Goal: Transaction & Acquisition: Purchase product/service

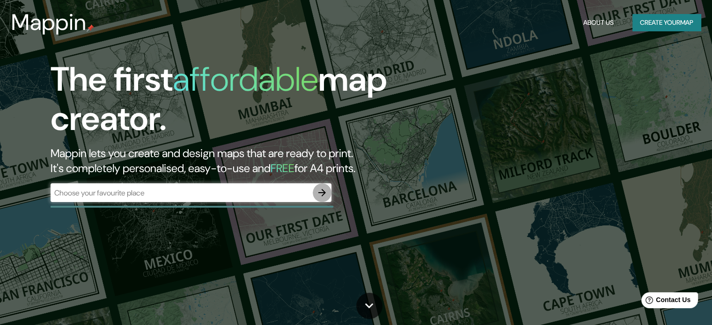
click at [320, 192] on icon "button" at bounding box center [321, 192] width 7 height 7
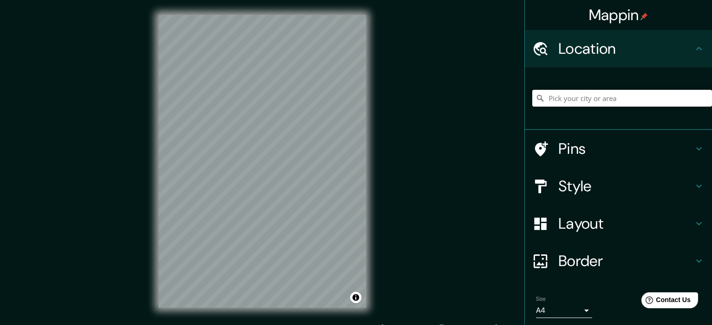
click at [588, 96] on input "Pick your city or area" at bounding box center [622, 98] width 180 height 17
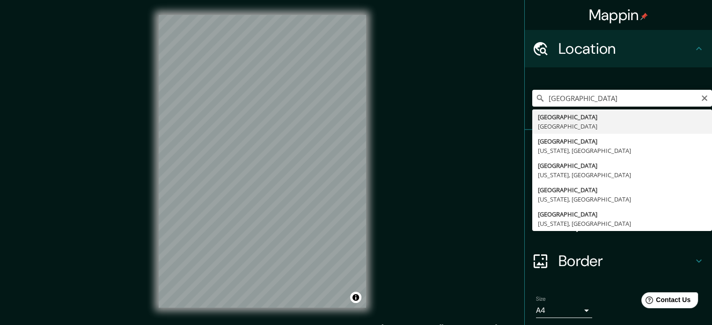
type input "Delhi, India"
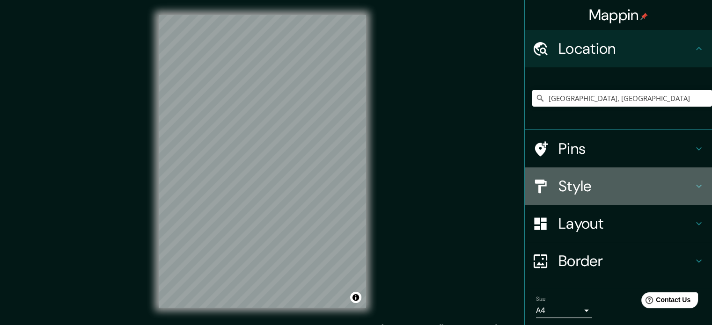
click at [685, 185] on h4 "Style" at bounding box center [626, 186] width 135 height 19
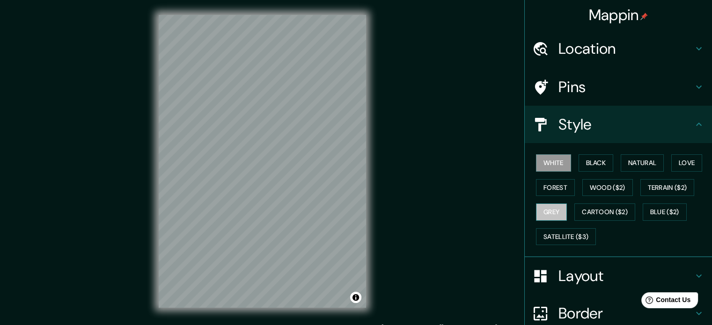
click at [547, 211] on button "Grey" at bounding box center [551, 212] width 31 height 17
click at [597, 164] on button "Black" at bounding box center [596, 163] width 35 height 17
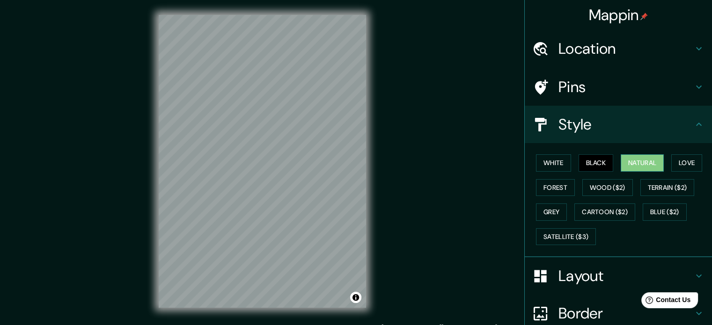
click at [635, 161] on button "Natural" at bounding box center [642, 163] width 43 height 17
click at [616, 278] on h4 "Layout" at bounding box center [626, 276] width 135 height 19
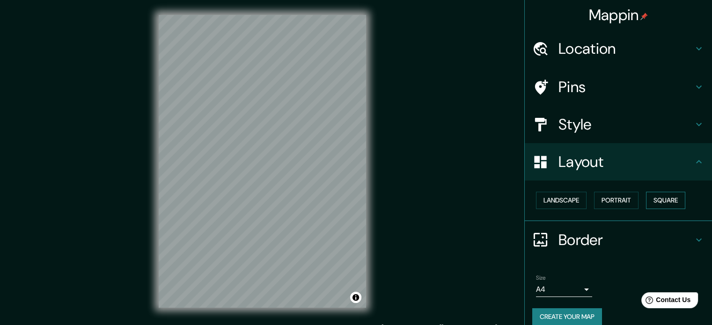
click at [658, 202] on button "Square" at bounding box center [665, 200] width 39 height 17
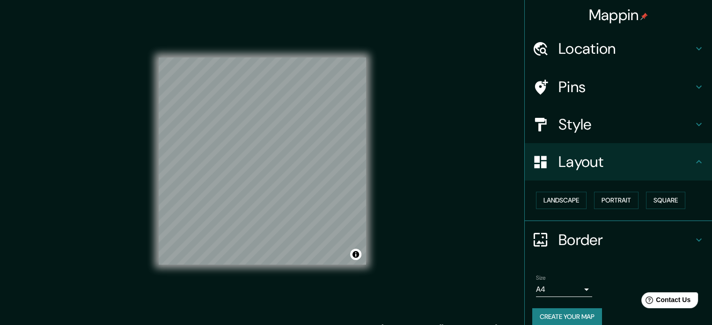
click at [655, 233] on h4 "Border" at bounding box center [626, 240] width 135 height 19
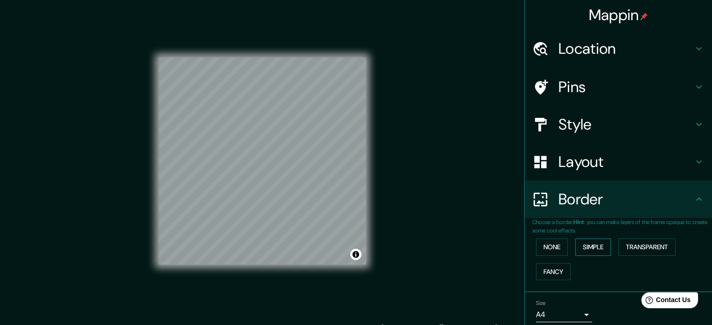
click at [586, 247] on button "Simple" at bounding box center [593, 247] width 36 height 17
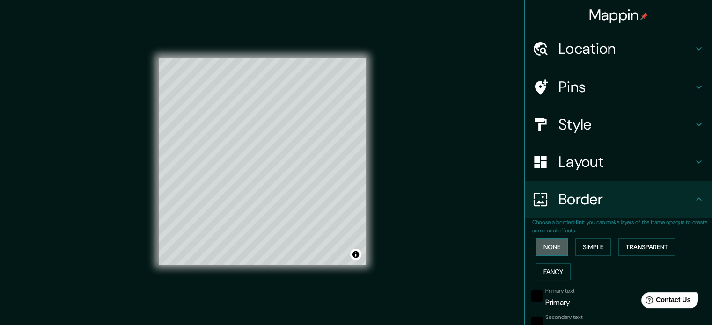
click at [549, 246] on button "None" at bounding box center [552, 247] width 32 height 17
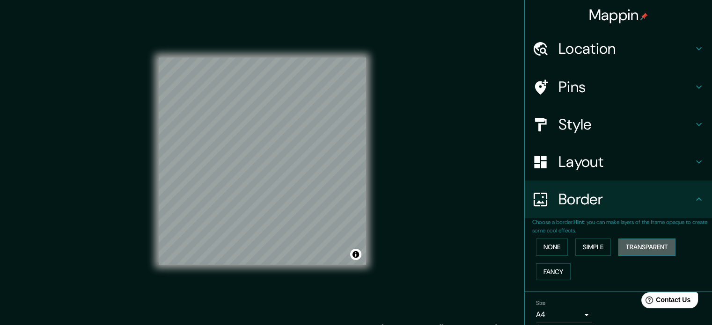
click at [636, 247] on button "Transparent" at bounding box center [647, 247] width 57 height 17
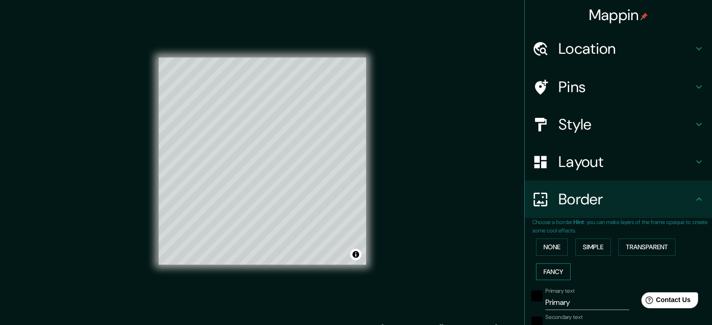
click at [553, 267] on button "Fancy" at bounding box center [553, 272] width 35 height 17
click at [644, 245] on button "Transparent" at bounding box center [647, 247] width 57 height 17
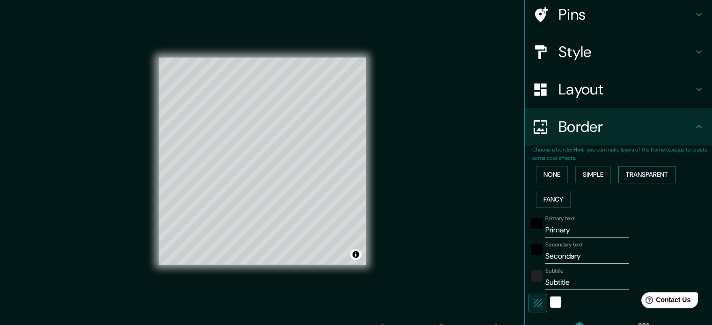
scroll to position [94, 0]
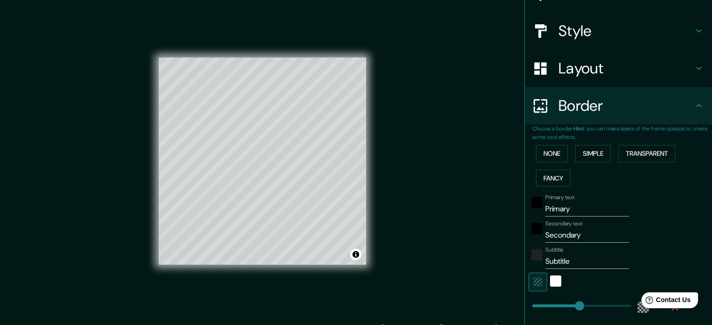
click at [557, 209] on input "Primary" at bounding box center [587, 209] width 84 height 15
type input "N"
type input "213"
type input "35"
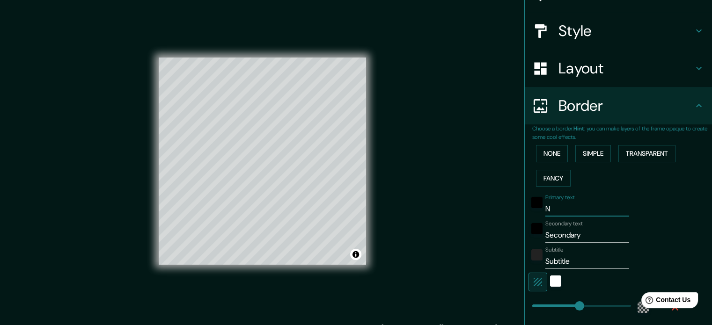
type input "Ne"
type input "213"
type input "35"
type input "New"
type input "213"
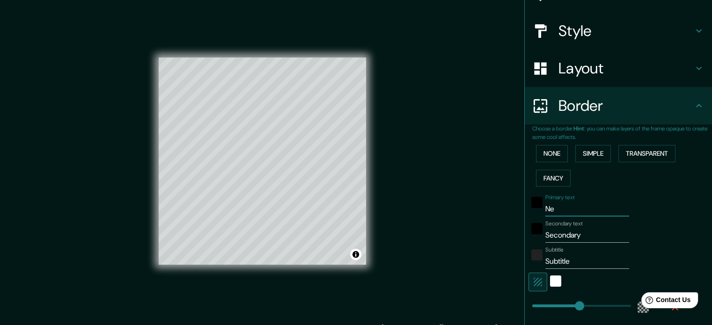
type input "35"
type input "New"
type input "213"
type input "35"
type input "New D"
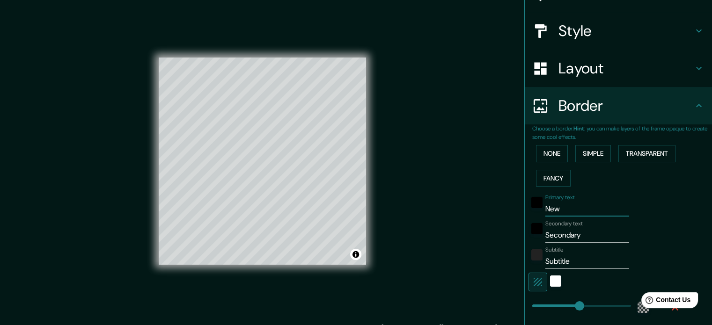
type input "213"
type input "35"
type input "New De"
type input "213"
type input "35"
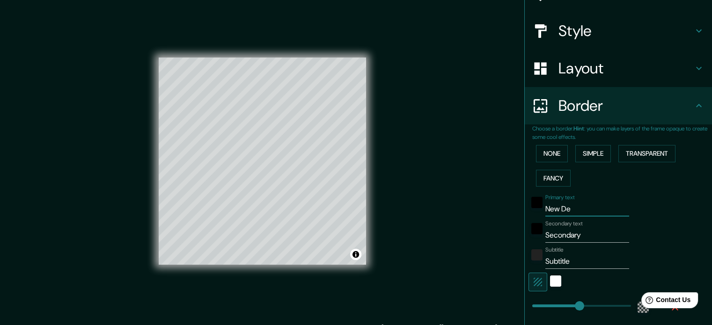
type input "New Del"
type input "213"
type input "35"
type input "New Delh"
type input "213"
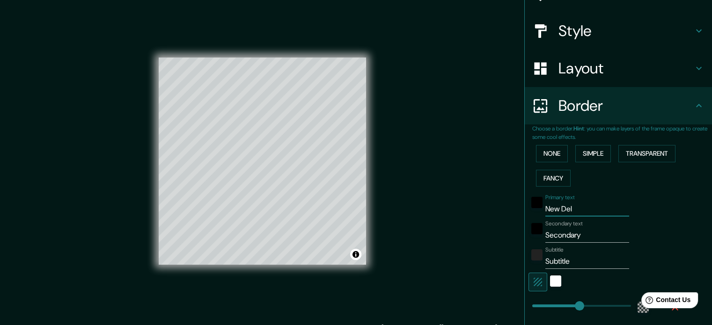
type input "35"
type input "New Delhi"
type input "213"
type input "35"
type input "New Delhi"
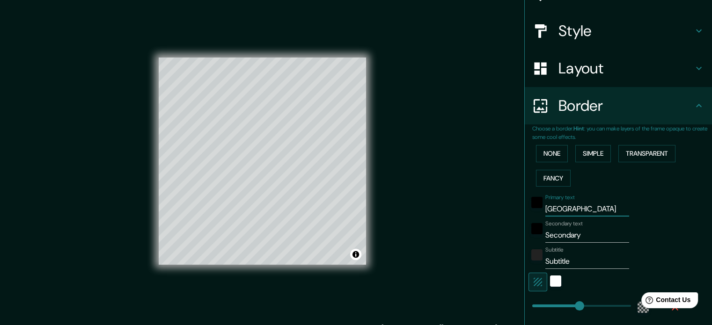
click at [568, 234] on input "Secondary" at bounding box center [587, 235] width 84 height 15
click at [567, 235] on input "Secondary" at bounding box center [587, 235] width 84 height 15
type input "W"
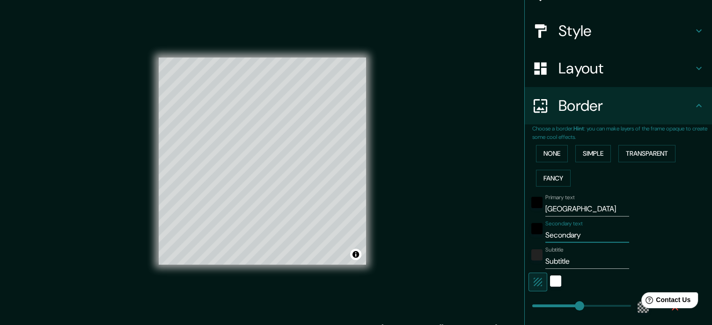
type input "213"
type input "35"
type input "Wh"
type input "213"
type input "35"
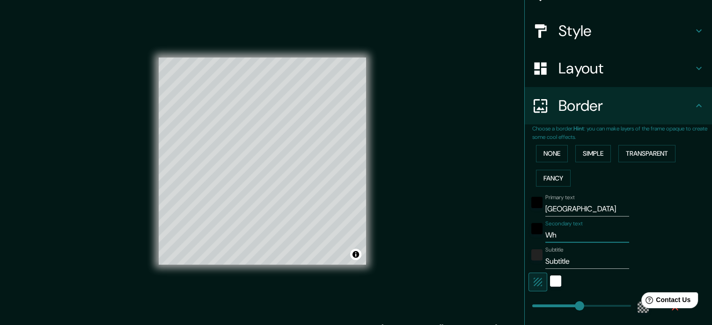
type input "Whe"
type input "213"
type input "35"
type input "Wher"
type input "213"
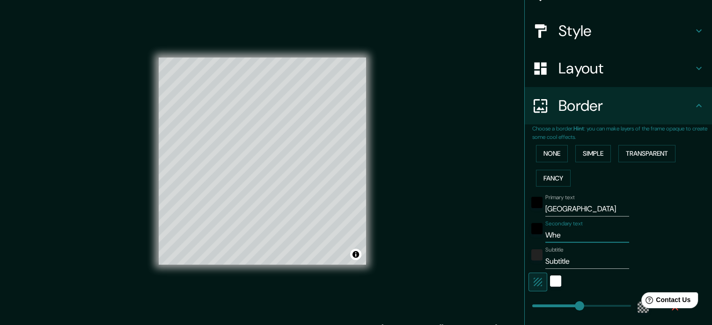
type input "35"
type input "Where"
type input "213"
type input "35"
type input "Where"
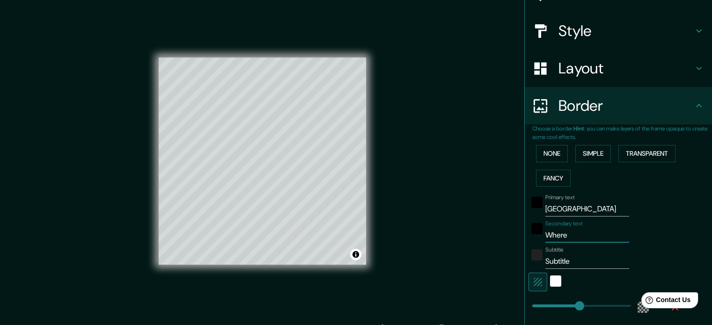
type input "213"
type input "35"
type input "Where w"
type input "213"
type input "35"
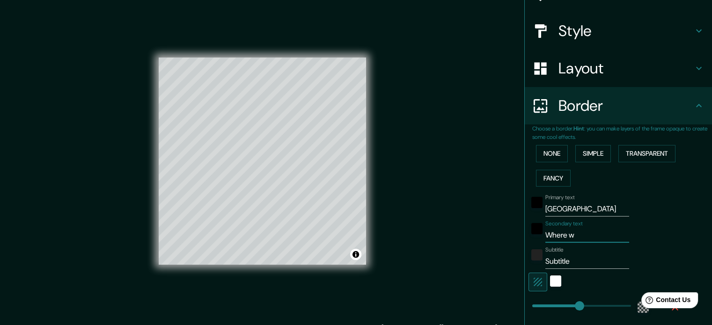
type input "Where we"
type input "213"
type input "35"
type input "Where we"
type input "213"
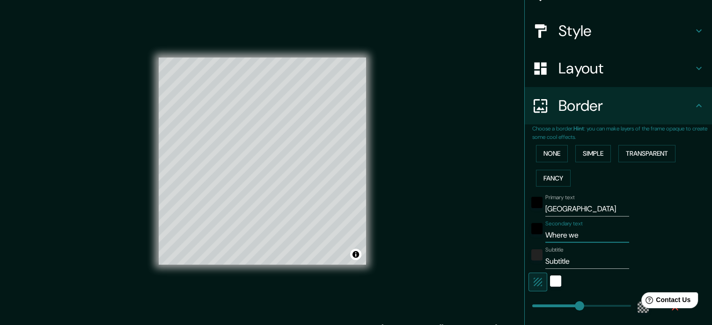
type input "35"
type input "Where we f"
type input "213"
type input "35"
type input "Where we fo"
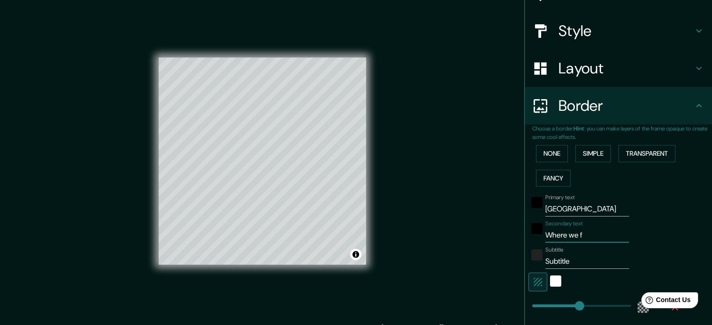
type input "213"
type input "35"
type input "Where we fou"
type input "213"
type input "35"
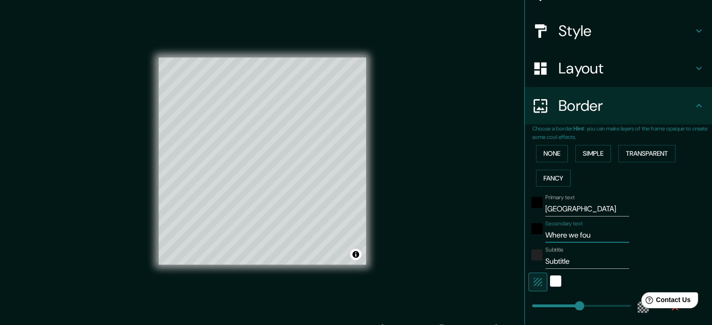
type input "Where we foun"
type input "213"
type input "35"
type input "Where we found"
type input "213"
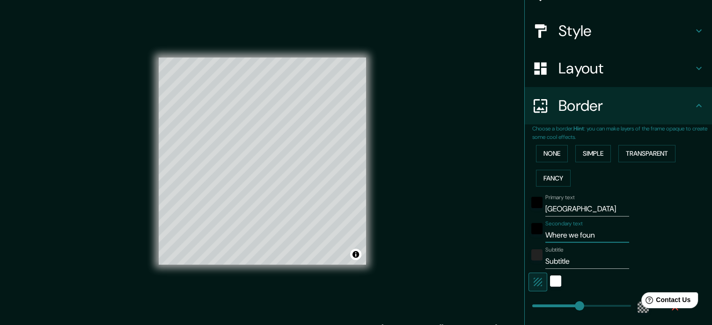
type input "35"
type input "Where we found"
type input "213"
type input "35"
type input "Where we found o"
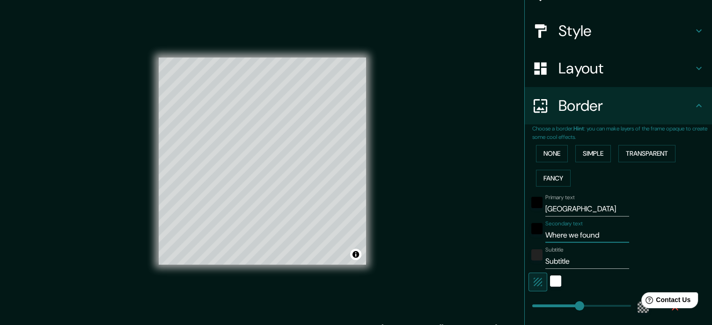
type input "213"
type input "35"
type input "Where we found ou"
type input "213"
type input "35"
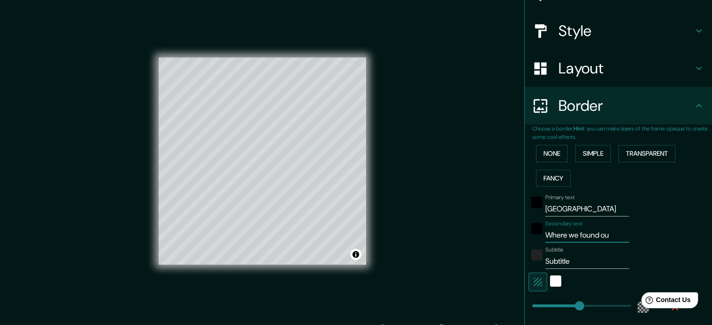
type input "Where we found our"
type input "213"
type input "35"
type input "Where we found ours"
type input "213"
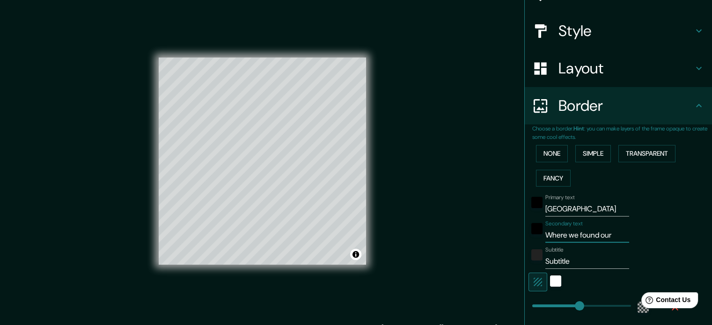
type input "35"
type input "Where we found ourse"
type input "213"
type input "35"
type input "Where we found oursel"
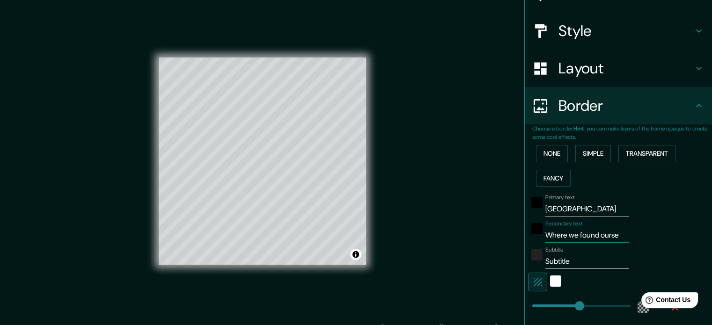
type input "213"
type input "35"
type input "Where we found ourselv"
type input "213"
type input "35"
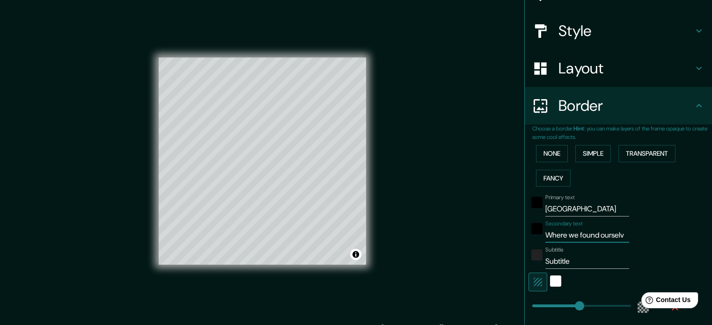
type input "Where we found ourselve"
type input "213"
type input "35"
type input "Where we found ourselves"
type input "213"
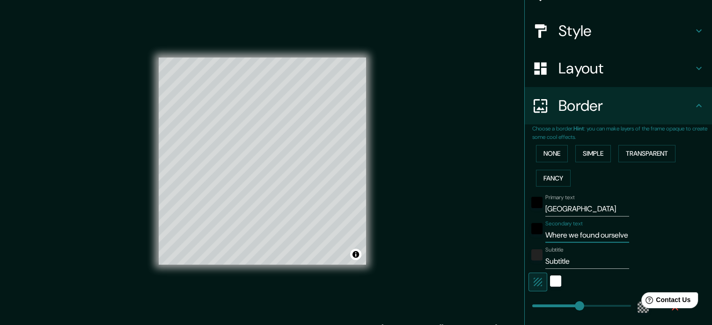
type input "35"
type input "Where we found ourselves"
click at [552, 260] on input "Subtitle" at bounding box center [587, 261] width 84 height 15
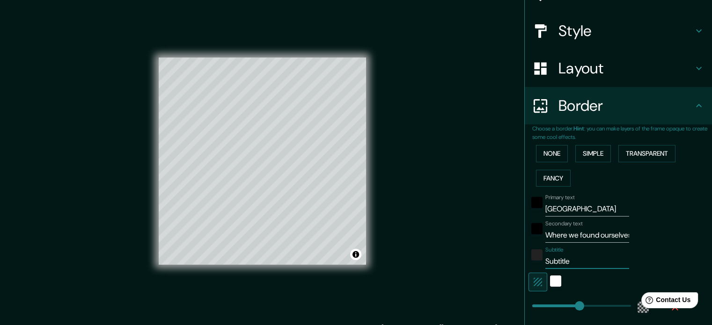
click at [552, 260] on input "Subtitle" at bounding box center [587, 261] width 84 height 15
type input "1"
type input "213"
type input "35"
type input "19"
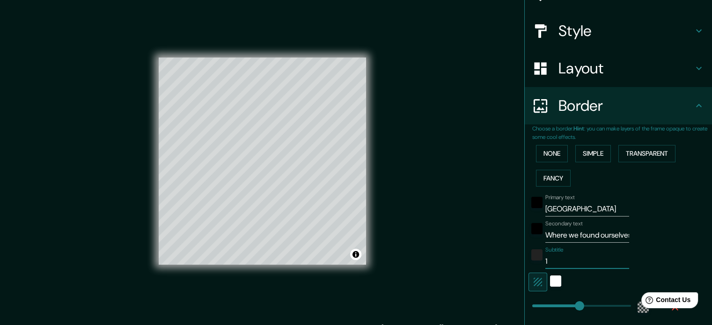
type input "213"
type input "35"
type input "199"
type input "213"
type input "35"
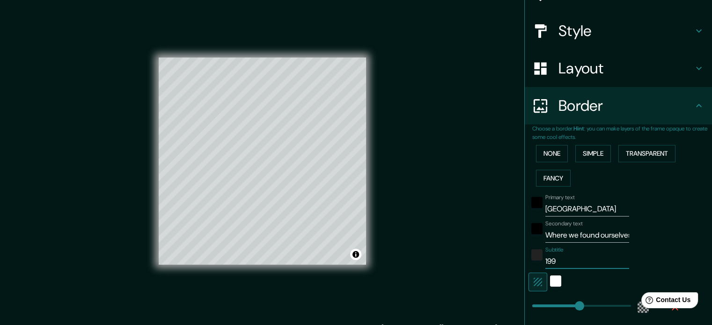
type input "1997"
type input "213"
type input "35"
type input "1997-"
type input "213"
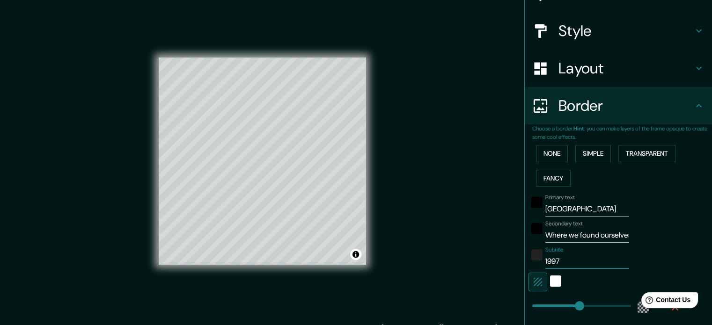
type input "35"
type input "1997-2"
type input "213"
type input "35"
type input "1997-20"
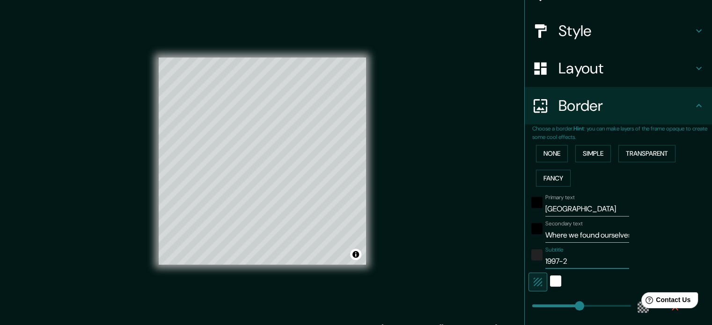
type input "213"
type input "35"
type input "1997-200"
type input "213"
type input "35"
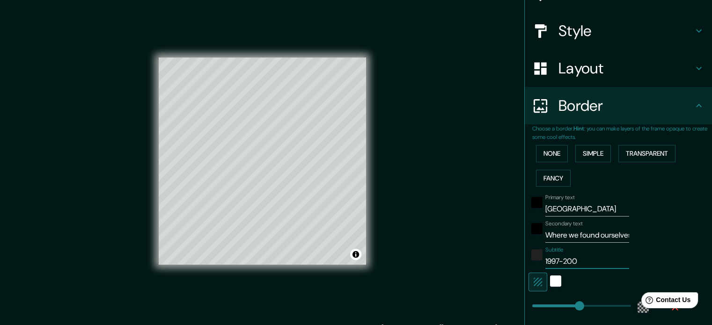
type input "1997-2005"
type input "213"
type input "35"
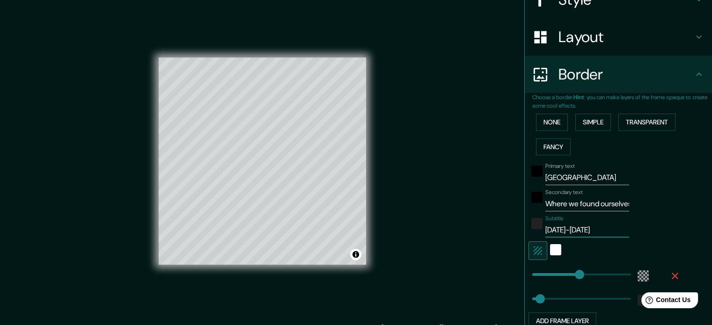
scroll to position [140, 0]
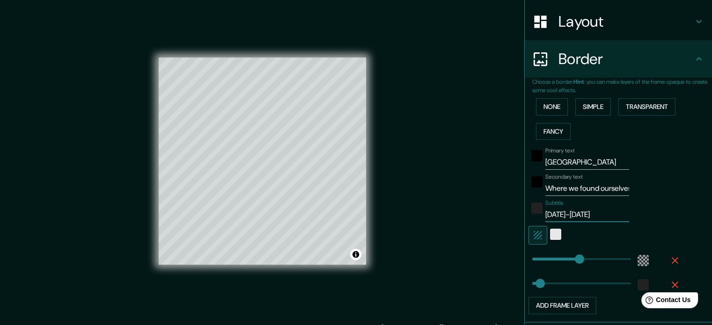
type input "213"
type input "1997-2005"
click at [550, 235] on div "white" at bounding box center [555, 234] width 11 height 11
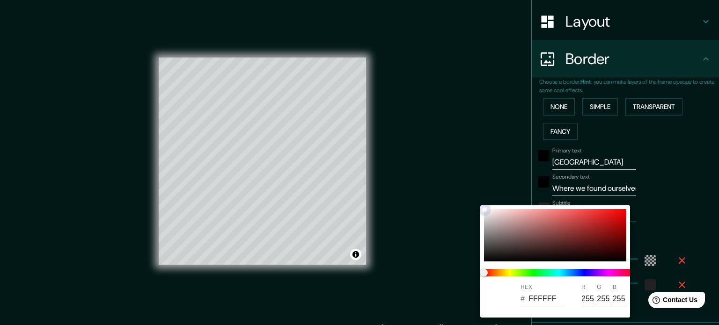
type input "213"
type input "35"
type input "D1BABA"
type input "209"
type input "186"
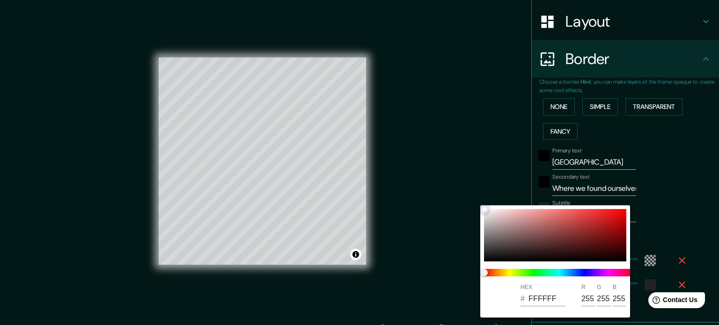
type input "186"
type input "213"
type input "35"
type input "A57E7E"
type input "165"
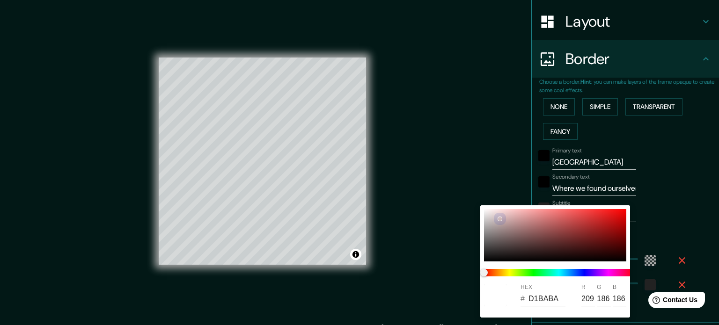
type input "126"
type input "213"
type input "35"
type input "A37B7B"
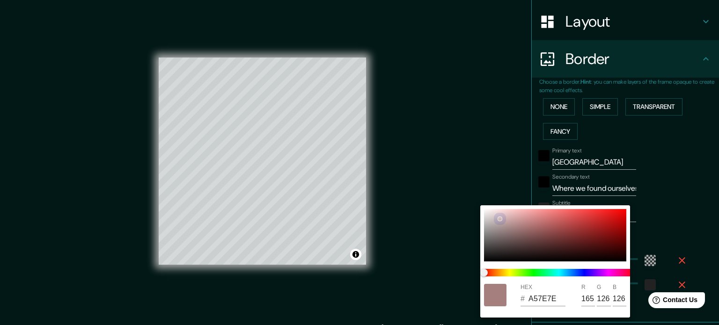
type input "163"
type input "123"
type input "213"
type input "35"
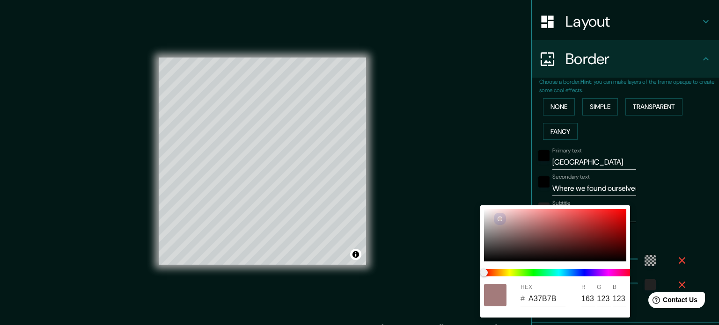
type input "213"
type input "35"
type input "9F7777"
type input "159"
type input "119"
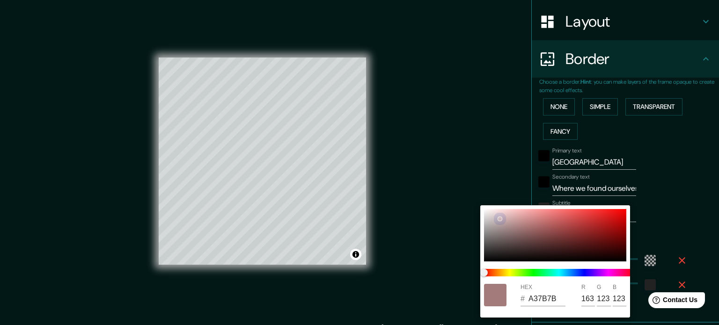
type input "119"
type input "213"
type input "35"
type input "D6C7C7"
type input "214"
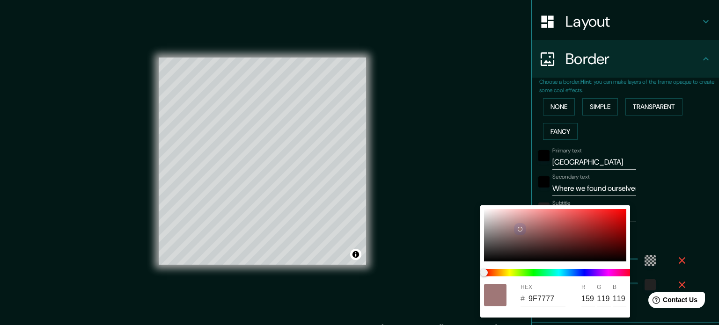
type input "199"
type input "213"
type input "35"
type input "DACCCC"
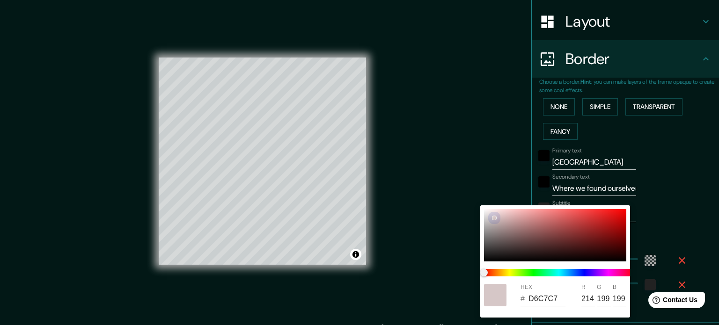
type input "218"
type input "204"
type input "213"
type input "35"
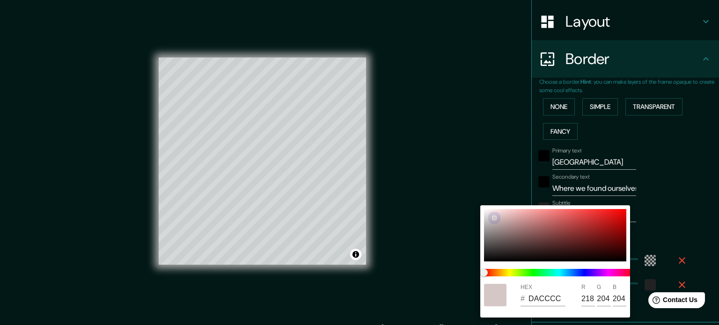
type input "DACDCD"
type input "205"
type input "213"
type input "35"
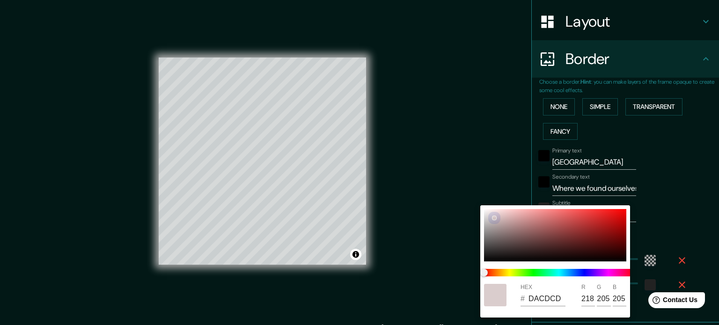
type input "213"
type input "35"
type input "DDD0D0"
type input "221"
type input "208"
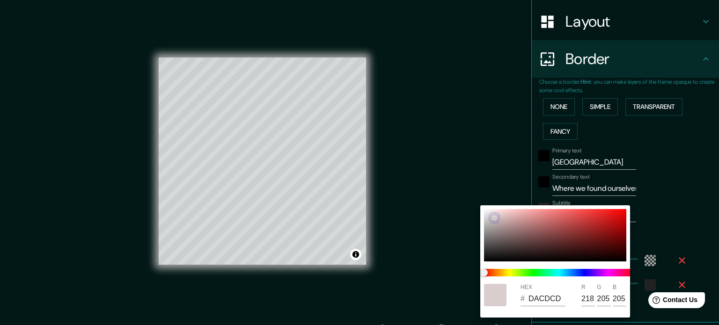
type input "208"
type input "213"
type input "35"
type input "EDE6E6"
type input "237"
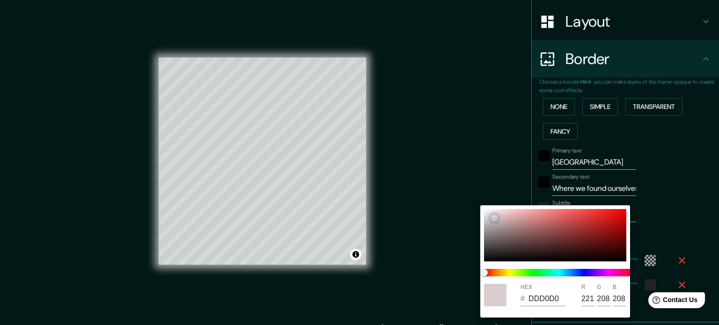
type input "230"
type input "213"
type input "35"
type input "F8F6F6"
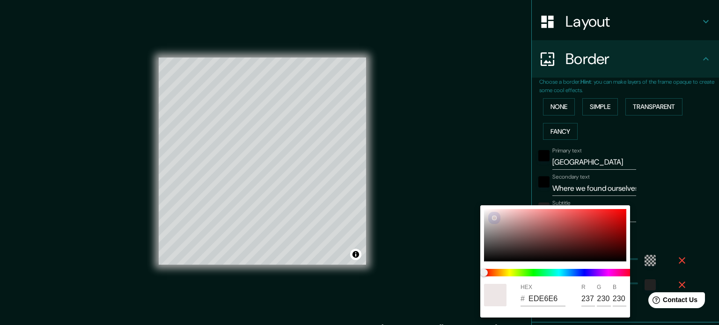
type input "248"
type input "246"
type input "213"
type input "35"
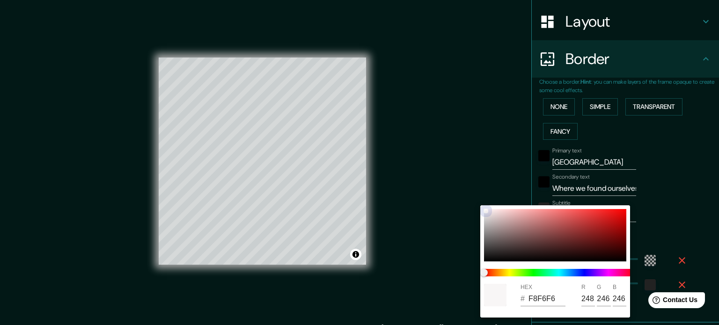
type input "FFF2F2"
type input "255"
type input "242"
drag, startPoint x: 500, startPoint y: 219, endPoint x: 460, endPoint y: 187, distance: 51.3
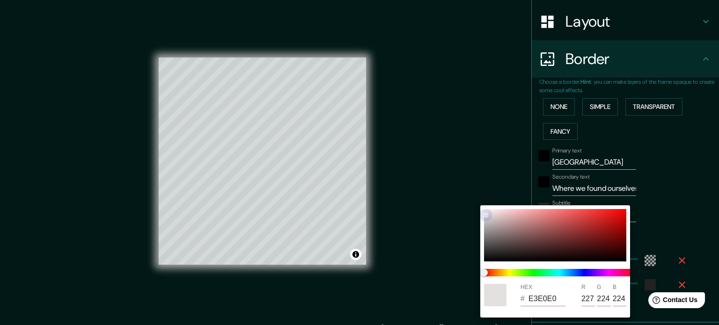
click at [460, 187] on div "HEX # E3E0E0 R 227 G 224 B 224" at bounding box center [359, 162] width 719 height 325
drag, startPoint x: 486, startPoint y: 215, endPoint x: 482, endPoint y: 203, distance: 12.6
click at [482, 203] on div "HEX # FFFDFD R 255 G 253 B 253" at bounding box center [359, 162] width 719 height 325
click at [685, 217] on div at bounding box center [359, 162] width 719 height 325
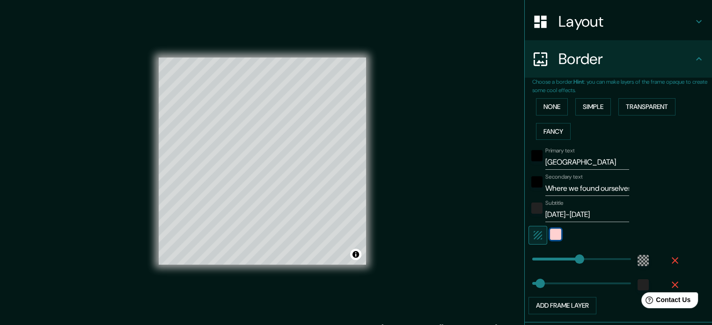
click at [550, 234] on div "color-FFFDFD" at bounding box center [555, 234] width 11 height 11
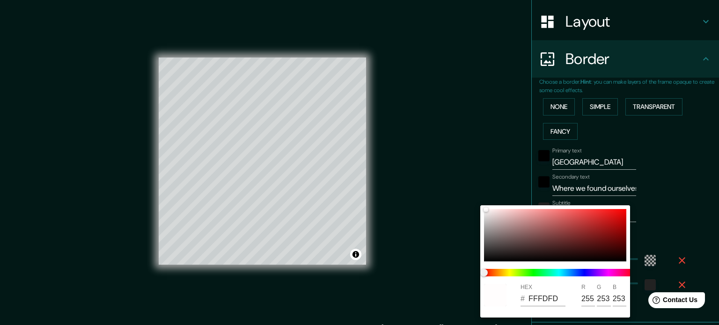
click at [656, 224] on div at bounding box center [359, 162] width 719 height 325
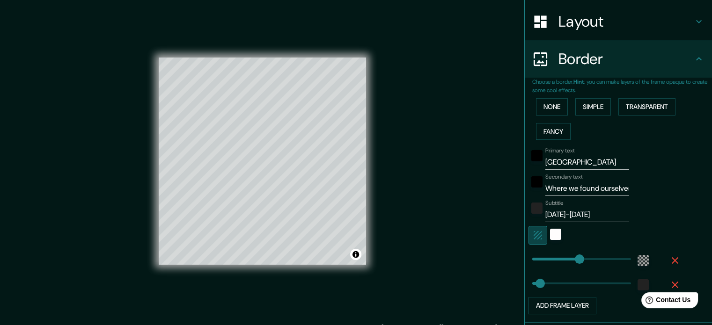
click at [532, 234] on icon "button" at bounding box center [537, 235] width 11 height 11
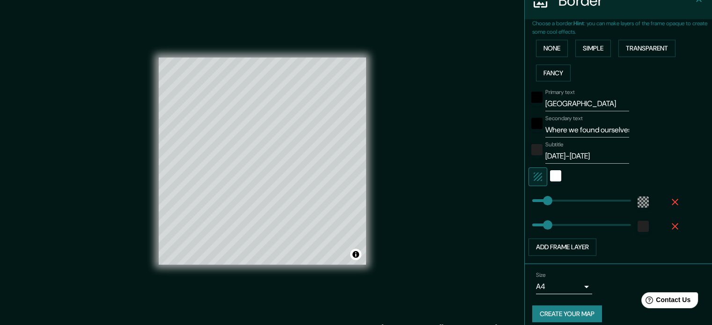
scroll to position [206, 0]
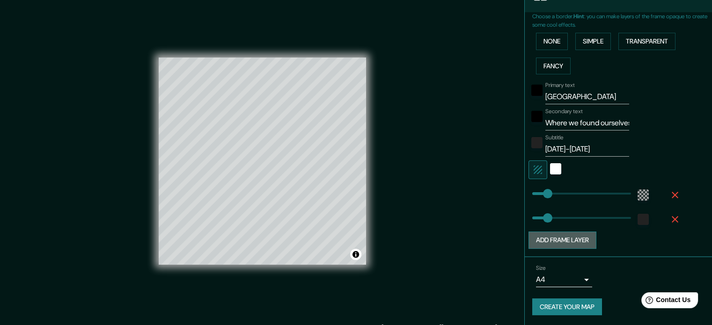
click at [566, 240] on button "Add frame layer" at bounding box center [563, 240] width 68 height 17
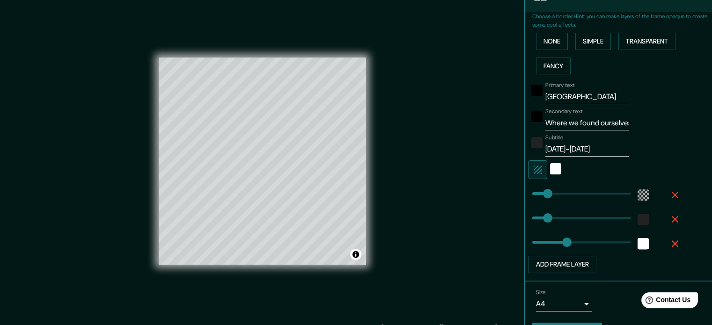
click at [672, 243] on icon "button" at bounding box center [675, 244] width 7 height 7
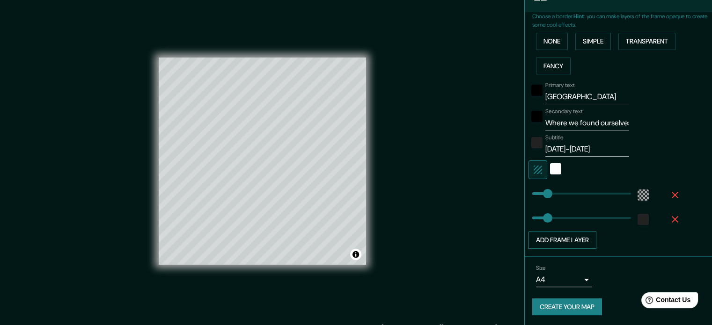
scroll to position [12, 0]
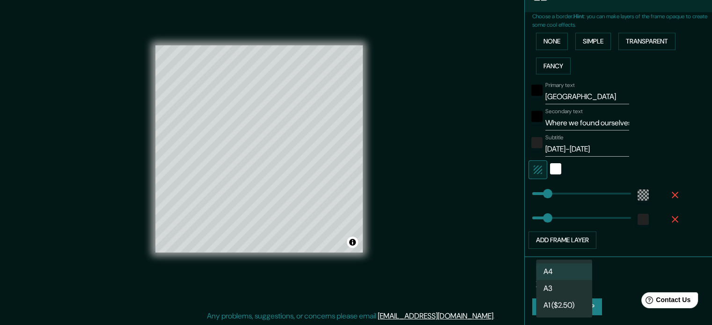
click at [579, 279] on body "Mappin Location Delhi, India Pins Style Layout Border Choose a border. Hint : y…" at bounding box center [356, 150] width 712 height 325
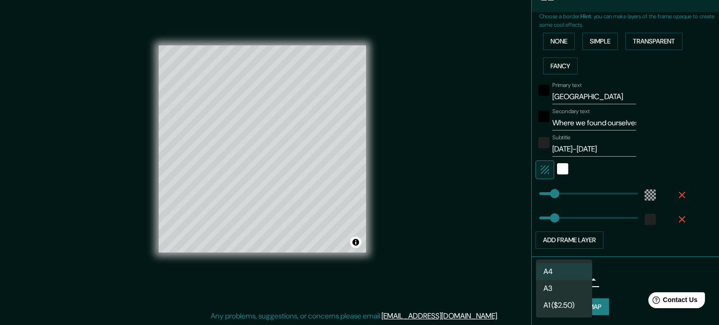
click at [564, 285] on li "A3" at bounding box center [564, 288] width 56 height 17
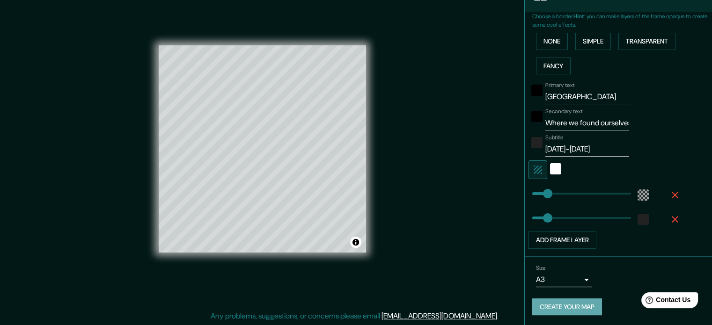
click at [563, 301] on button "Create your map" at bounding box center [567, 307] width 70 height 17
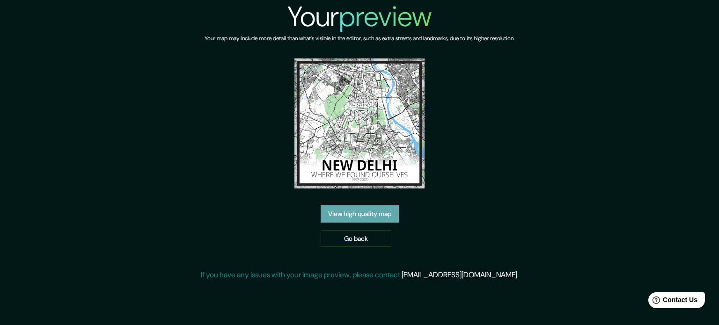
click at [356, 215] on link "View high quality map" at bounding box center [360, 214] width 78 height 17
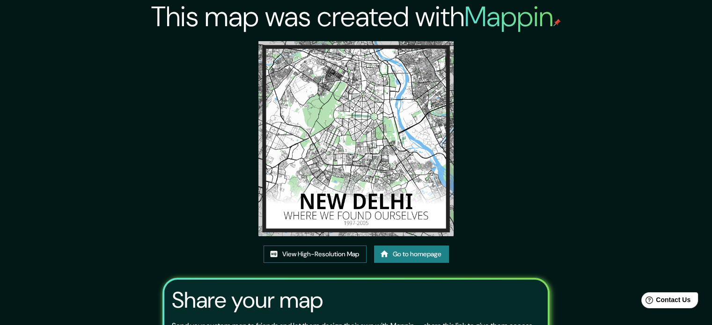
click at [307, 250] on link "View High-Resolution Map" at bounding box center [315, 254] width 103 height 17
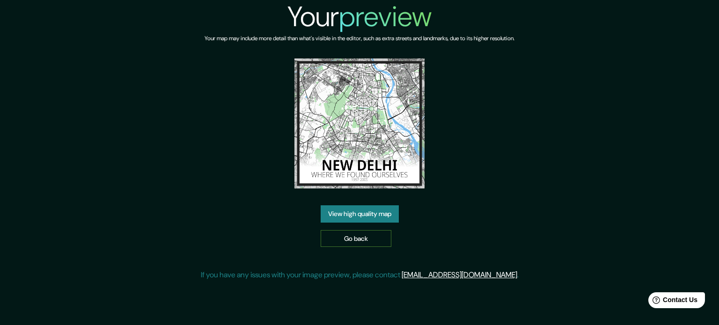
click at [362, 243] on link "Go back" at bounding box center [356, 238] width 71 height 17
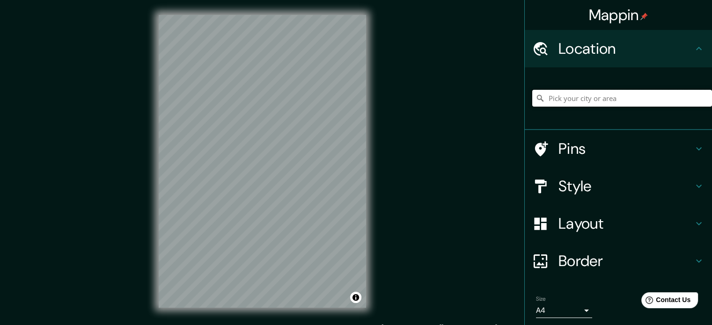
click at [602, 99] on input "Pick your city or area" at bounding box center [622, 98] width 180 height 17
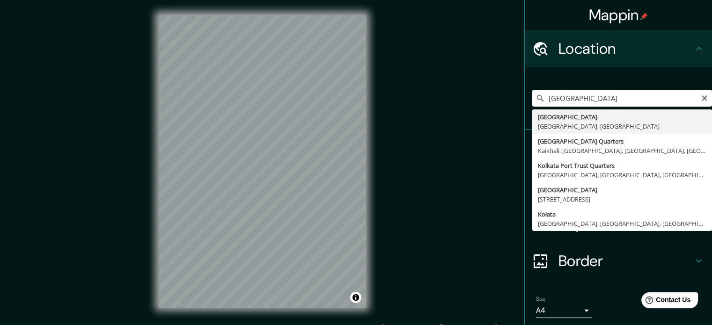
type input "Kolkata, West Bengal, India"
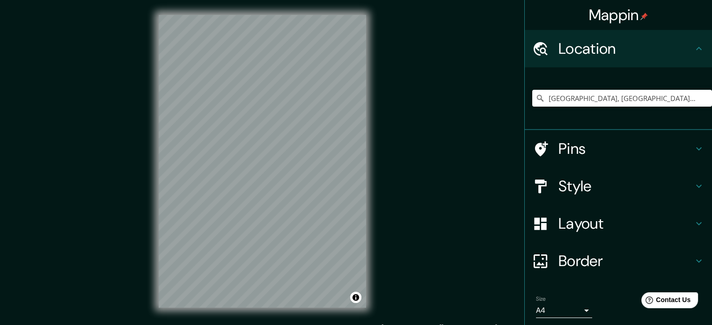
click at [693, 147] on icon at bounding box center [698, 148] width 11 height 11
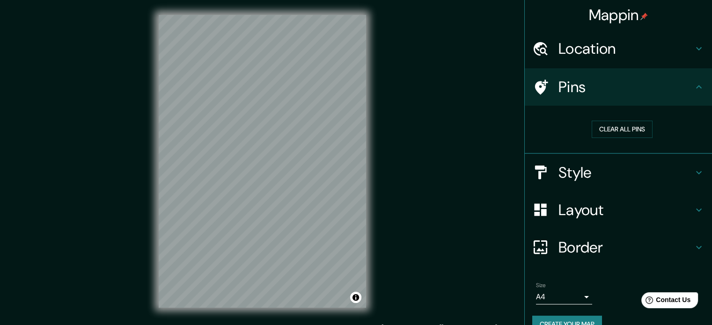
click at [693, 84] on icon at bounding box center [698, 86] width 11 height 11
click at [693, 169] on icon at bounding box center [698, 172] width 11 height 11
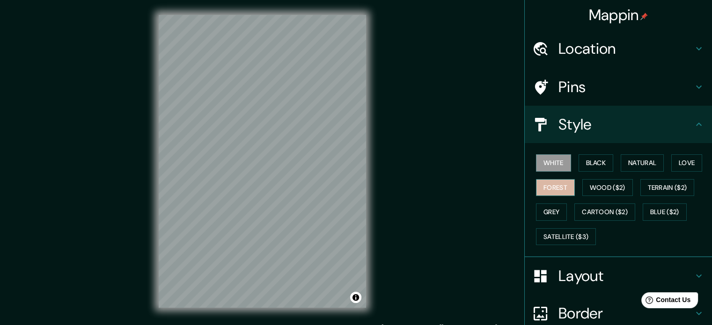
click at [545, 188] on button "Forest" at bounding box center [555, 187] width 39 height 17
click at [545, 208] on button "Grey" at bounding box center [551, 212] width 31 height 17
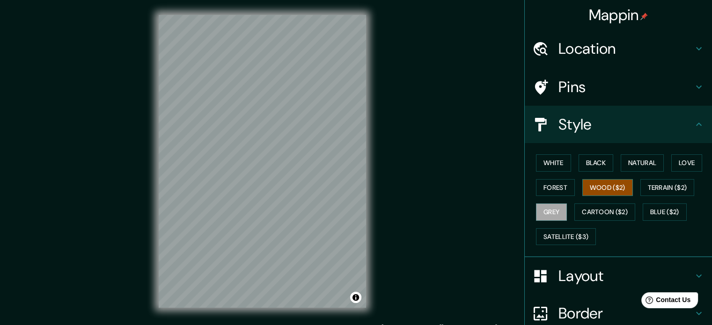
click at [599, 186] on button "Wood ($2)" at bounding box center [607, 187] width 51 height 17
click at [587, 159] on button "Black" at bounding box center [596, 163] width 35 height 17
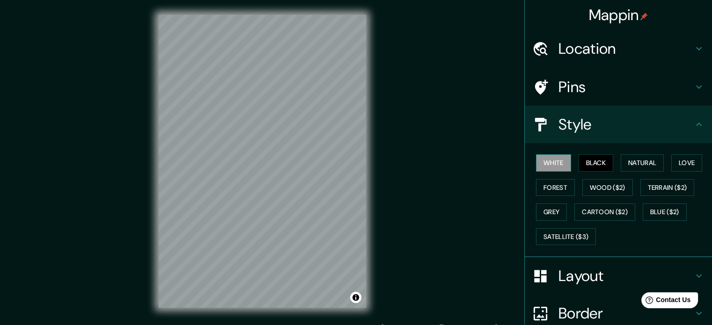
click at [557, 159] on button "White" at bounding box center [553, 163] width 35 height 17
click at [682, 160] on button "Love" at bounding box center [686, 163] width 31 height 17
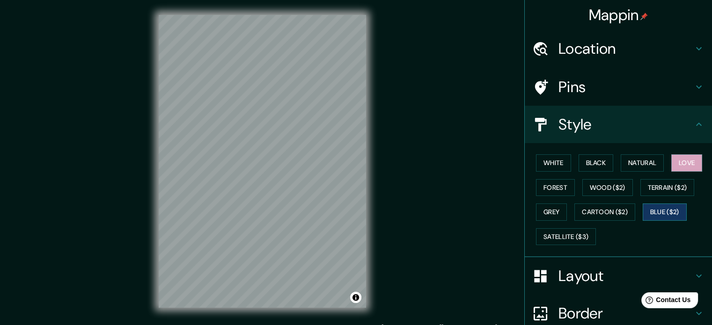
click at [665, 210] on button "Blue ($2)" at bounding box center [665, 212] width 44 height 17
click at [683, 157] on button "Love" at bounding box center [686, 163] width 31 height 17
click at [643, 161] on button "Natural" at bounding box center [642, 163] width 43 height 17
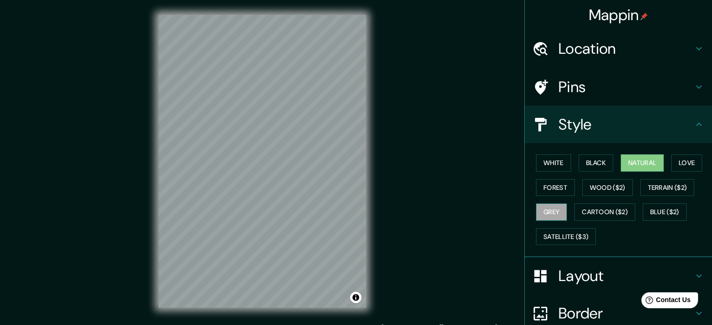
click at [547, 209] on button "Grey" at bounding box center [551, 212] width 31 height 17
click at [545, 185] on button "Forest" at bounding box center [555, 187] width 39 height 17
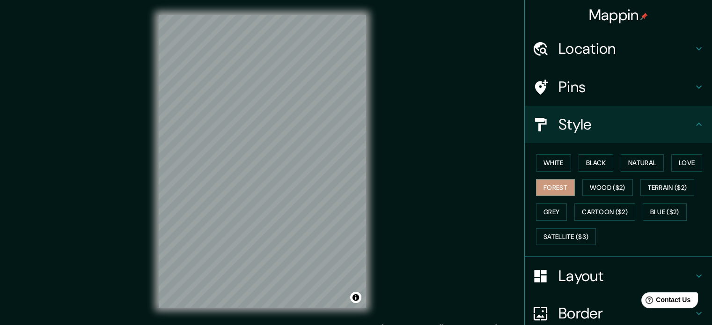
click at [592, 271] on h4 "Layout" at bounding box center [626, 276] width 135 height 19
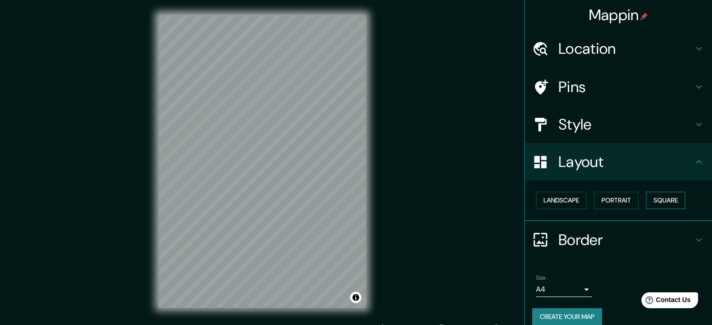
click at [666, 196] on button "Square" at bounding box center [665, 200] width 39 height 17
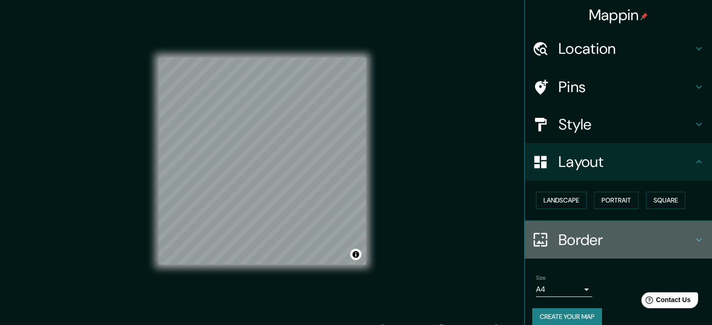
click at [582, 242] on h4 "Border" at bounding box center [626, 240] width 135 height 19
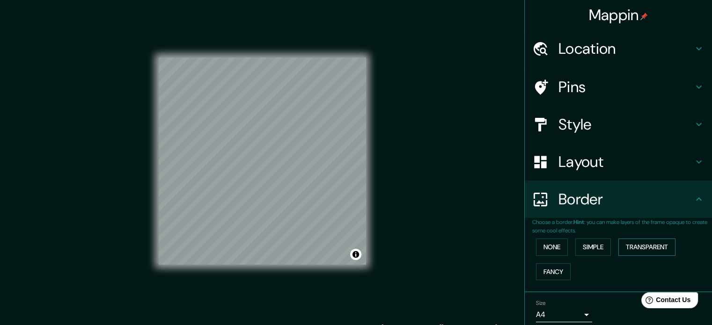
click at [637, 246] on button "Transparent" at bounding box center [647, 247] width 57 height 17
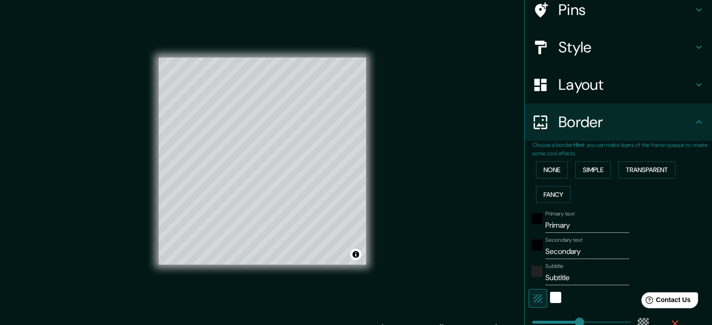
scroll to position [94, 0]
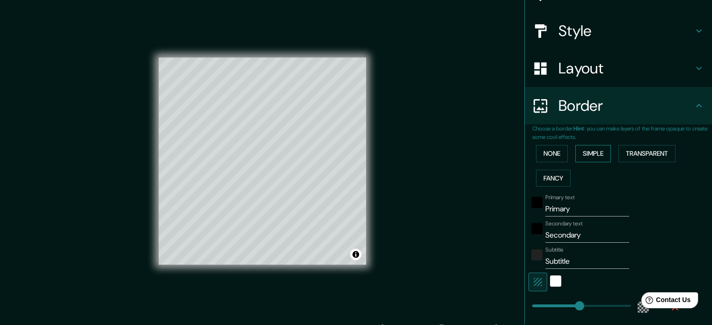
click at [582, 154] on button "Simple" at bounding box center [593, 153] width 36 height 17
click at [554, 211] on input "Primary" at bounding box center [587, 209] width 84 height 15
type input "K"
type input "177"
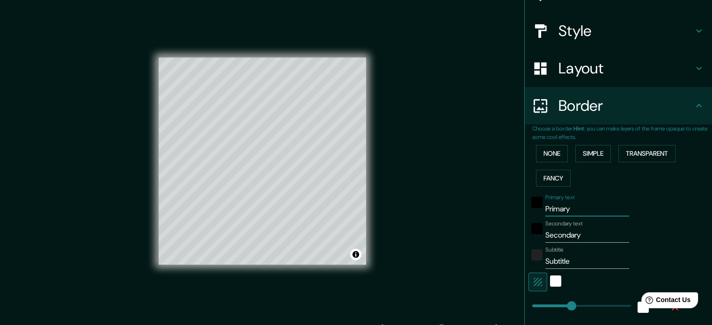
type input "35"
type input "Ko"
type input "177"
type input "35"
type input "Kol"
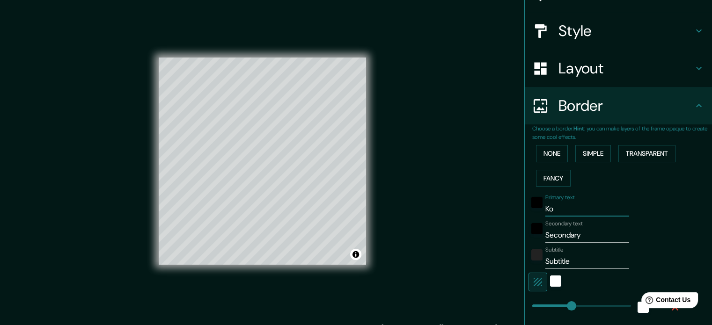
type input "177"
type input "35"
type input "Kolk"
type input "177"
type input "35"
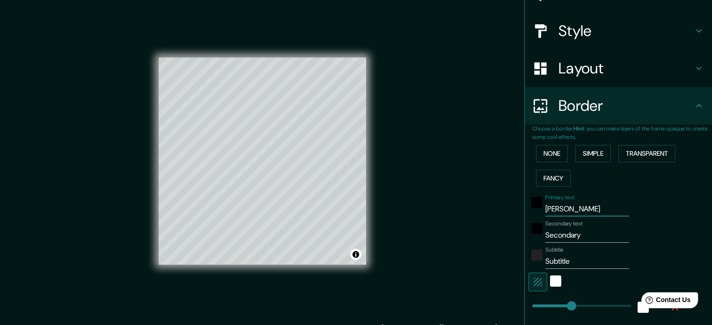
type input "Kolka"
type input "177"
type input "35"
type input "Kolkat"
type input "177"
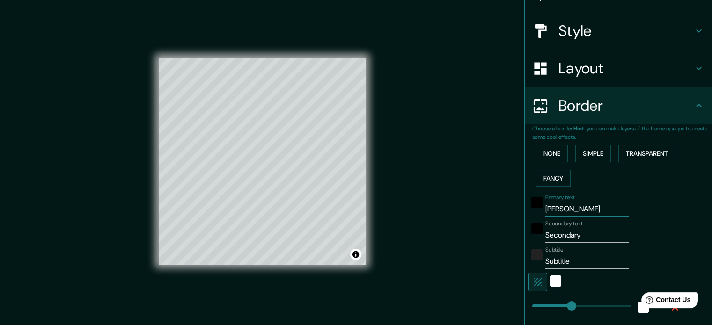
type input "35"
type input "Kolkata"
type input "177"
type input "35"
type input "Kolkata"
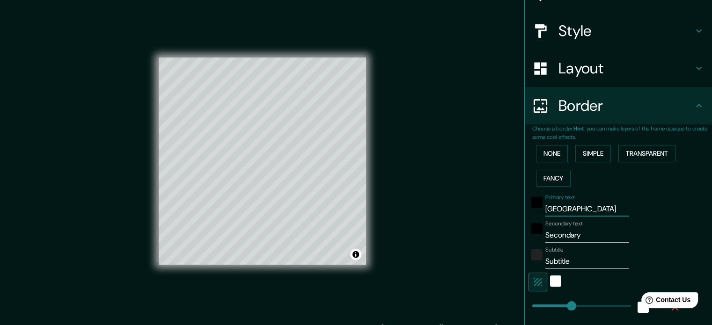
click at [558, 235] on input "Secondary" at bounding box center [587, 235] width 84 height 15
type input "D"
type input "177"
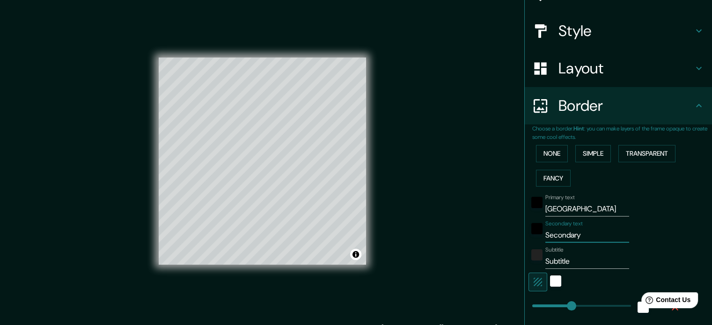
type input "35"
type input "Dc"
type input "177"
type input "35"
type input "Dc'"
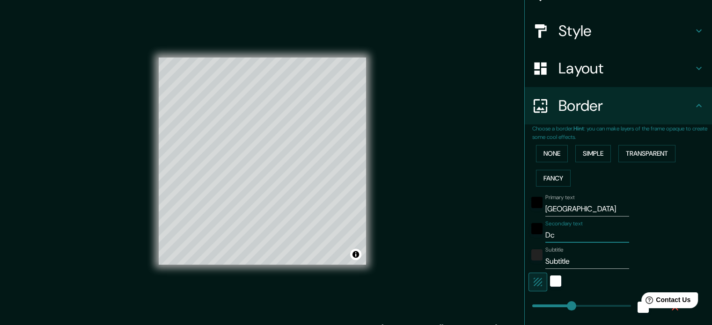
type input "177"
type input "35"
type input "Dc's"
type input "177"
type input "35"
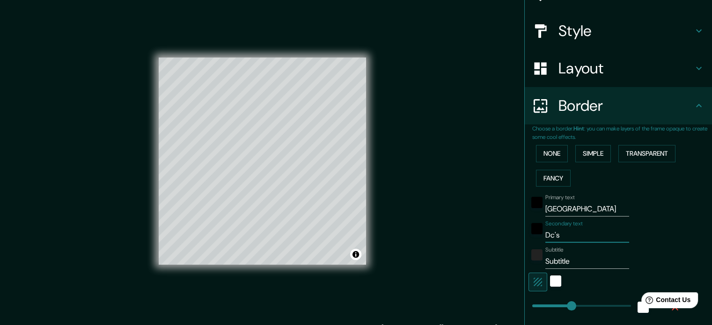
type input "Dc's"
type input "177"
type input "35"
type input "Dc's I"
type input "177"
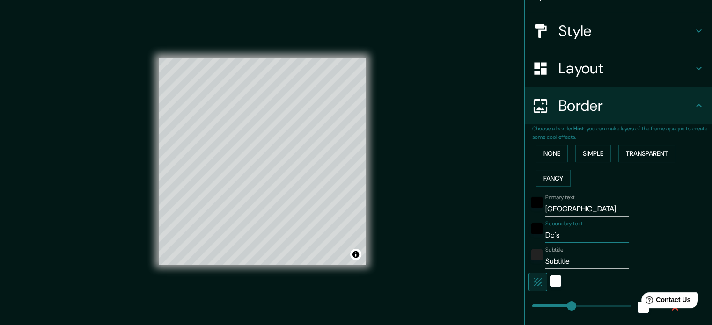
type input "35"
type input "Dc's Id"
type input "177"
type input "35"
type input "Dc's Ide"
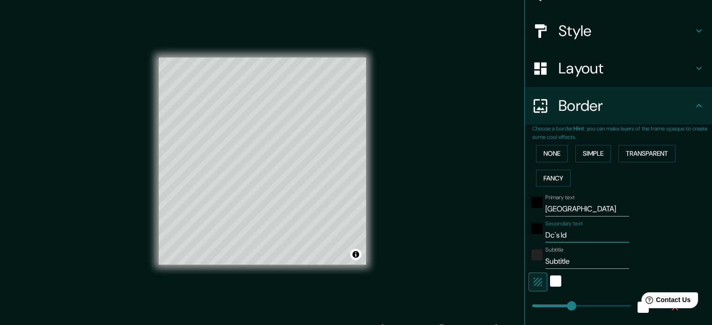
type input "177"
type input "35"
type input "Dc's Iden"
type input "177"
type input "35"
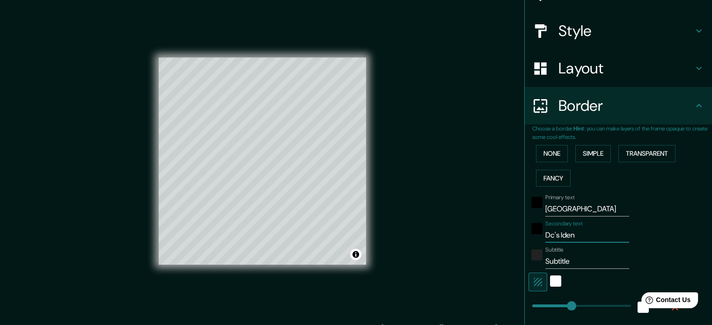
type input "Dc's Ideni"
type input "177"
type input "35"
type input "Dc's Iden"
type input "177"
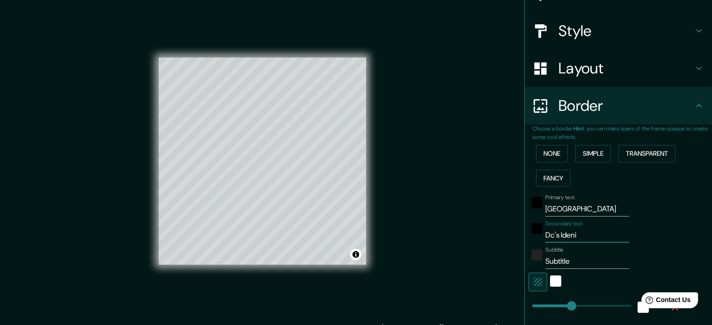
type input "35"
type input "Dc's Ident"
type input "177"
type input "35"
type input "Dc's Identi"
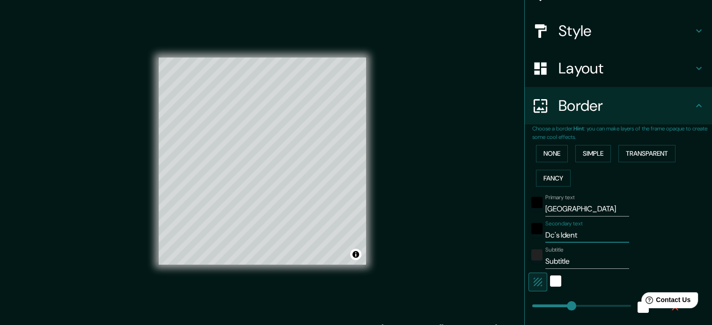
type input "177"
type input "35"
type input "Dc's Identit"
type input "177"
type input "35"
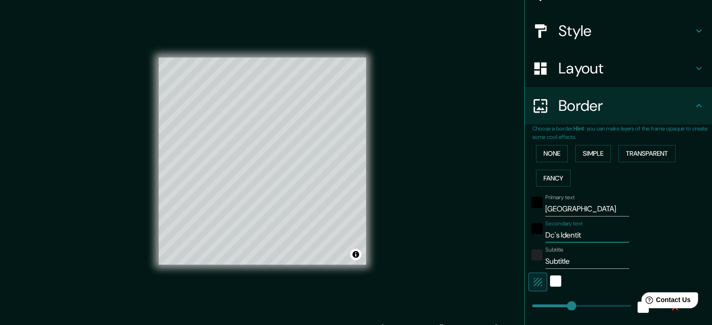
type input "Dc's Identity"
type input "177"
type input "35"
type input "Dc's Identity"
type input "177"
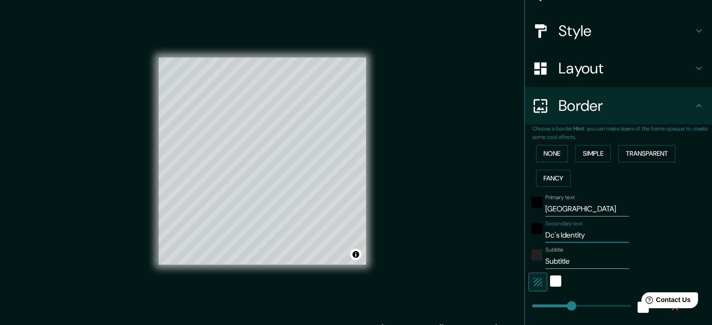
type input "35"
type input "Dc's Identity &"
type input "177"
type input "35"
type input "Dc's Identity &"
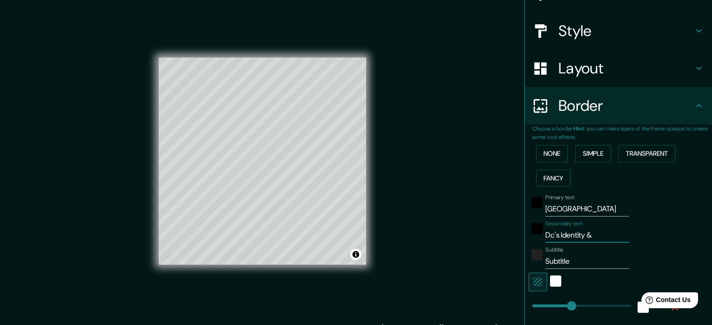
type input "177"
type input "35"
type input "Dc's Identity & H"
type input "177"
type input "35"
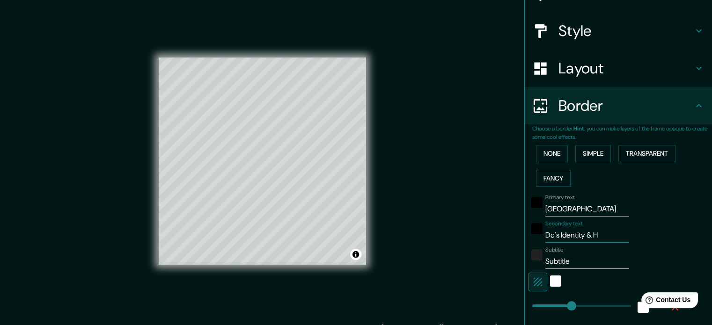
type input "Dc's Identity & Ho"
type input "177"
type input "35"
type input "Dc's Identity & Hom"
type input "177"
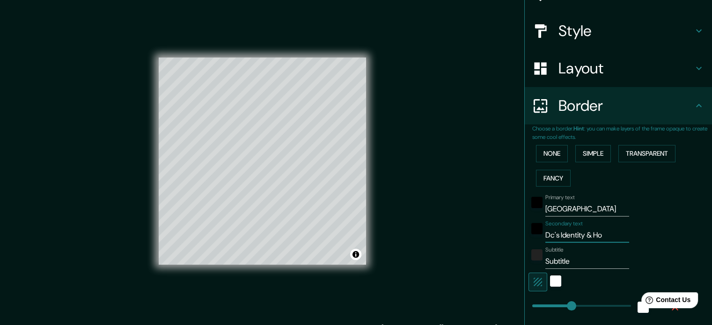
type input "35"
type input "Dc's Identity & Home"
type input "177"
type input "35"
type input "Dc's Identity & Home"
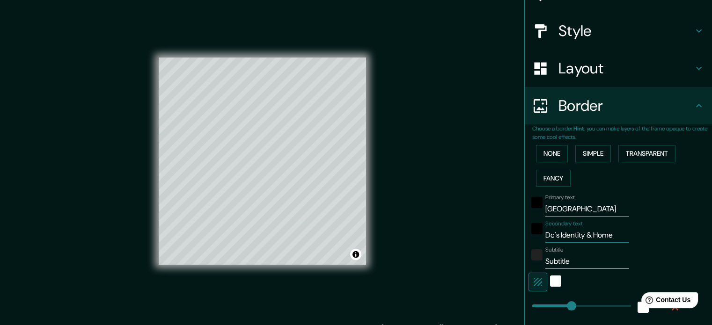
click at [553, 262] on input "Subtitle" at bounding box center [587, 261] width 84 height 15
type input "1"
type input "177"
type input "35"
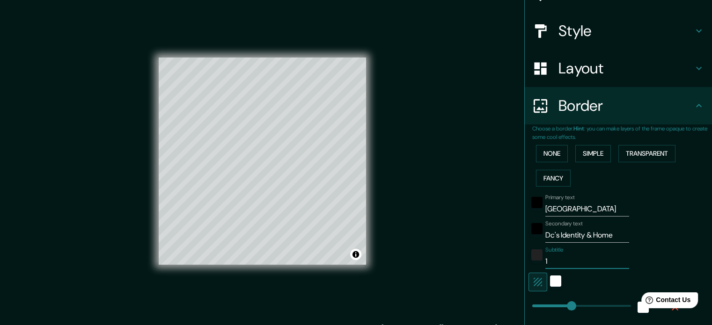
type input "19"
type input "177"
type input "35"
type input "197"
type input "177"
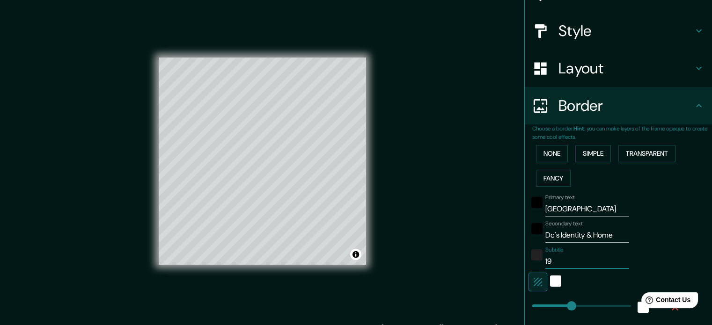
type input "35"
type input "1979"
type input "177"
type input "35"
type input "1979-"
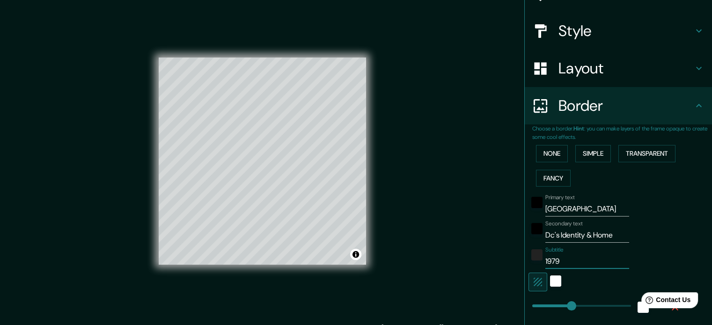
type input "177"
type input "35"
type input "1979-2"
type input "177"
type input "35"
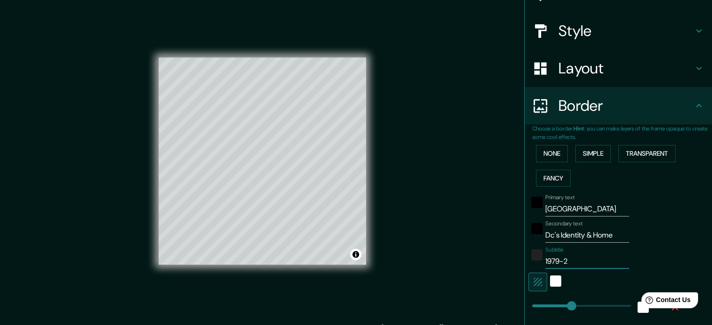
type input "1979-20"
type input "177"
type input "35"
type input "1979-200"
type input "177"
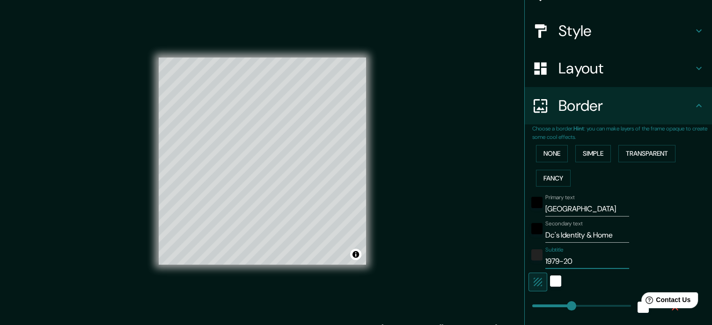
type input "35"
type input "1979-20"
type input "177"
type input "35"
type input "1979-2"
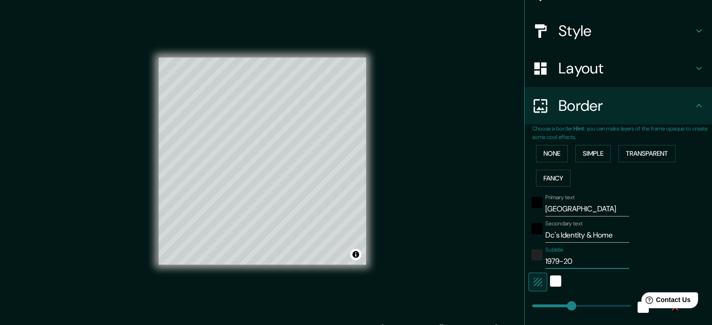
type input "177"
type input "35"
type input "1979-"
type input "177"
type input "35"
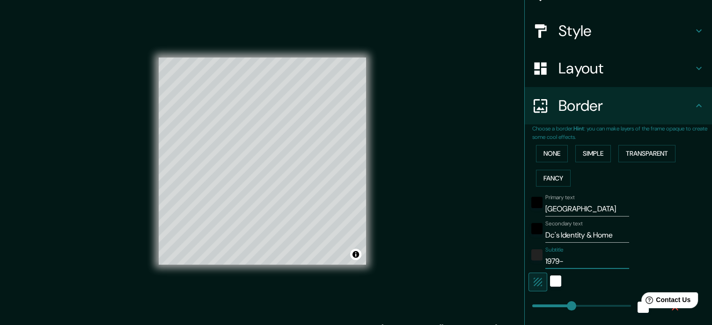
type input "1979-1"
type input "177"
type input "35"
type input "1979-19"
type input "177"
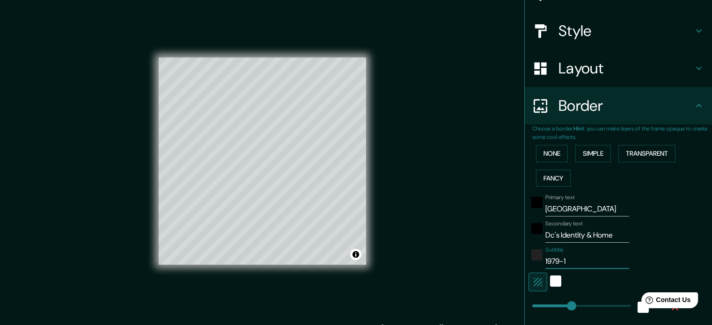
type input "35"
type input "1979-199"
type input "177"
type input "35"
type input "1979-19"
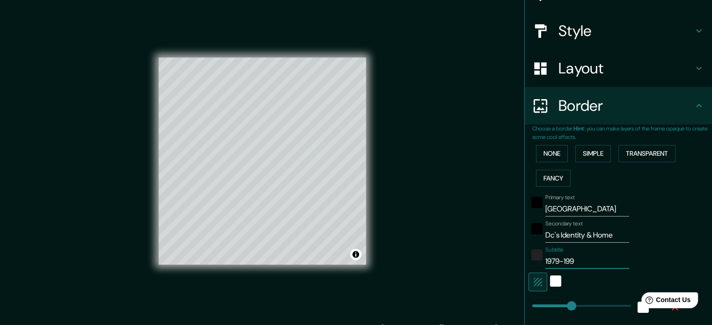
type input "177"
type input "35"
type input "1979-1"
type input "177"
type input "35"
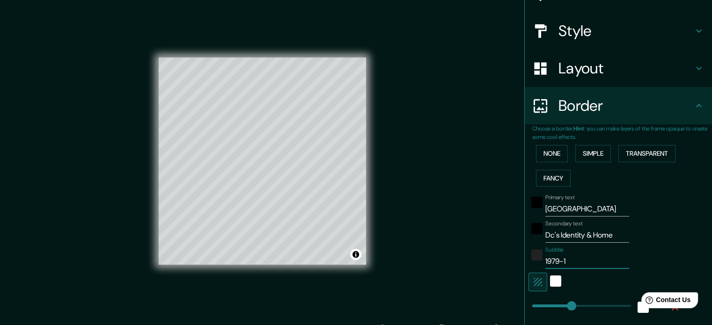
type input "1979-"
type input "177"
type input "35"
type input "1979-2"
type input "177"
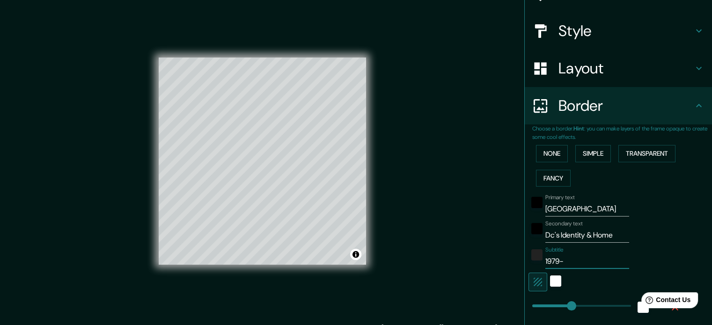
type input "35"
type input "1979-20"
type input "177"
type input "35"
type input "1979-200"
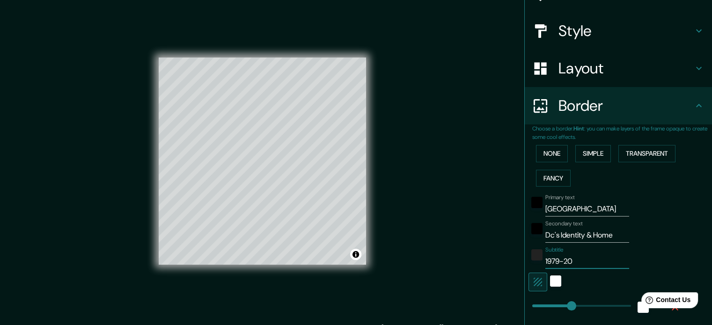
type input "177"
type input "35"
type input "1979-2002"
type input "177"
type input "35"
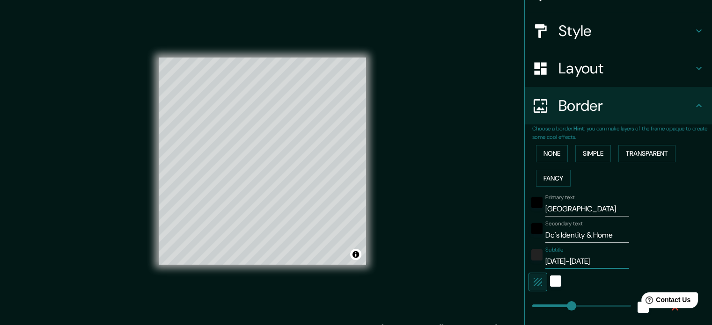
type input "1979-200"
type input "177"
type input "35"
type input "1979-20"
type input "177"
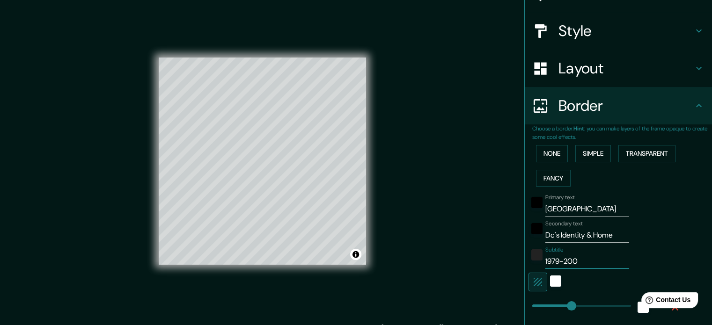
type input "35"
type input "1979-2"
type input "177"
type input "35"
type input "1979-"
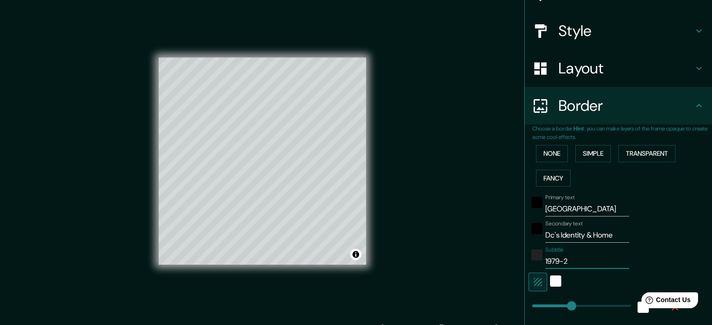
type input "177"
type input "35"
type input "1979-1"
type input "177"
type input "35"
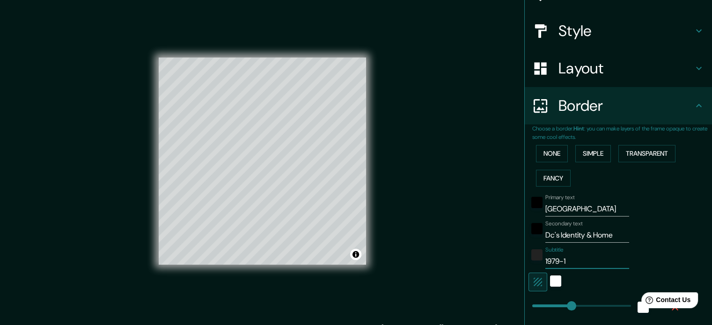
type input "1979-19"
type input "177"
type input "35"
type input "1979-199"
type input "177"
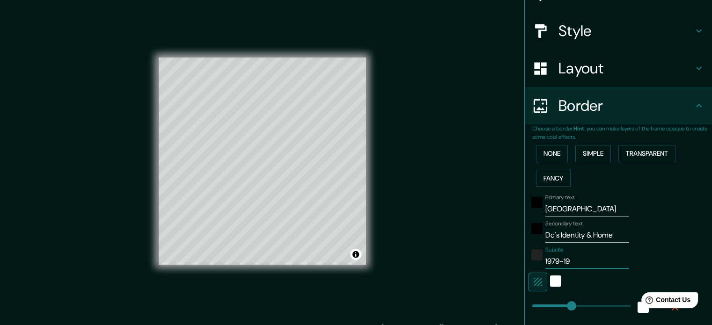
type input "35"
type input "1979-1997"
type input "177"
type input "35"
type input "1979-1997"
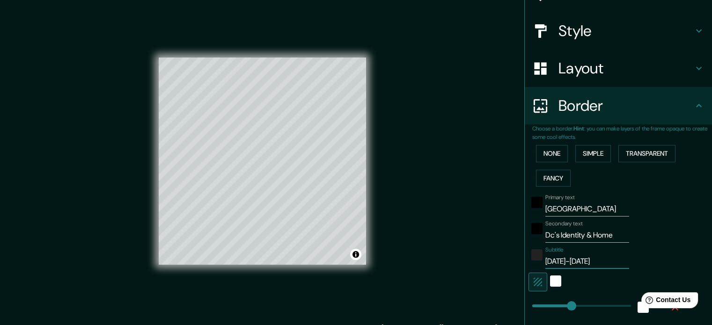
type input "83"
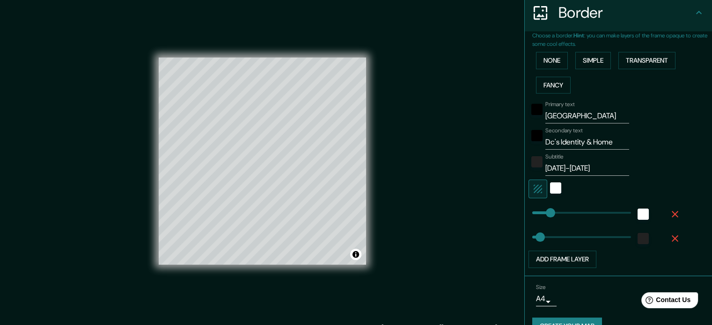
scroll to position [187, 0]
type input "64"
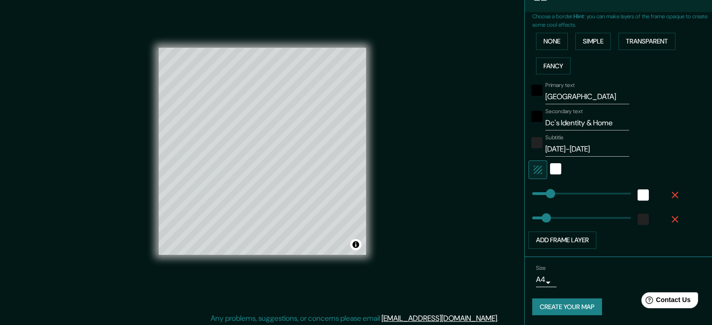
scroll to position [12, 0]
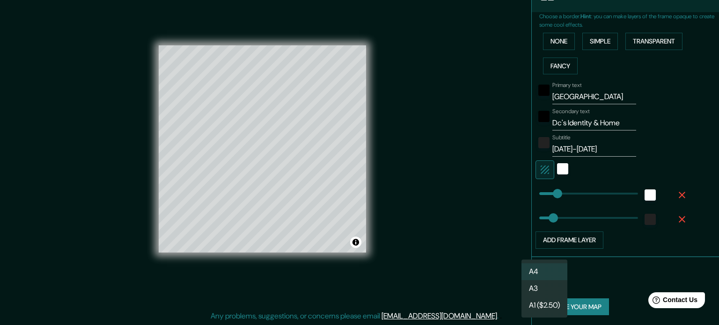
click at [538, 278] on body "Mappin Location Kolkata, West Bengal, India Pins Style Layout Border Choose a b…" at bounding box center [359, 150] width 719 height 325
click at [535, 289] on li "A3" at bounding box center [545, 288] width 46 height 17
type input "a4"
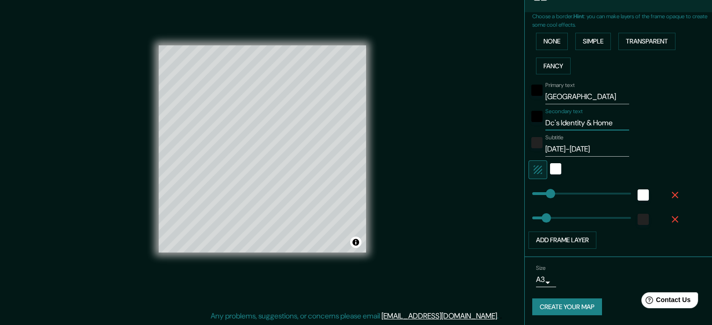
drag, startPoint x: 612, startPoint y: 122, endPoint x: 491, endPoint y: 122, distance: 121.7
click at [491, 122] on div "Mappin Location Kolkata, West Bengal, India Pins Style Layout Border Choose a b…" at bounding box center [356, 157] width 712 height 338
type input "C"
type input "64"
type input "Ch"
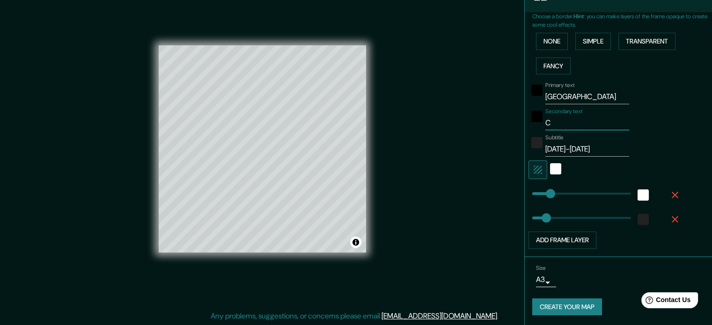
type input "64"
type input "Cha"
type input "64"
type input "Chak"
type input "64"
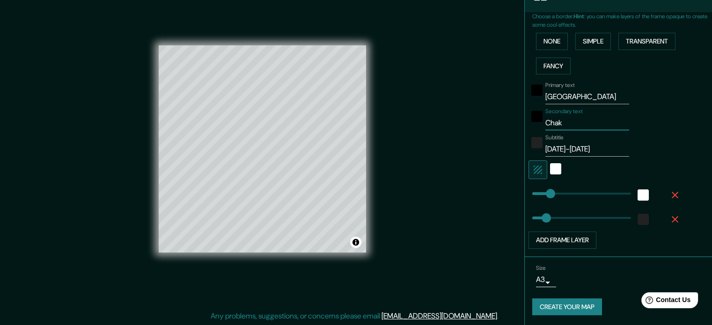
type input "Chakr"
type input "64"
type input "Chakra"
type input "64"
type input "Chakrav"
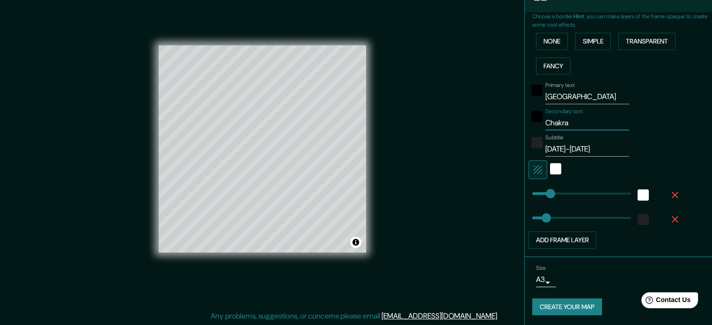
type input "64"
type input "Chakrava"
type input "64"
type input "Chakravar"
type input "64"
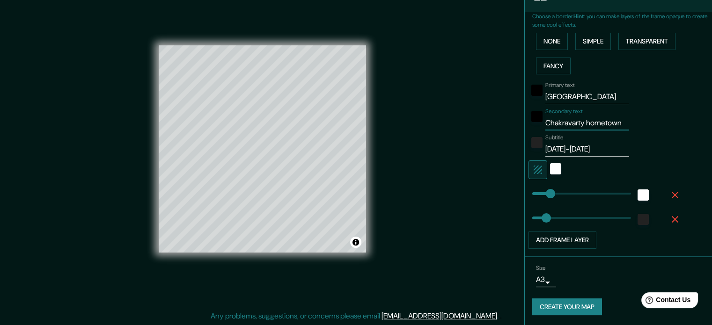
scroll to position [0, 0]
click at [573, 301] on button "Create your map" at bounding box center [567, 307] width 70 height 17
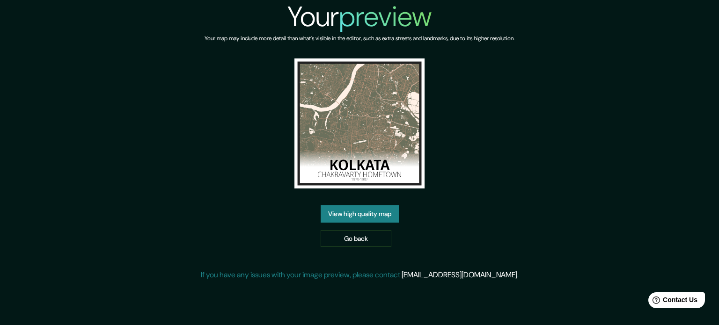
click at [352, 214] on link "View high quality map" at bounding box center [360, 214] width 78 height 17
click at [346, 235] on link "Go back" at bounding box center [356, 238] width 71 height 17
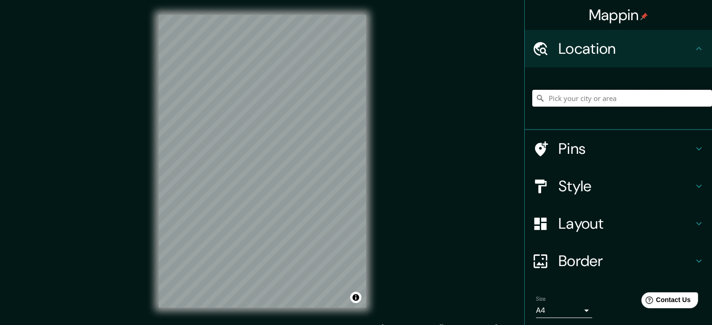
click at [597, 96] on input "Pick your city or area" at bounding box center [622, 98] width 180 height 17
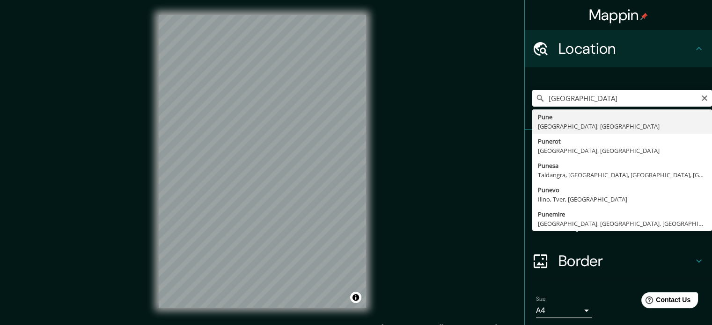
type input "[GEOGRAPHIC_DATA], [GEOGRAPHIC_DATA], [GEOGRAPHIC_DATA]"
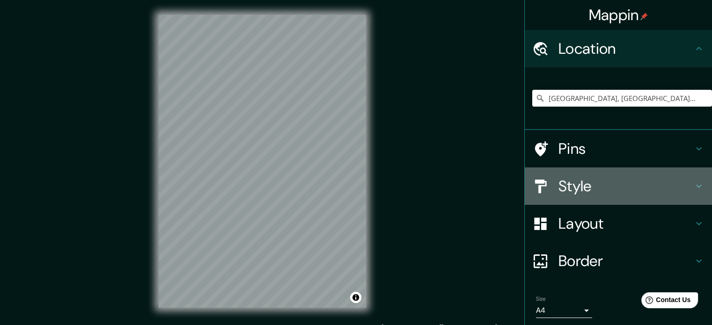
click at [597, 192] on h4 "Style" at bounding box center [626, 186] width 135 height 19
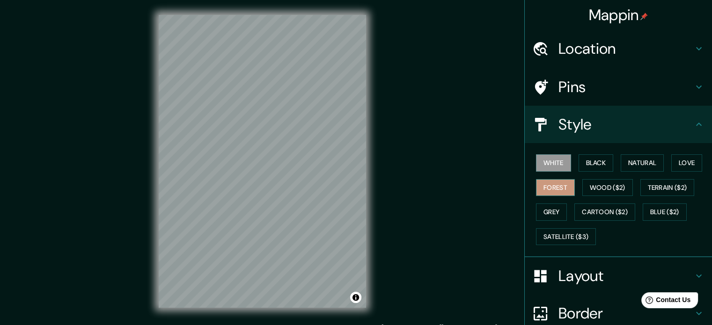
click at [551, 186] on button "Forest" at bounding box center [555, 187] width 39 height 17
click at [637, 86] on h4 "Pins" at bounding box center [626, 87] width 135 height 19
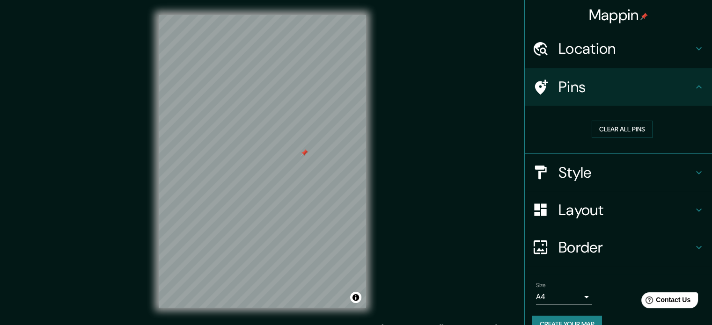
click at [315, 138] on div "Mappin Location [GEOGRAPHIC_DATA], [GEOGRAPHIC_DATA], [GEOGRAPHIC_DATA] Pins Cl…" at bounding box center [356, 169] width 712 height 338
click at [624, 170] on h4 "Style" at bounding box center [626, 172] width 135 height 19
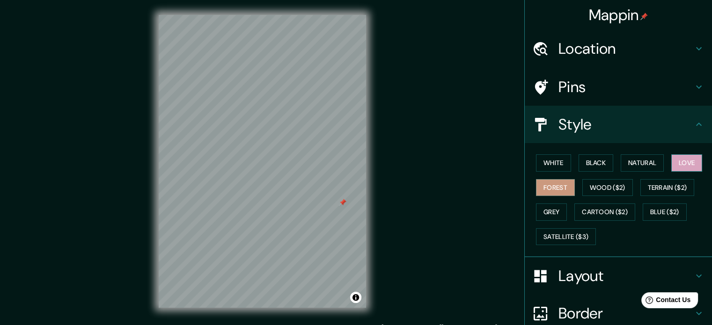
click at [678, 162] on button "Love" at bounding box center [686, 163] width 31 height 17
click at [592, 210] on button "Cartoon ($2)" at bounding box center [605, 212] width 61 height 17
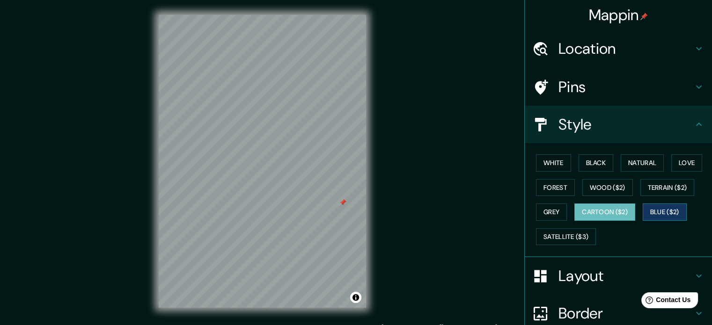
click at [655, 212] on button "Blue ($2)" at bounding box center [665, 212] width 44 height 17
click at [638, 164] on button "Natural" at bounding box center [642, 163] width 43 height 17
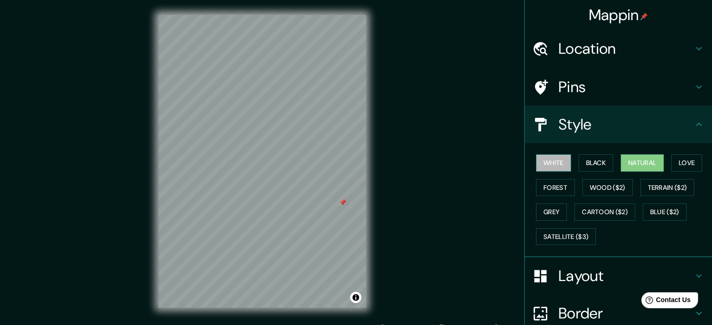
click at [554, 162] on button "White" at bounding box center [553, 163] width 35 height 17
click at [637, 162] on button "Natural" at bounding box center [642, 163] width 43 height 17
click at [592, 270] on h4 "Layout" at bounding box center [626, 276] width 135 height 19
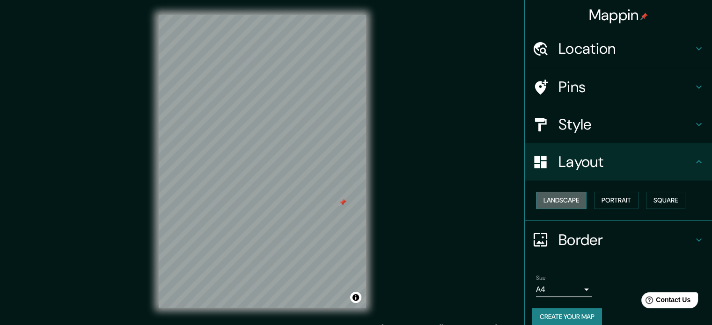
click at [566, 198] on button "Landscape" at bounding box center [561, 200] width 51 height 17
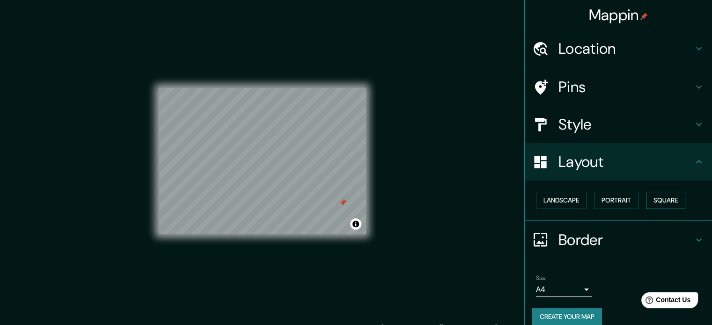
click at [656, 199] on button "Square" at bounding box center [665, 200] width 39 height 17
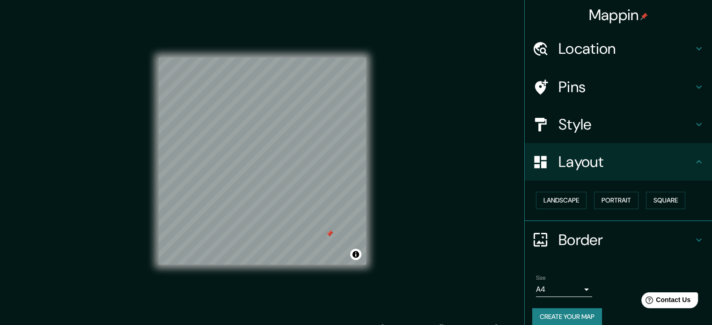
click at [642, 228] on div "Border" at bounding box center [618, 239] width 187 height 37
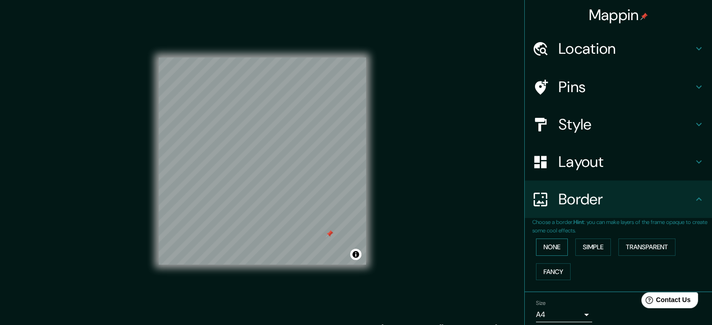
click at [547, 247] on button "None" at bounding box center [552, 247] width 32 height 17
click at [591, 248] on button "Simple" at bounding box center [593, 247] width 36 height 17
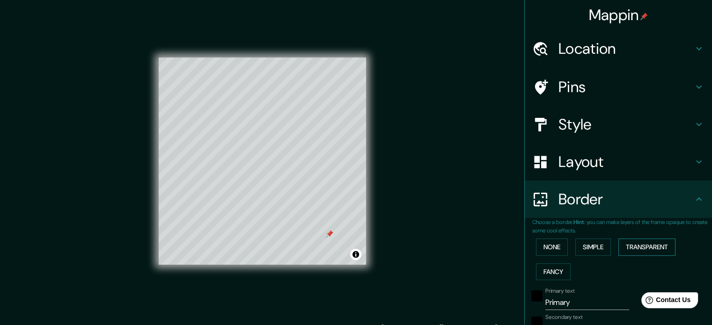
click at [640, 248] on button "Transparent" at bounding box center [647, 247] width 57 height 17
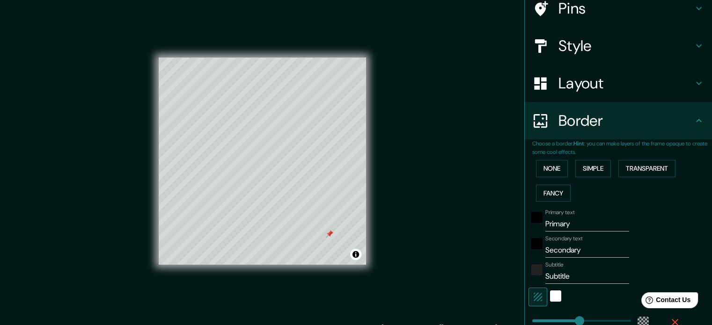
scroll to position [94, 0]
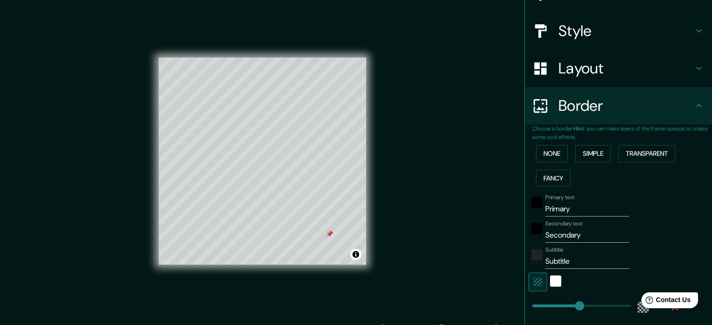
click at [555, 210] on input "Primary" at bounding box center [587, 209] width 84 height 15
type input "P"
type input "213"
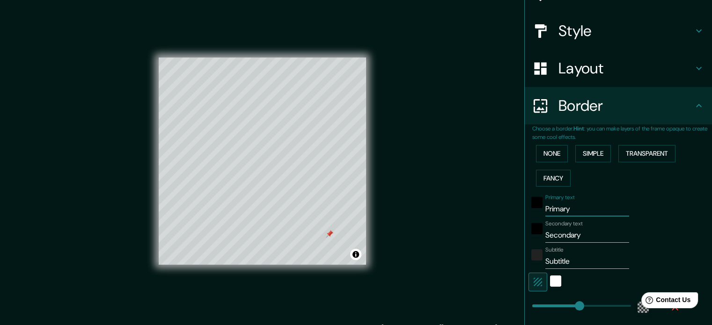
type input "35"
type input "Pu"
type input "213"
type input "35"
type input "Pun"
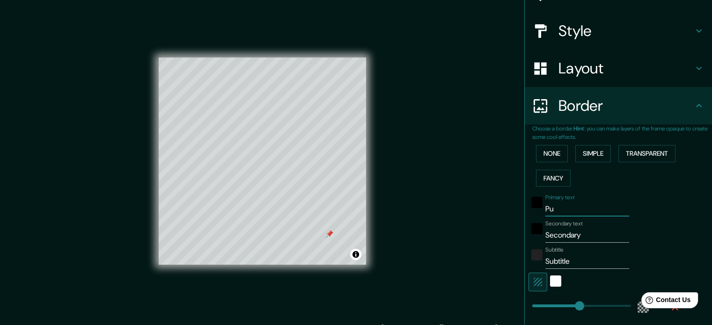
type input "213"
type input "35"
type input "Pune"
type input "213"
type input "35"
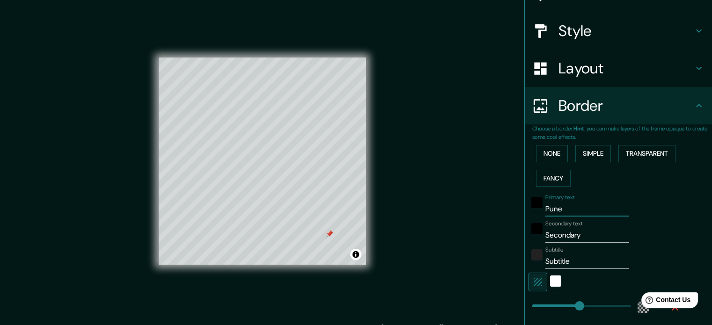
type input "Pune"
click at [560, 236] on input "Secondary" at bounding box center [587, 235] width 84 height 15
type input "H"
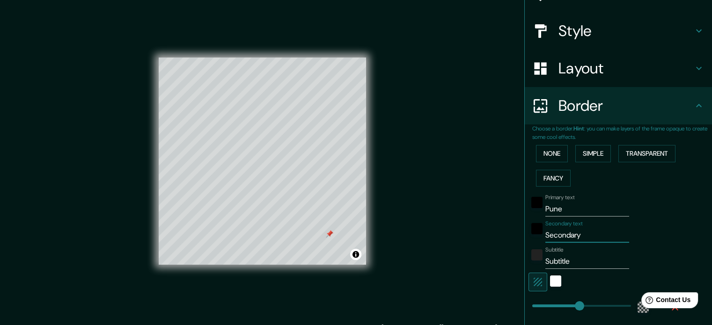
type input "213"
type input "35"
type input "Ho"
type input "213"
type input "35"
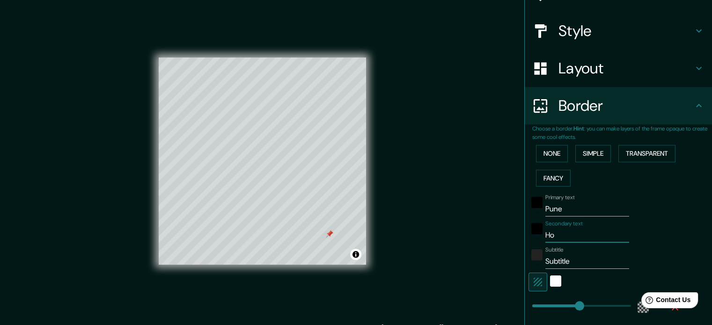
type input "Hom"
type input "213"
type input "35"
type input "Home"
type input "213"
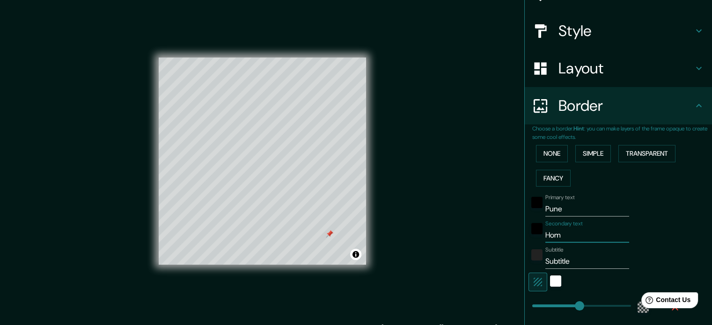
type input "35"
type input "Home"
type input "213"
type input "35"
type input "Home i"
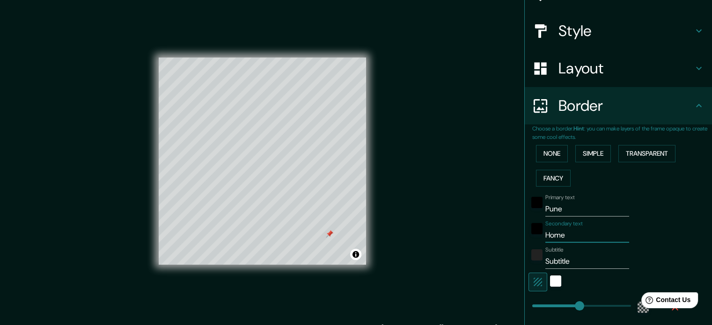
type input "213"
type input "35"
type input "Home is"
type input "213"
type input "35"
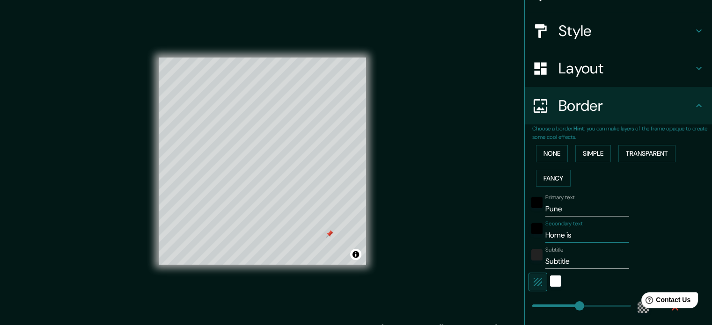
type input "Home is"
type input "213"
type input "35"
type input "Home is w"
type input "213"
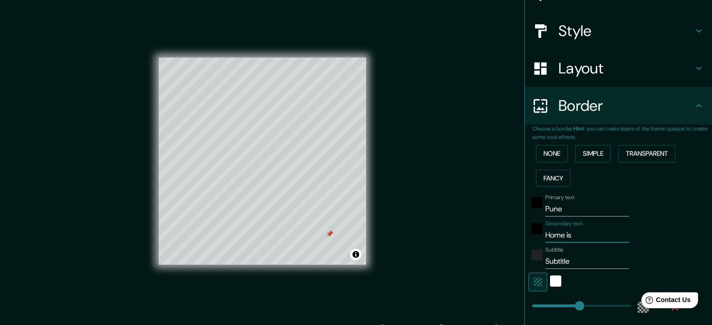
type input "35"
type input "Home is wh"
type input "213"
type input "35"
type input "Home is whe"
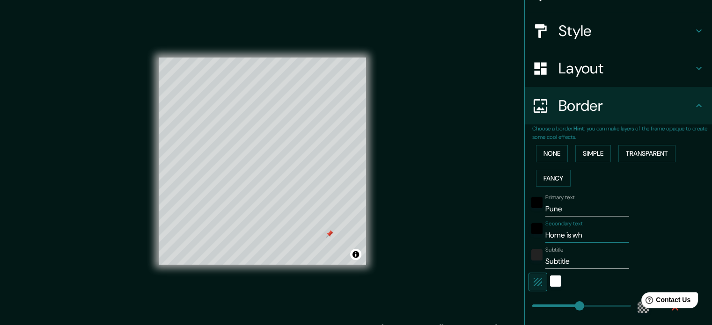
type input "213"
type input "35"
type input "Home is wher"
type input "213"
type input "35"
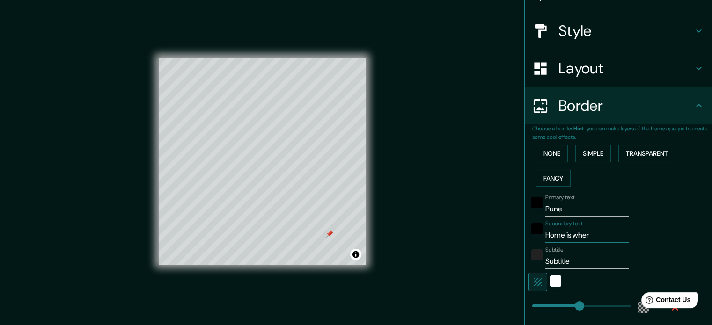
type input "Home is where"
type input "213"
type input "35"
type input "Home is where"
type input "213"
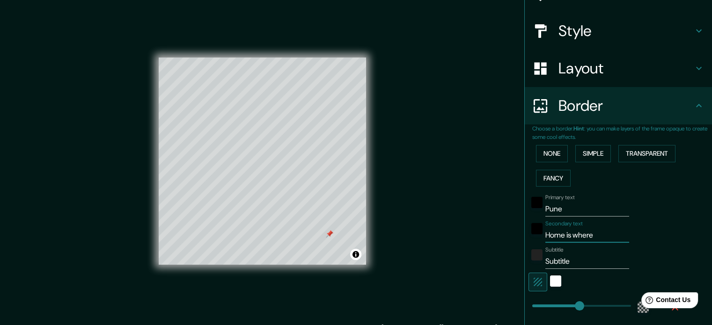
type input "35"
type input "Home is where t"
type input "213"
type input "35"
type input "Home is where th"
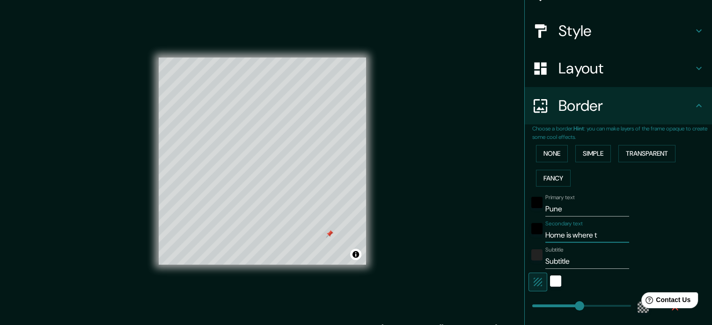
type input "213"
type input "35"
type input "Home is where the"
type input "213"
type input "35"
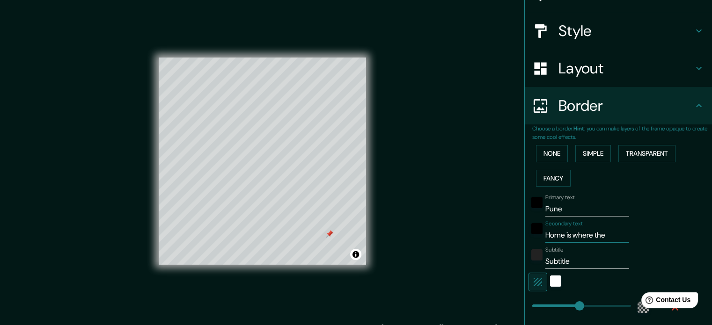
type input "Home is where the"
type input "213"
type input "35"
type input "Home is where the h"
type input "213"
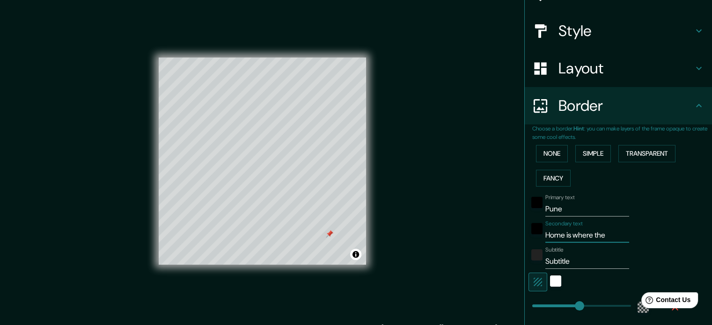
type input "35"
type input "Home is where the he"
type input "213"
type input "35"
type input "Home is where the hea"
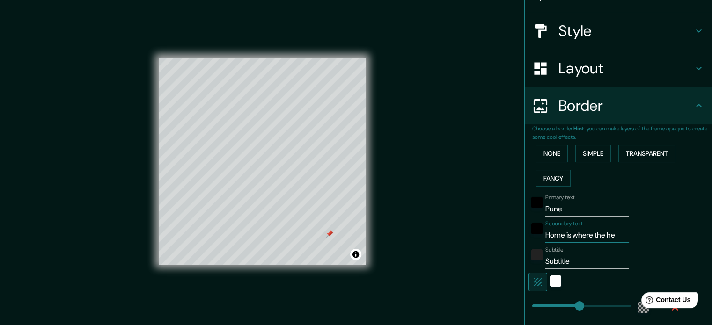
type input "213"
type input "35"
type input "Home is where the hear"
type input "213"
type input "35"
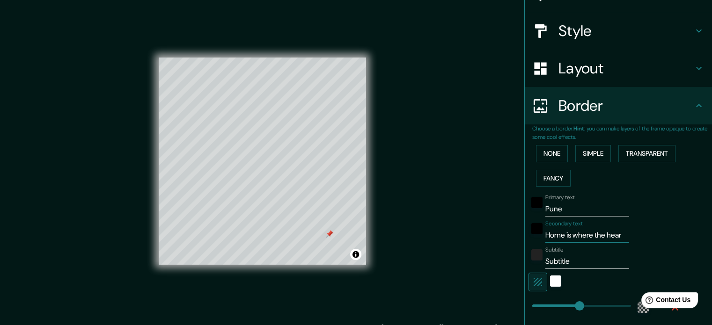
type input "Home is where the heart"
type input "213"
type input "35"
type input "Home is where the heart"
type input "213"
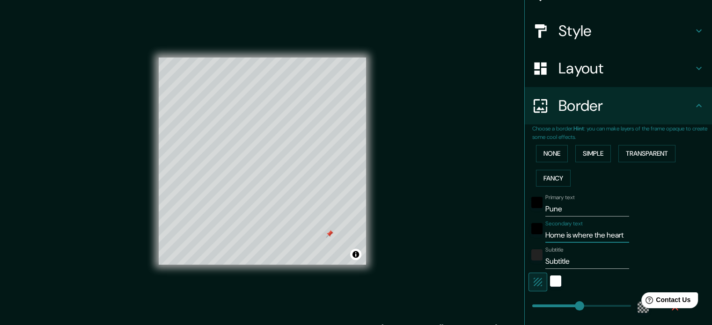
type input "35"
type input "Home is where the heart i"
type input "213"
type input "35"
type input "Home is where the heart is"
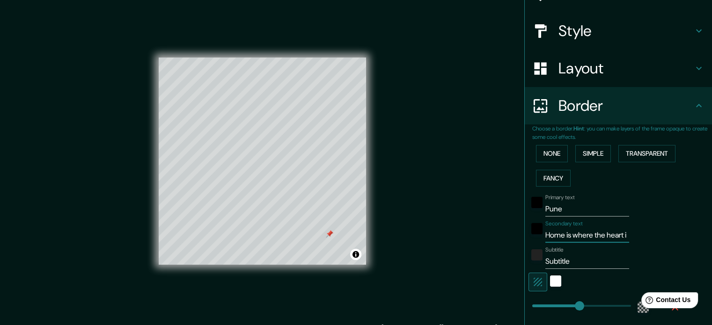
type input "213"
type input "35"
type input "213"
type input "Home is where the heart is"
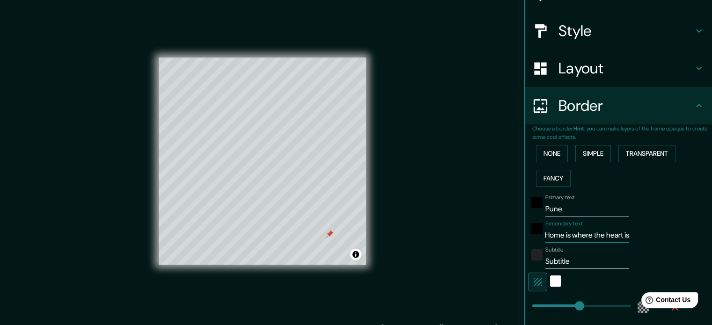
type input "140"
type input "35"
type input "56"
type input "35"
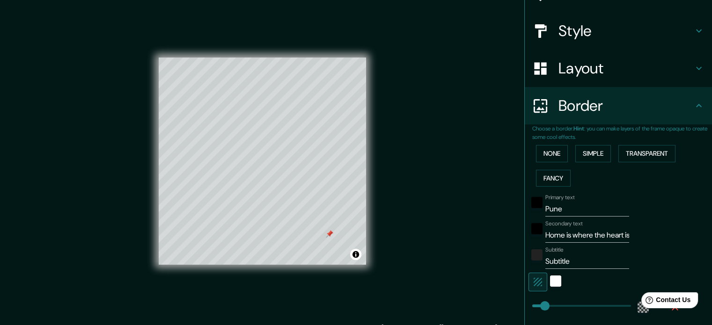
type input "79"
type input "35"
click at [552, 258] on input "Subtitle" at bounding box center [587, 261] width 84 height 15
type input "2"
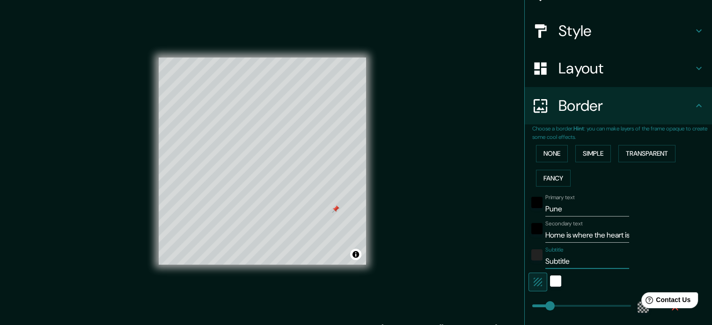
type input "35"
type input "20"
type input "35"
type input "200"
type input "35"
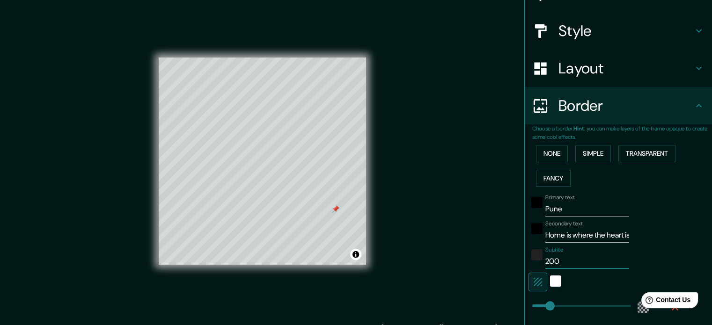
type input "2005"
type input "35"
type input "2005"
type input "35"
type input "2005 -"
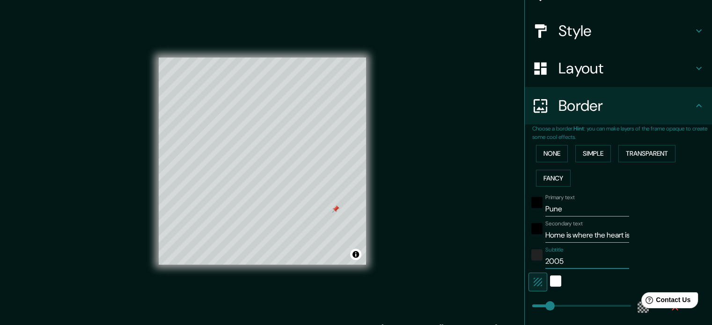
type input "35"
type input "2005 -"
type input "35"
type input "2005 - p"
type input "35"
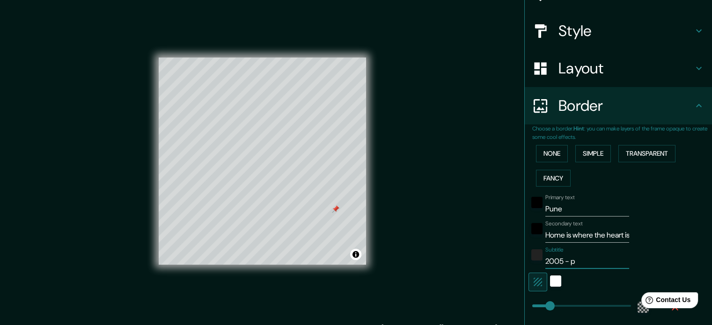
type input "2005 - pr"
type input "35"
type input "2005 - pre"
type input "35"
type input "2005 - pres"
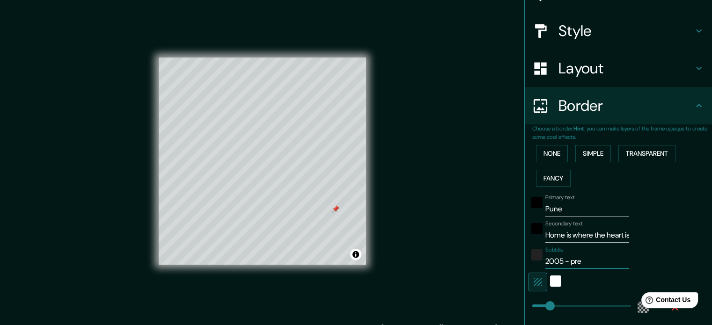
type input "35"
type input "2005 - prese"
type input "35"
type input "2005 - presen"
type input "35"
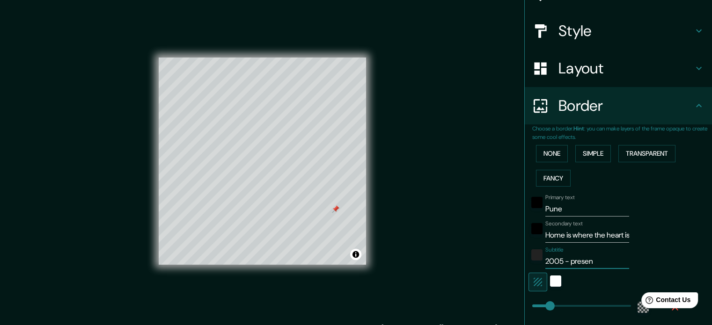
type input "2005 - present"
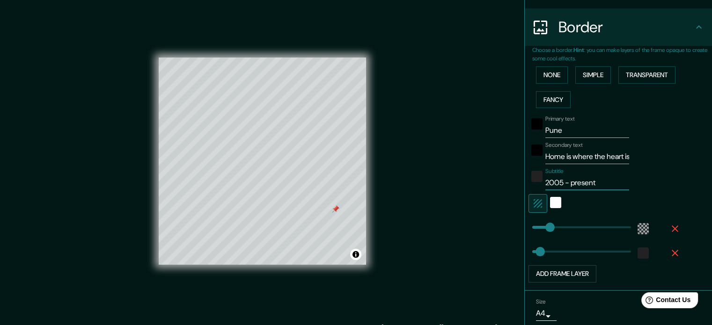
scroll to position [187, 0]
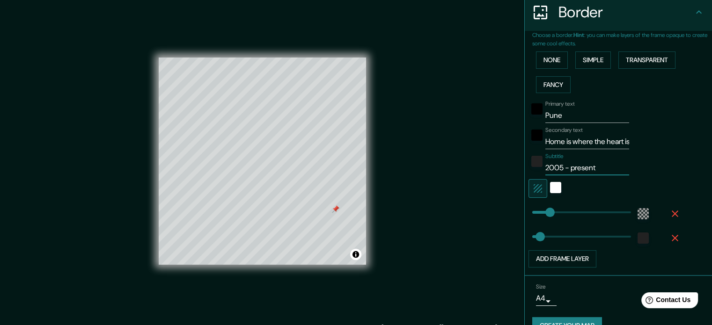
type input "35"
type input "2005 - present"
type input "104"
type input "53"
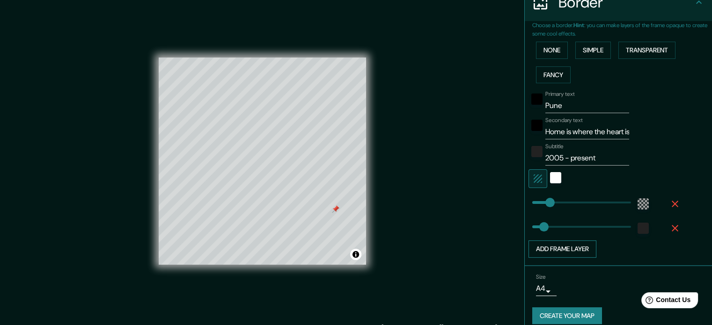
scroll to position [206, 0]
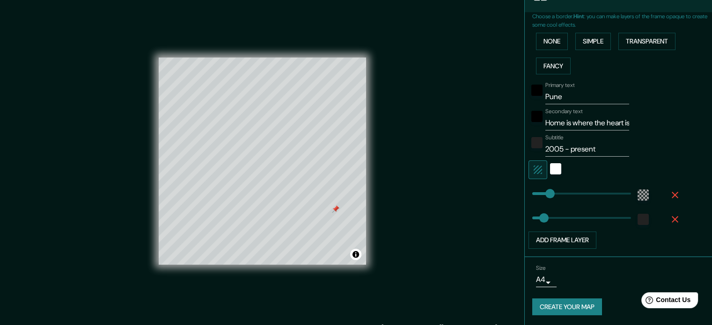
click at [536, 276] on body "Mappin Location Pune, Maharashtra, India Pins Style Layout Border Choose a bord…" at bounding box center [356, 162] width 712 height 325
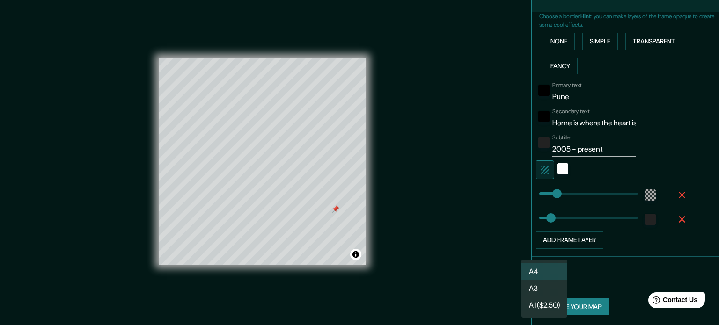
click at [531, 287] on li "A3" at bounding box center [545, 288] width 46 height 17
type input "a4"
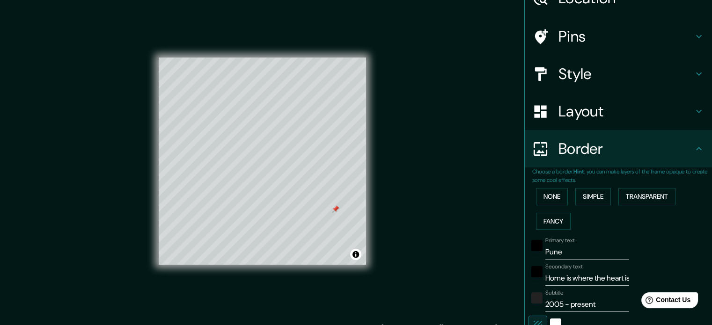
scroll to position [0, 0]
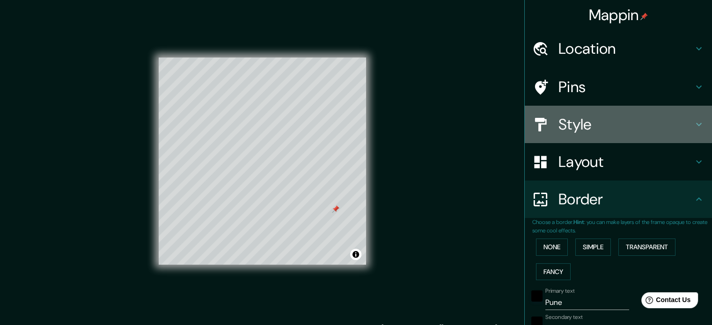
click at [622, 124] on h4 "Style" at bounding box center [626, 124] width 135 height 19
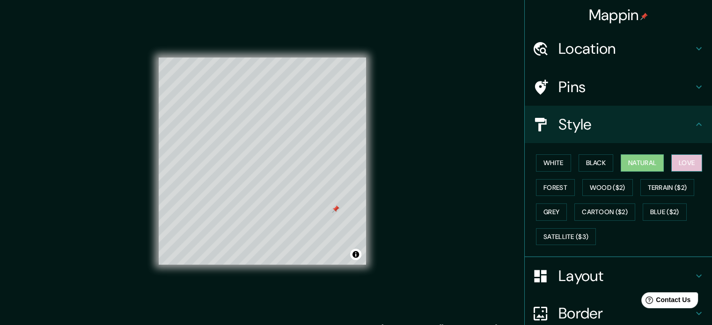
click at [683, 164] on button "Love" at bounding box center [686, 163] width 31 height 17
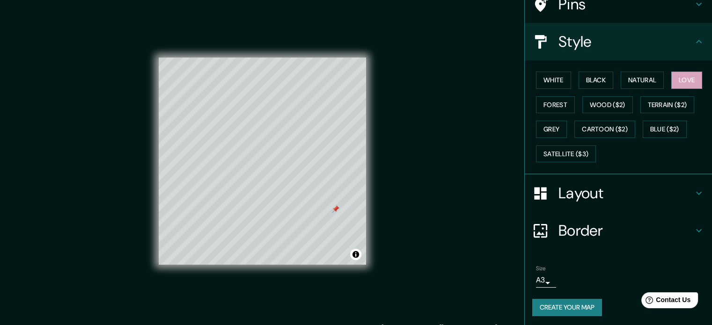
scroll to position [83, 0]
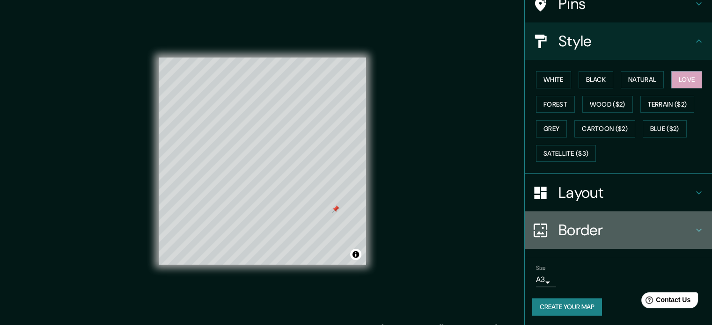
click at [614, 226] on h4 "Border" at bounding box center [626, 230] width 135 height 19
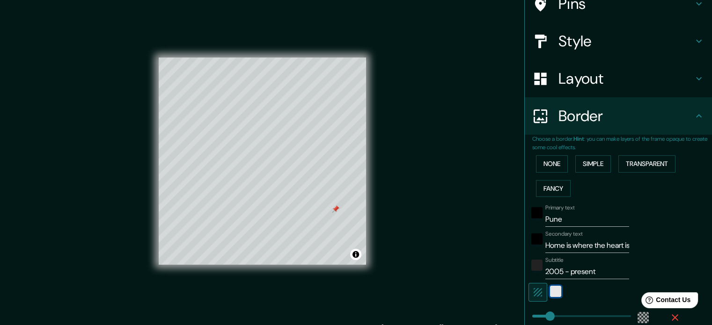
click at [550, 290] on div "white" at bounding box center [555, 291] width 11 height 11
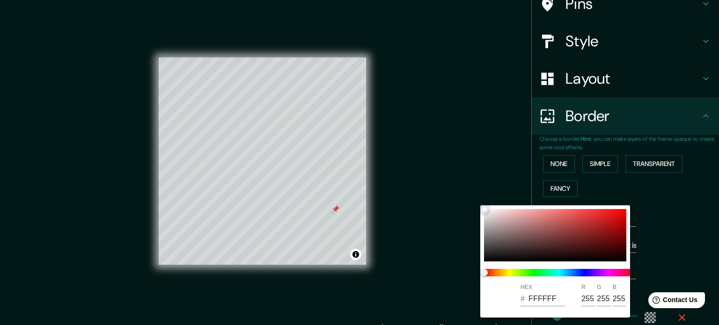
type input "DDD2D2"
type input "221"
type input "210"
type input "D8CECE"
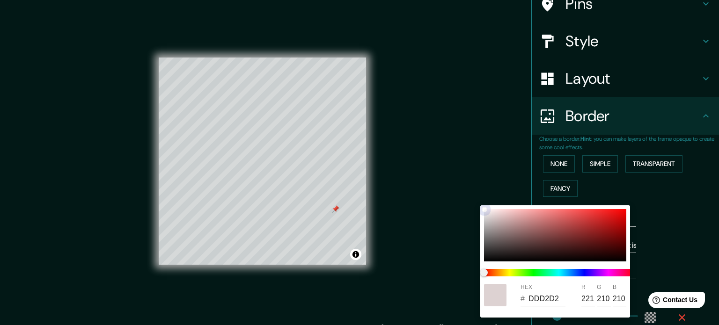
type input "216"
type input "206"
type input "D1C7C7"
type input "209"
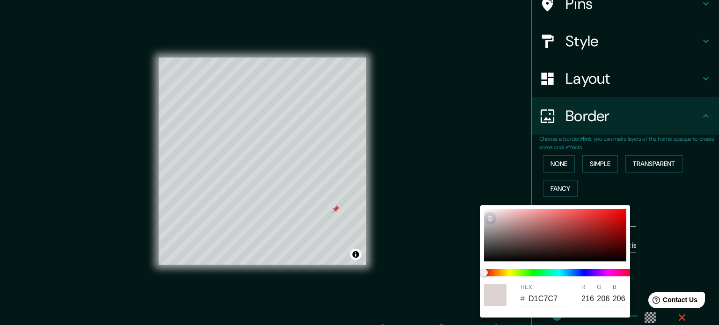
type input "199"
type input "CFC5C5"
type input "207"
type input "197"
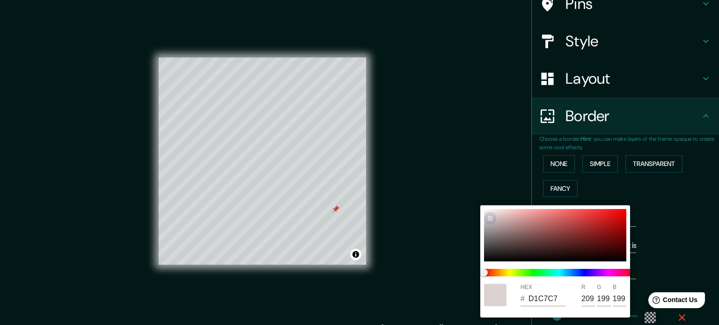
type input "197"
type input "CCC3C3"
type input "204"
type input "195"
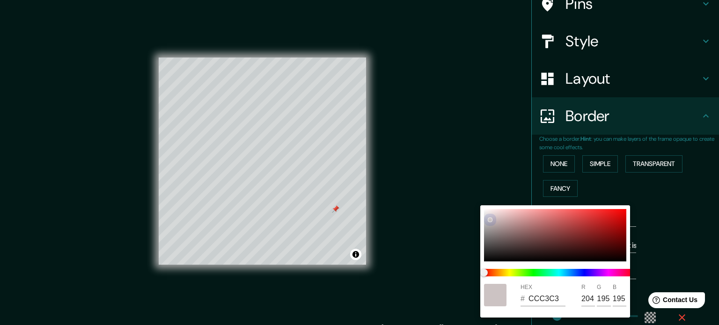
type input "CAC1C1"
type input "202"
type input "193"
type input "CAC0C0"
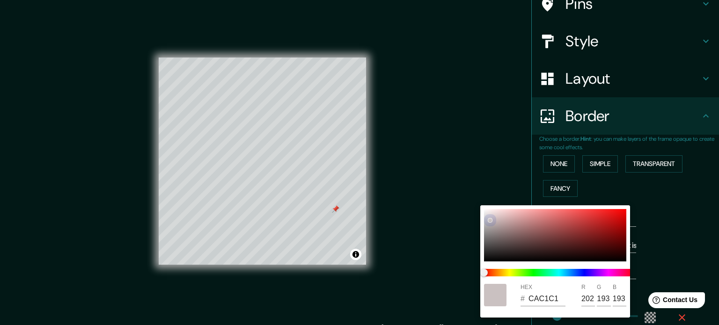
type input "192"
type input "CABFBF"
type input "191"
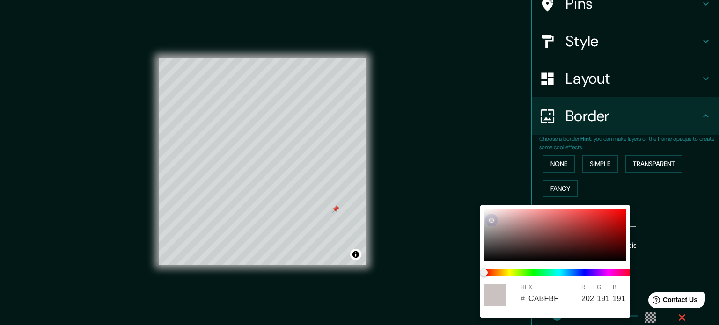
type input "CABEBE"
type input "190"
type input "CFC1C1"
type input "207"
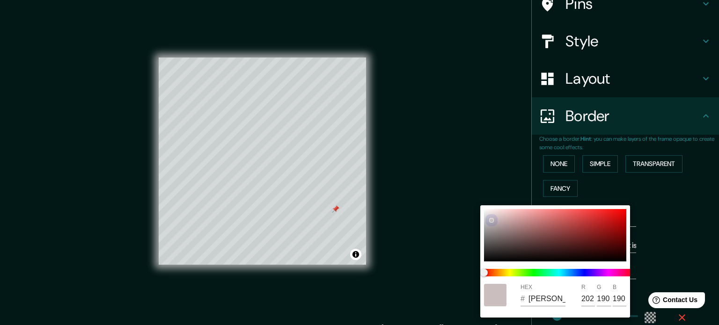
type input "193"
type input "D1C1C1"
type input "209"
type input "D3C2C2"
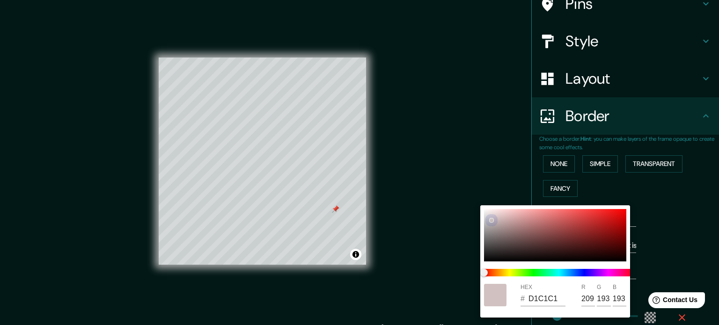
type input "211"
type input "194"
type input "E3C1C1"
type input "227"
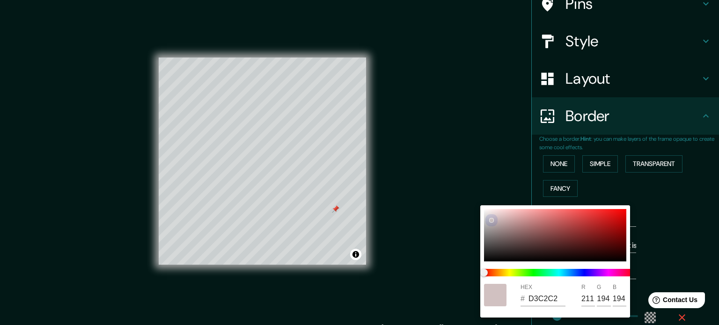
type input "193"
type input "E6BFBF"
type input "230"
type input "191"
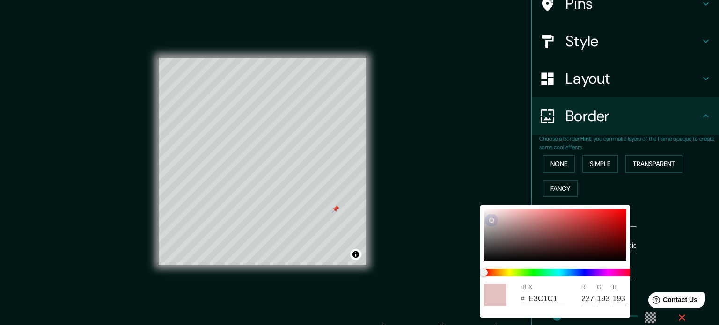
type input "191"
type input "E6BEBE"
type input "190"
type input "E8BFBF"
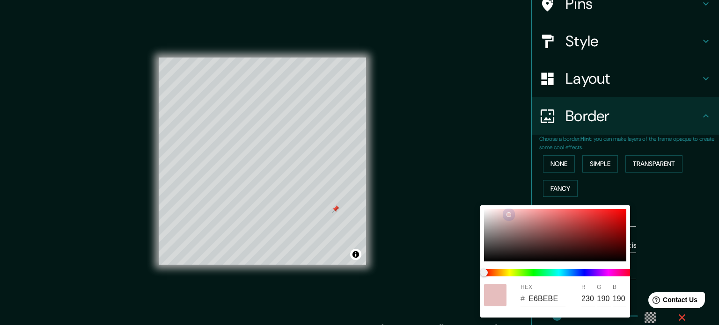
type input "232"
type input "191"
type input "EDC3C3"
type input "237"
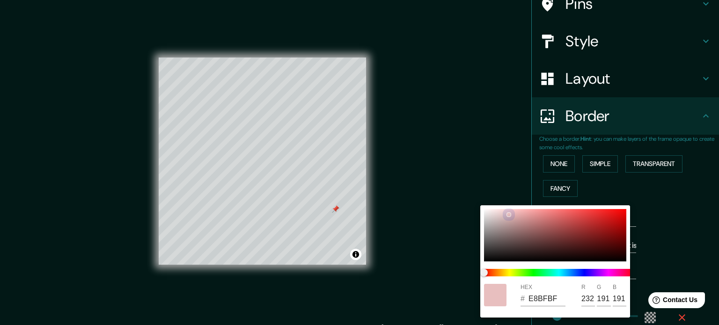
type input "195"
type input "EDC4C4"
type input "196"
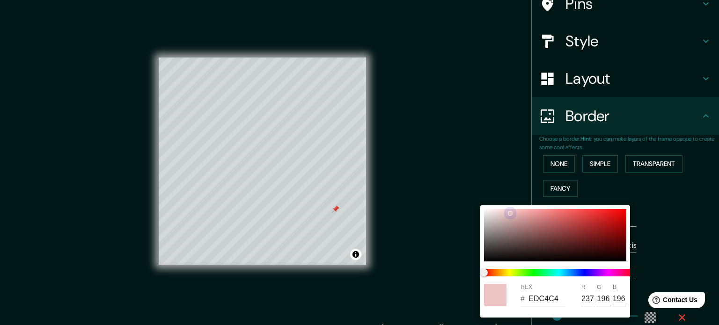
type input "EDC6C6"
type input "198"
click at [488, 212] on div at bounding box center [555, 235] width 142 height 52
click at [676, 238] on div at bounding box center [359, 162] width 719 height 325
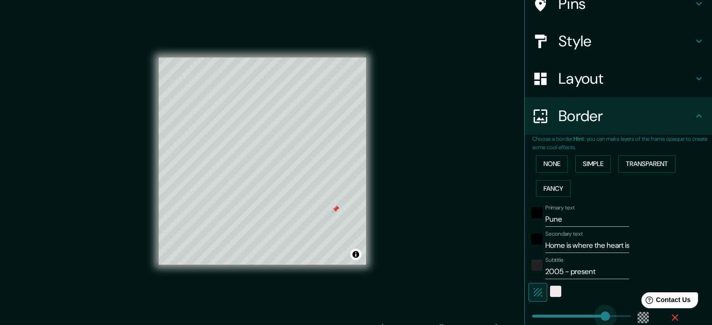
drag, startPoint x: 541, startPoint y: 316, endPoint x: 598, endPoint y: 315, distance: 57.1
drag, startPoint x: 598, startPoint y: 315, endPoint x: 536, endPoint y: 314, distance: 62.3
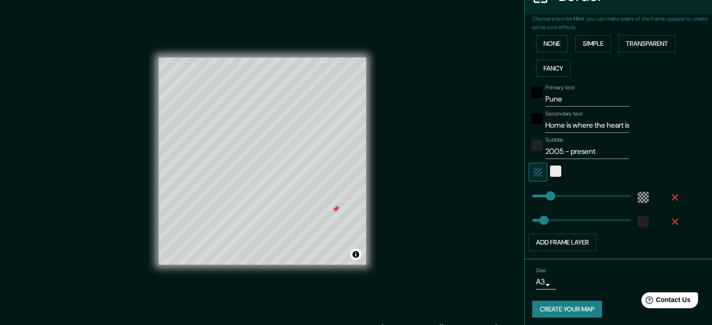
scroll to position [206, 0]
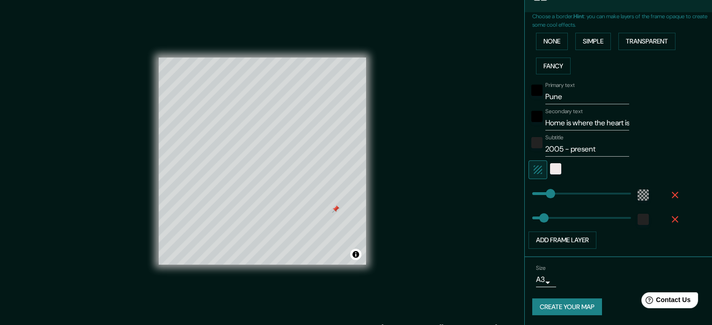
click at [570, 305] on button "Create your map" at bounding box center [567, 307] width 70 height 17
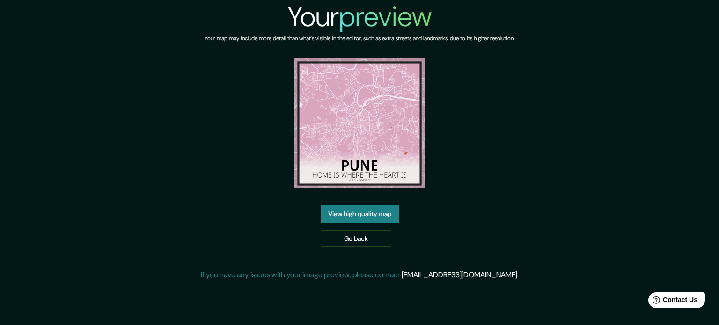
click at [361, 213] on link "View high quality map" at bounding box center [360, 214] width 78 height 17
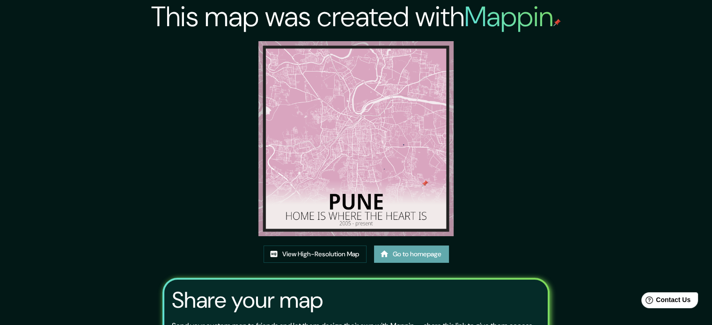
click at [412, 257] on link "Go to homepage" at bounding box center [411, 254] width 75 height 17
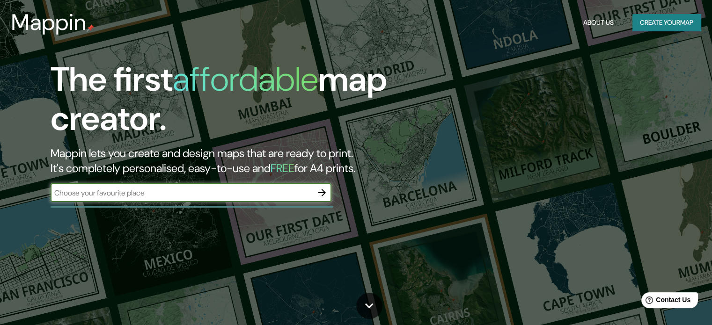
click at [140, 193] on input "text" at bounding box center [182, 193] width 262 height 11
click at [322, 192] on icon "button" at bounding box center [322, 192] width 11 height 11
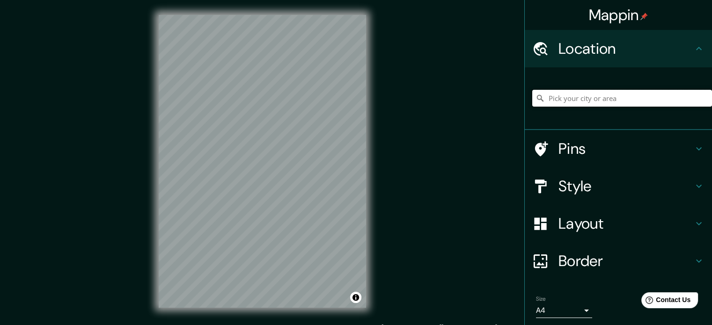
click at [592, 99] on input "Pick your city or area" at bounding box center [622, 98] width 180 height 17
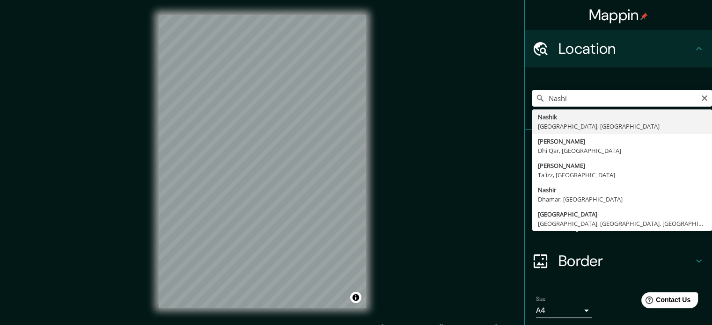
type input "Nashik, Maharashtra, India"
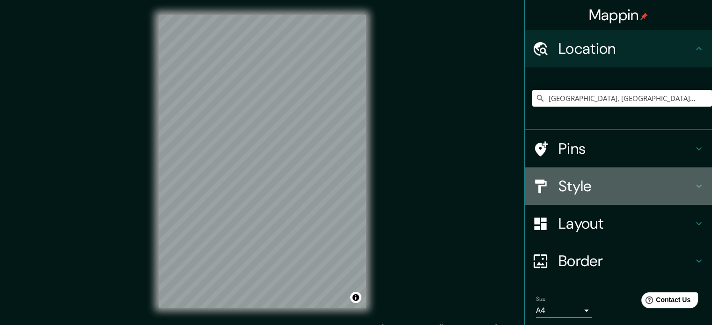
click at [592, 187] on h4 "Style" at bounding box center [626, 186] width 135 height 19
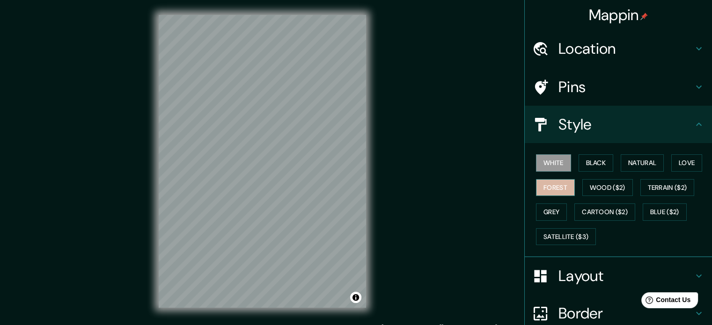
click at [549, 185] on button "Forest" at bounding box center [555, 187] width 39 height 17
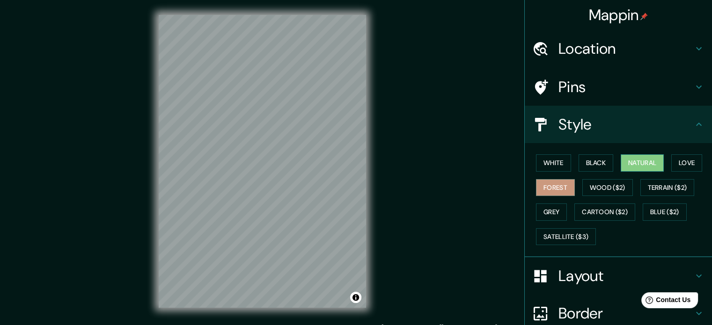
click at [639, 164] on button "Natural" at bounding box center [642, 163] width 43 height 17
click at [544, 187] on button "Forest" at bounding box center [555, 187] width 39 height 17
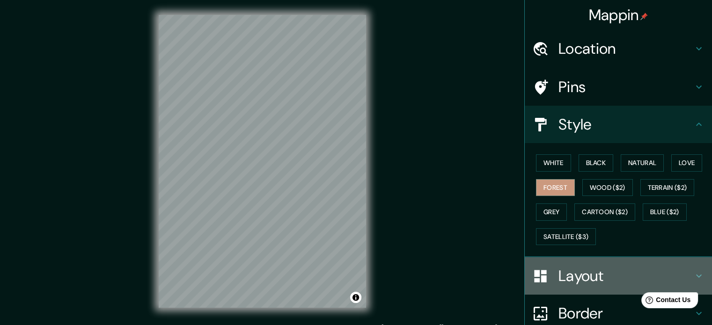
click at [580, 277] on h4 "Layout" at bounding box center [626, 276] width 135 height 19
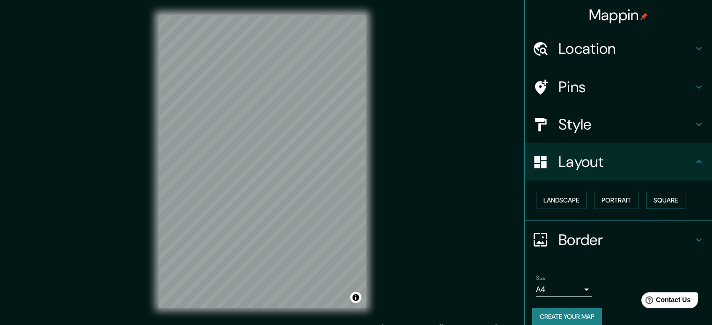
click at [663, 198] on button "Square" at bounding box center [665, 200] width 39 height 17
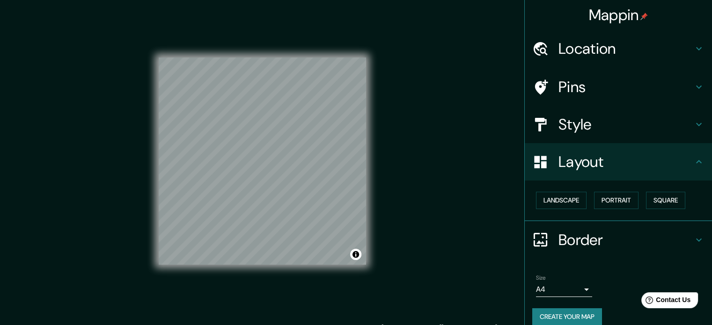
click at [575, 241] on h4 "Border" at bounding box center [626, 240] width 135 height 19
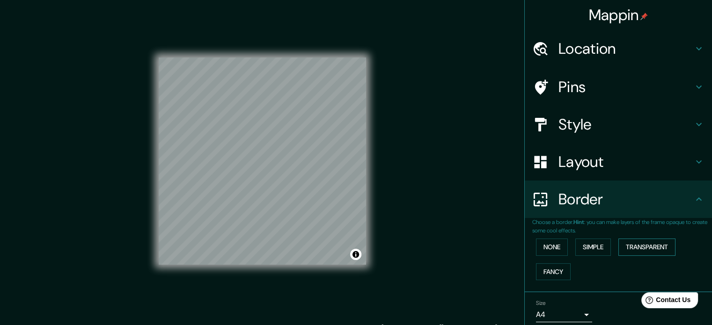
click at [641, 244] on button "Transparent" at bounding box center [647, 247] width 57 height 17
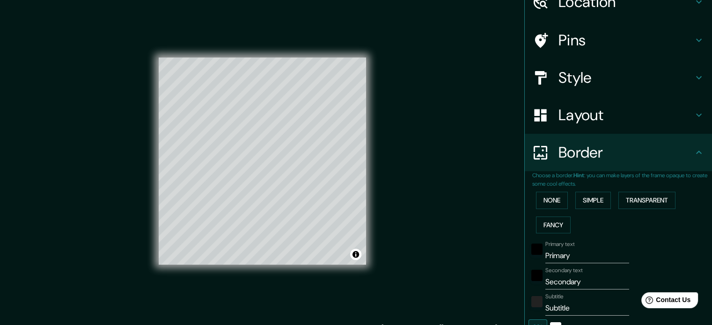
scroll to position [94, 0]
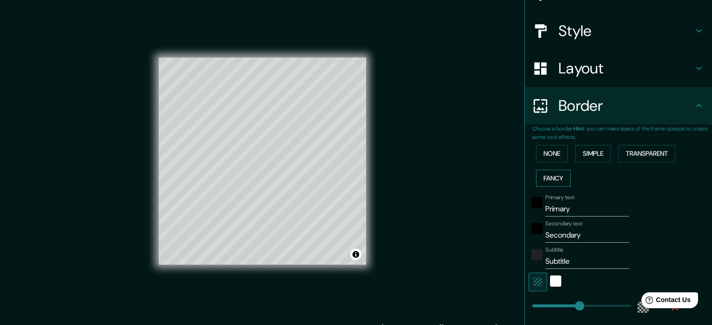
click at [539, 170] on button "Fancy" at bounding box center [553, 178] width 35 height 17
click at [644, 150] on button "Transparent" at bounding box center [647, 153] width 57 height 17
click at [556, 210] on input "Primary" at bounding box center [587, 209] width 84 height 15
type input "N"
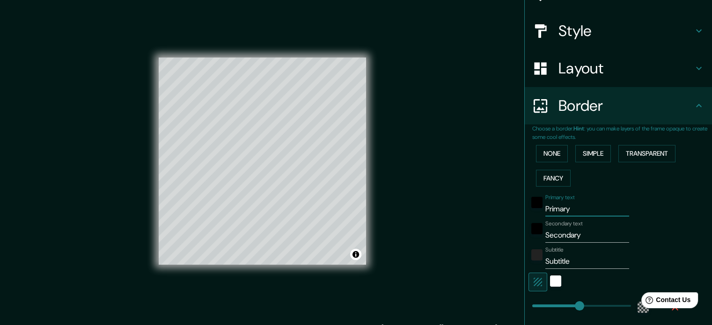
type input "213"
type input "35"
type input "Na"
type input "213"
type input "35"
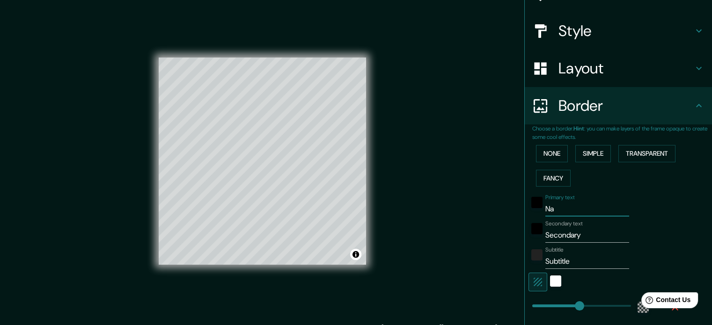
type input "Nas"
type input "213"
type input "35"
type input "Nash"
type input "213"
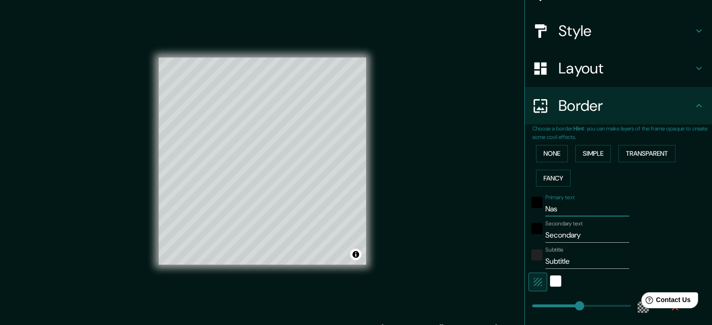
type input "35"
type input "Nashi"
type input "213"
type input "35"
type input "Nashik"
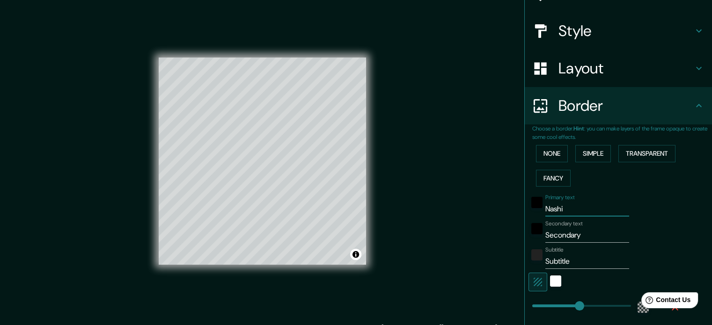
type input "213"
type input "35"
type input "Nashik"
click at [553, 234] on input "Secondary" at bounding box center [587, 235] width 84 height 15
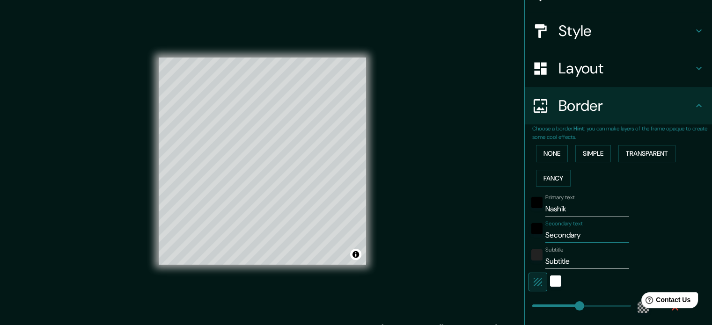
click at [553, 234] on input "Secondary" at bounding box center [587, 235] width 84 height 15
type input "P"
type input "213"
type input "35"
type input "Pa"
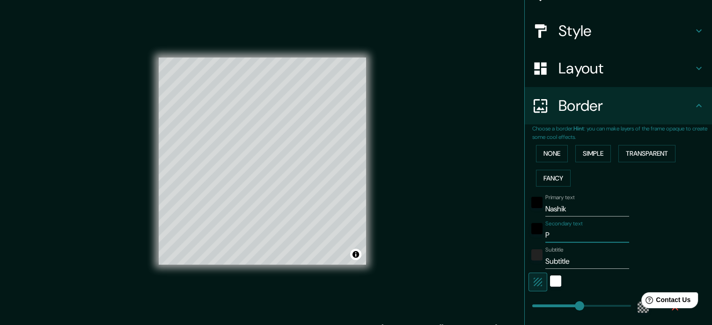
type input "213"
type input "35"
type input "Pat"
type input "213"
type input "35"
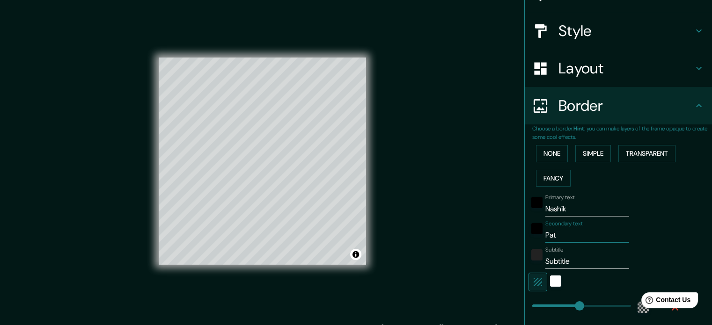
type input "Path"
type input "213"
type input "35"
type input "Patha"
type input "213"
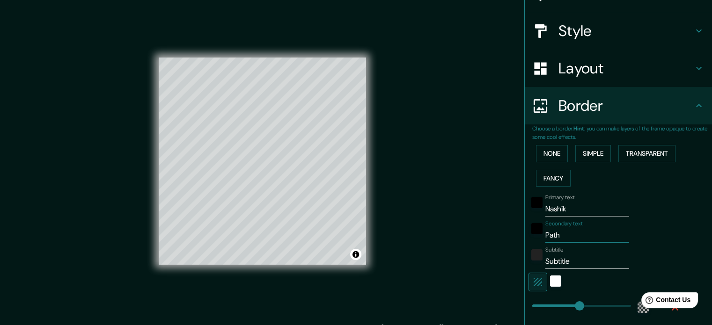
type input "35"
type input "Pathak"
type input "213"
type input "35"
type input "Pathak"
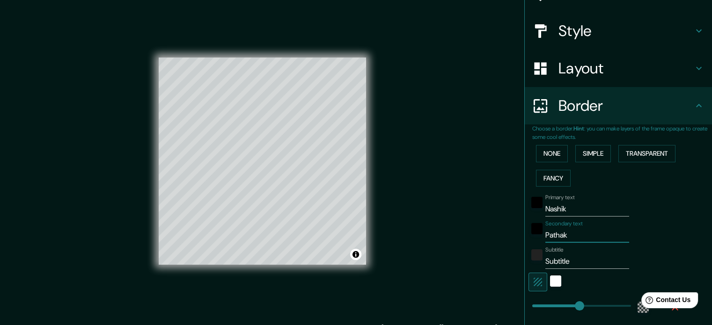
type input "213"
type input "35"
type input "Pathak G"
type input "213"
type input "35"
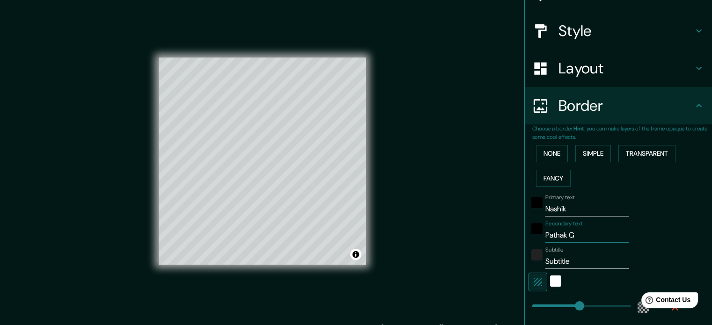
type input "Pathak Gr"
type input "213"
type input "35"
type input "Pathak Gru"
type input "213"
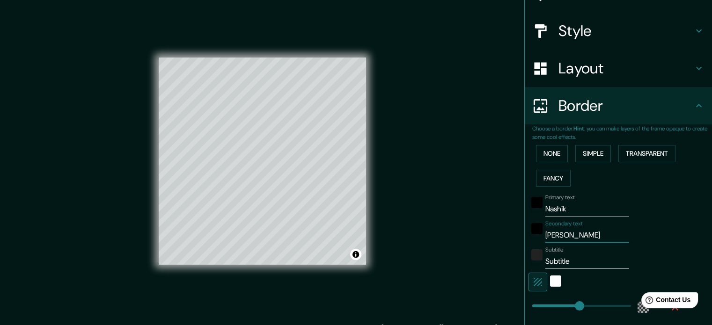
type input "35"
type input "Pathak Gruh"
type input "213"
type input "35"
type input "Pathak Gruha"
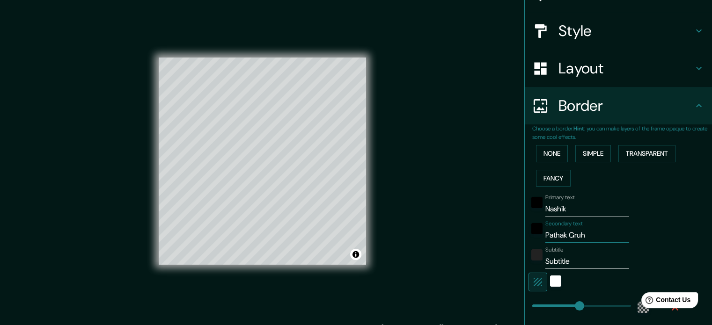
type input "213"
type input "35"
type input "Pathak Gruhas"
type input "213"
type input "35"
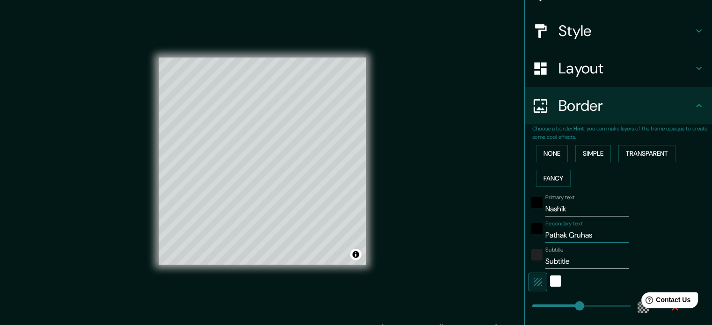
type input "Pathak Gruhast"
type input "213"
type input "35"
type input "Pathak Gruhasth"
type input "213"
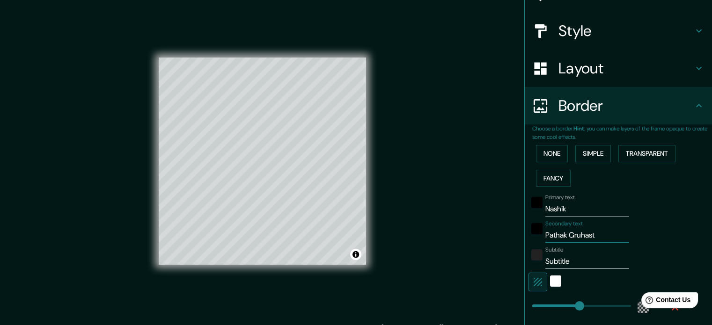
type input "35"
type input "Pathak Gruhastha"
type input "213"
type input "35"
type input "Pathak Gruhasthan"
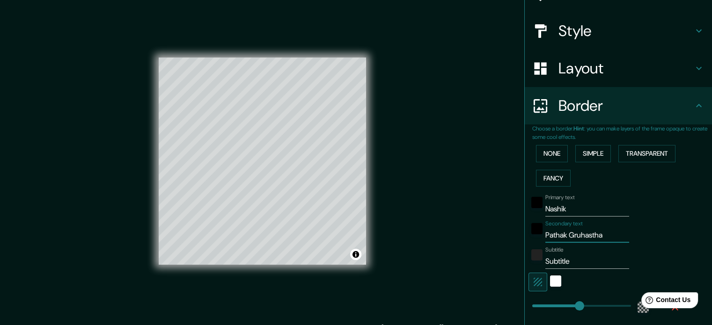
type input "213"
type input "35"
click at [577, 237] on input "Pathak Gruhasthan" at bounding box center [587, 235] width 84 height 15
type input "Pathak H"
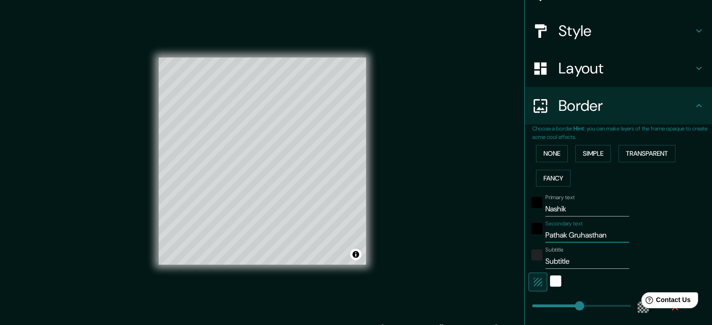
type input "213"
type input "35"
type input "Pathak Ho"
type input "213"
type input "35"
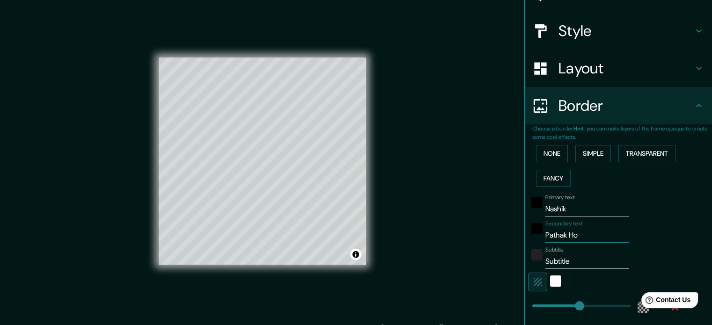
type input "Pathak Hom"
type input "213"
type input "35"
type input "Pathak Home"
type input "213"
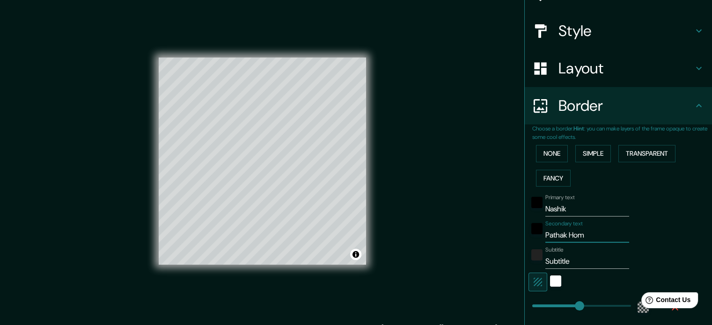
type input "35"
type input "Pathak Homet"
type input "213"
type input "35"
type input "Pathak Hometo"
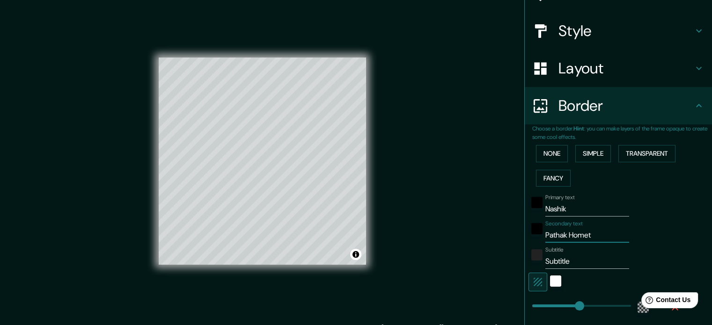
type input "213"
type input "35"
type input "Pathak Hometow"
type input "213"
type input "35"
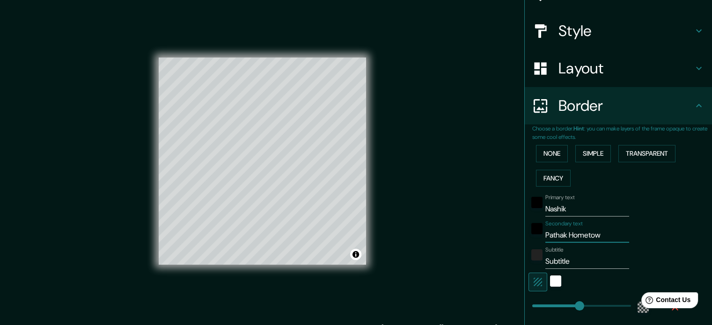
type input "Pathak Hometown"
type input "213"
type input "35"
type input "Pathak Hometown"
click at [546, 262] on input "Subtitle" at bounding box center [587, 261] width 84 height 15
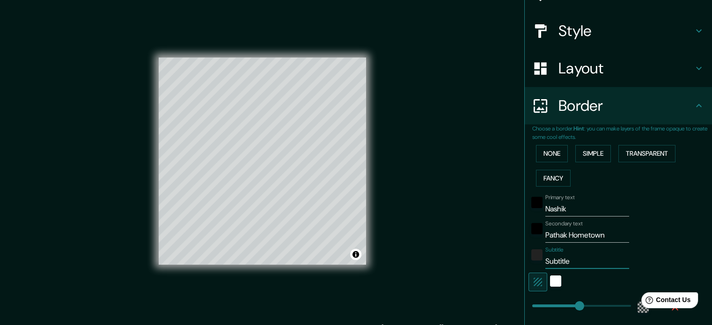
click at [546, 262] on input "Subtitle" at bounding box center [587, 261] width 84 height 15
type input "1"
type input "213"
type input "35"
type input "19"
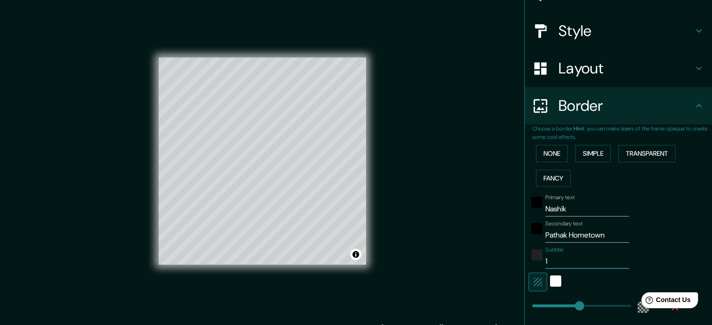
type input "213"
type input "35"
type input "198"
type input "213"
type input "35"
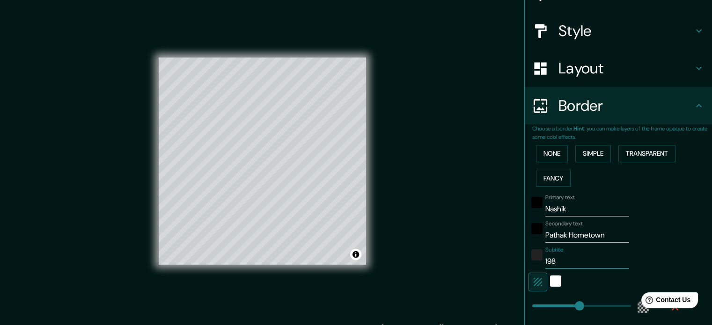
type input "1982"
type input "213"
type input "35"
type input "1982-"
type input "213"
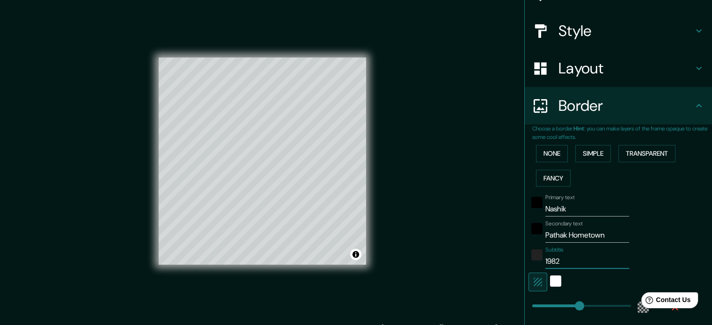
type input "35"
type input "1982-2"
type input "213"
type input "35"
type input "1982-20"
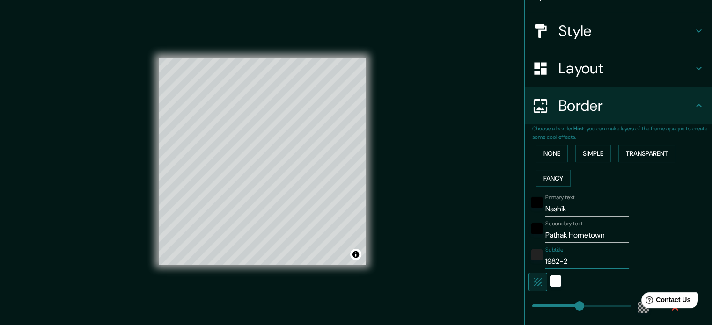
type input "213"
type input "35"
type input "1982-200"
type input "213"
type input "35"
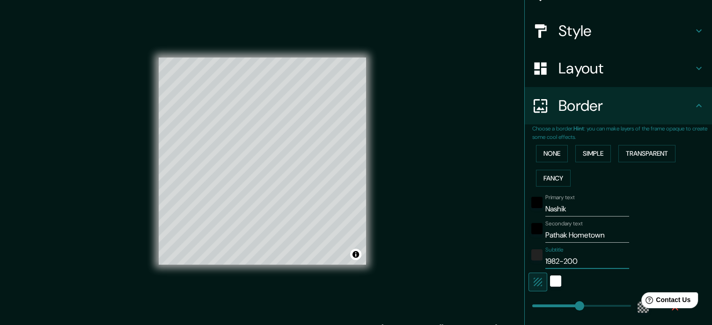
type input "1982-2005"
type input "213"
type input "35"
type input "1982-2005"
type input "74"
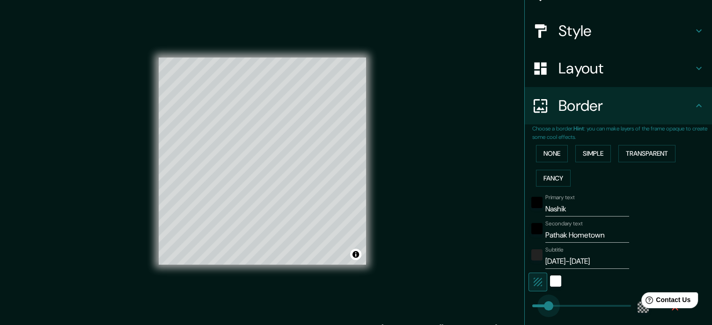
type input "35"
type input "89"
type input "35"
type input "108"
type input "35"
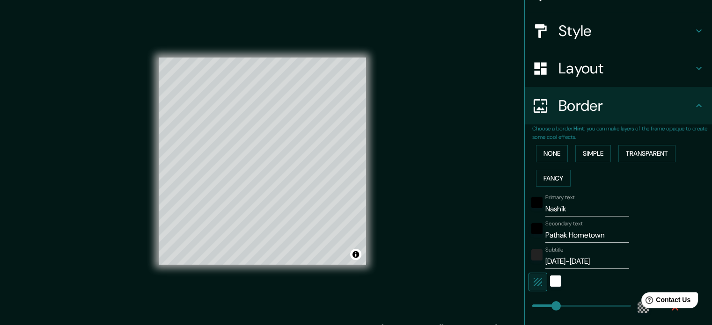
type input "79"
type input "35"
type input "93"
click at [550, 279] on div "white" at bounding box center [555, 281] width 11 height 11
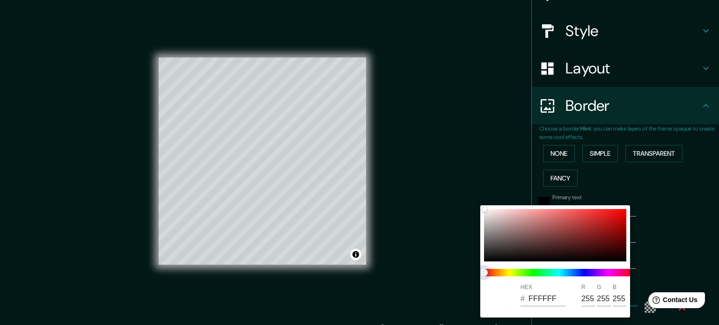
click at [581, 273] on span at bounding box center [559, 272] width 150 height 7
click at [491, 228] on div at bounding box center [555, 235] width 142 height 52
type input "35"
type input "A59E9E"
type input "165"
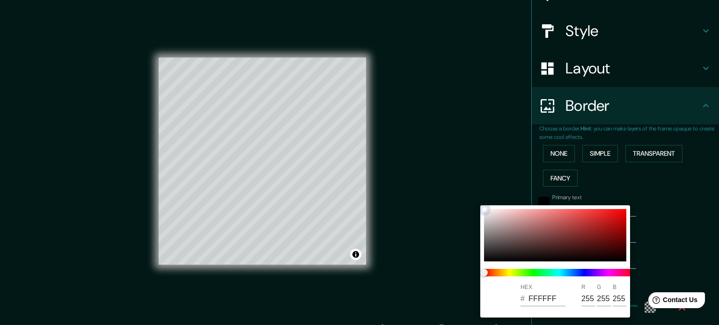
type input "158"
type input "35"
type input "A1A69F"
type input "161"
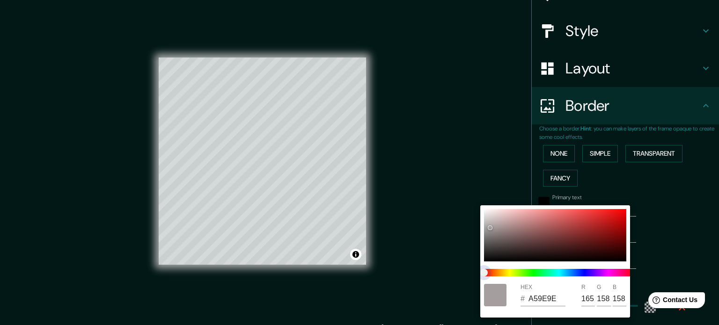
type input "166"
type input "159"
click at [528, 273] on span at bounding box center [559, 272] width 150 height 7
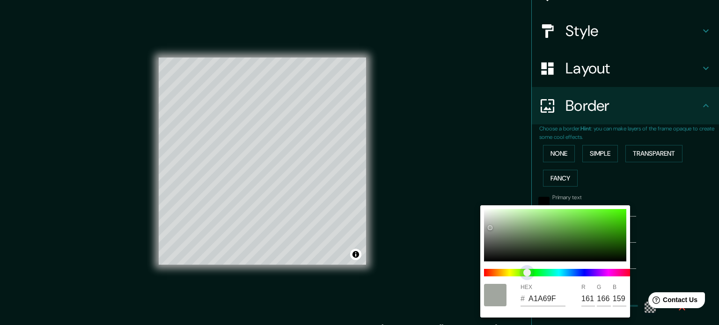
type input "35"
type input "9FA6A1"
type input "159"
type input "161"
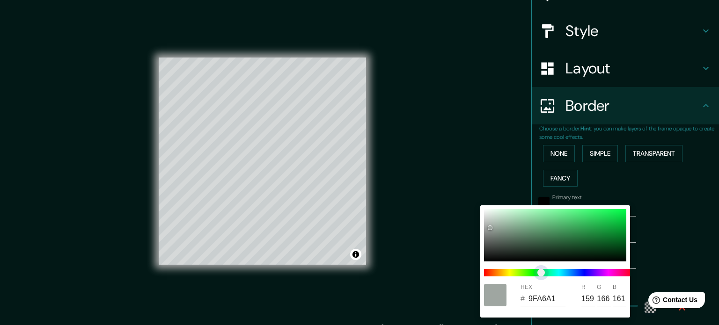
click at [539, 272] on span at bounding box center [559, 272] width 150 height 7
click at [496, 233] on div at bounding box center [555, 235] width 142 height 52
type input "35"
type input "7E8A82"
type input "126"
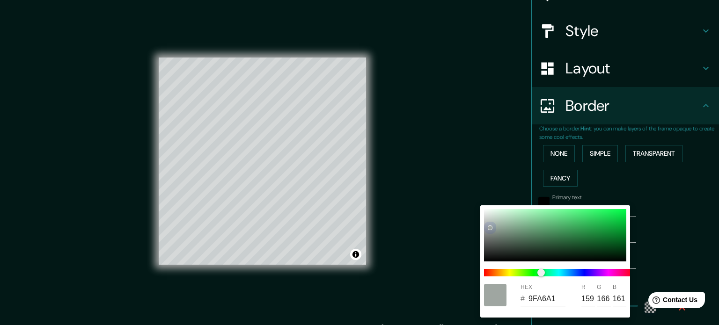
type input "138"
type input "130"
click at [526, 237] on div at bounding box center [555, 235] width 142 height 52
type input "35"
type input "52755E"
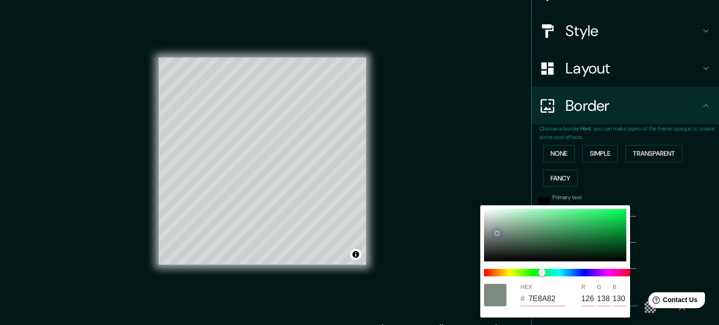
type input "82"
type input "117"
type input "94"
click at [501, 235] on div at bounding box center [555, 235] width 142 height 52
type input "35"
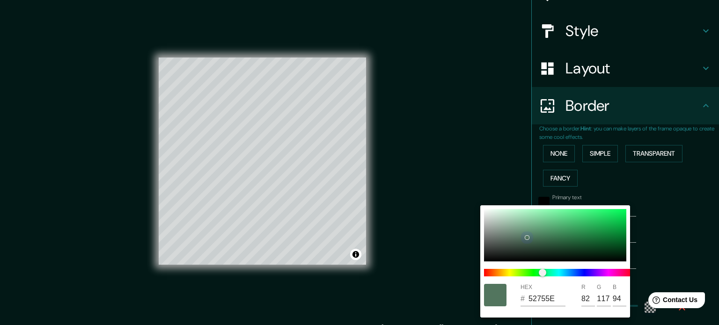
type input "738379"
type input "115"
type input "131"
type input "121"
click at [505, 239] on div at bounding box center [555, 235] width 142 height 52
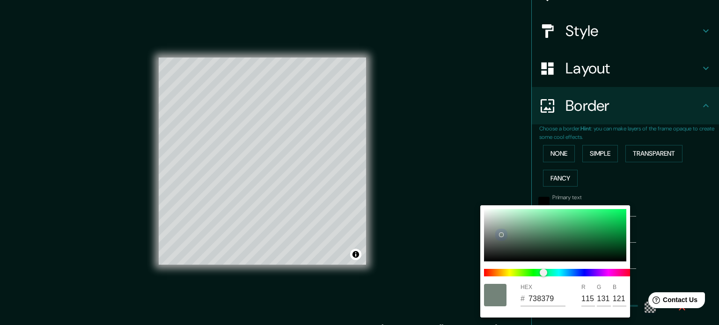
type input "35"
type input "5C6C62"
type input "92"
type input "108"
type input "98"
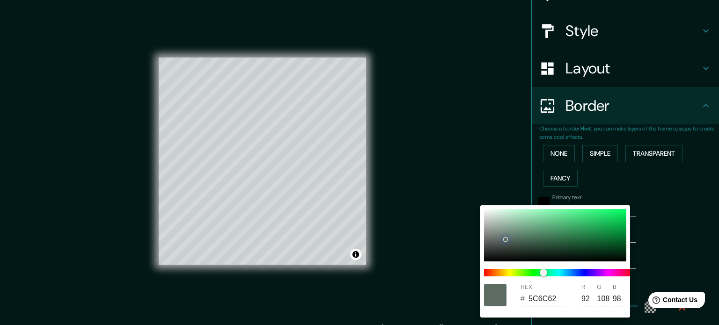
click at [505, 231] on div at bounding box center [555, 235] width 142 height 52
type input "35"
type input "7D9386"
type input "125"
type input "147"
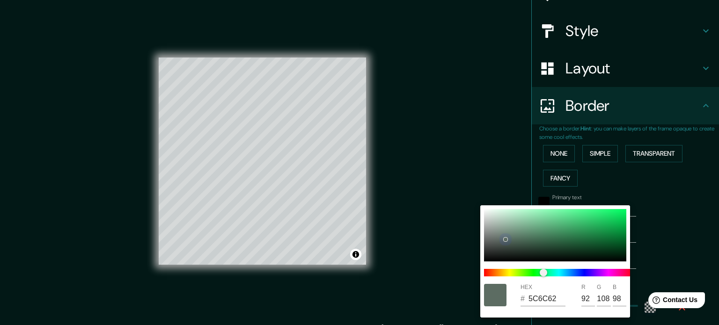
type input "134"
click at [498, 234] on div at bounding box center [555, 235] width 142 height 52
type input "35"
type input "7A8880"
type input "122"
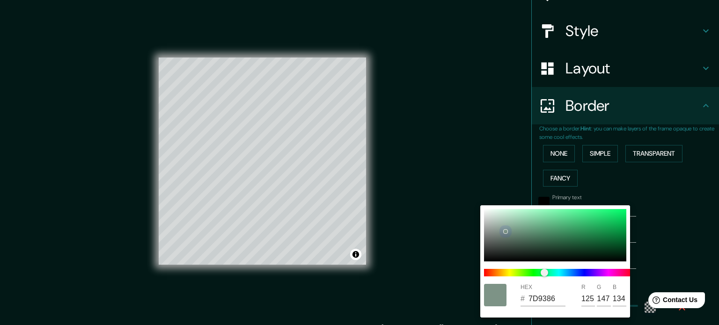
type input "136"
type input "128"
click at [659, 243] on div at bounding box center [359, 162] width 719 height 325
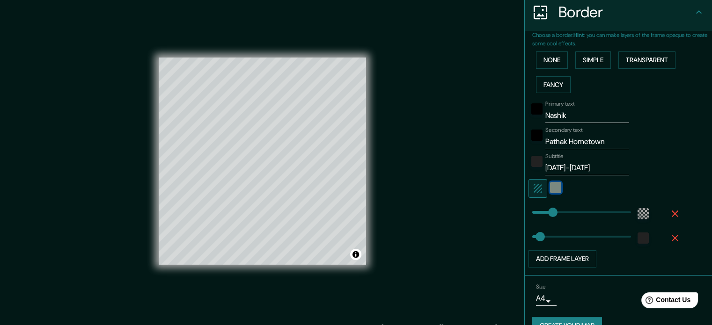
scroll to position [206, 0]
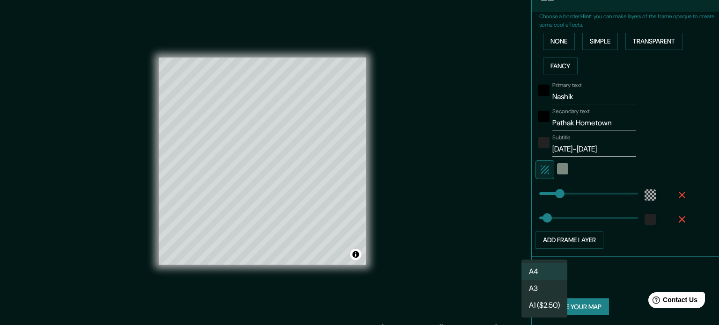
click at [545, 280] on body "Mappin Location Nashik, Maharashtra, India Pins Style Layout Border Choose a bo…" at bounding box center [359, 162] width 719 height 325
click at [536, 289] on li "A3" at bounding box center [545, 288] width 46 height 17
type input "a4"
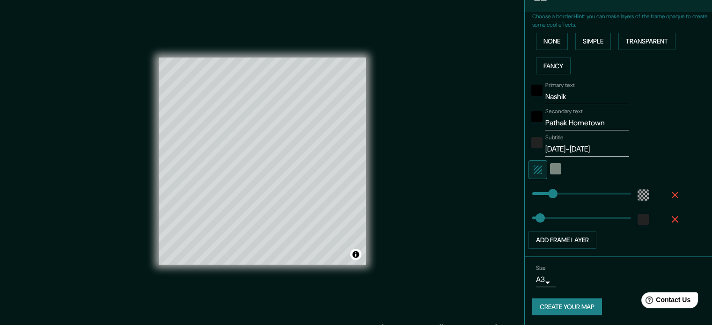
click at [682, 128] on div "Primary text Nashik Secondary text Pathak Hometown Subtitle 1982-2005 Add frame…" at bounding box center [622, 163] width 180 height 171
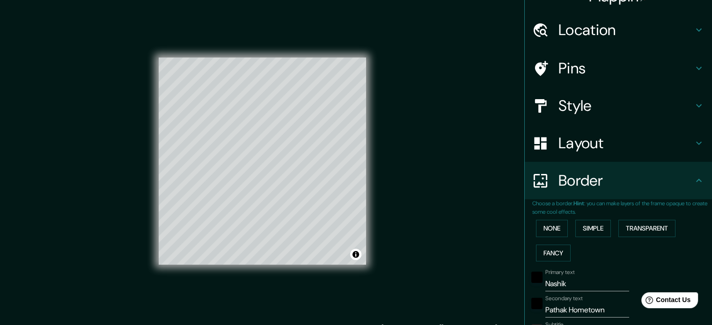
scroll to position [66, 0]
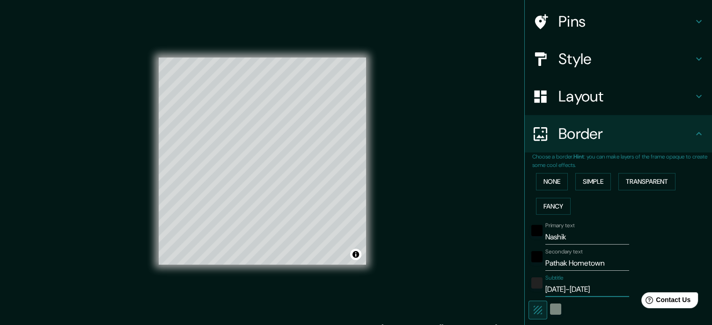
click at [553, 288] on input "1982-2005" at bounding box center [587, 289] width 84 height 15
type input "1984-2005"
type input "35"
type input "1984-2005"
click at [553, 264] on input "Pathak Hometown" at bounding box center [587, 263] width 84 height 15
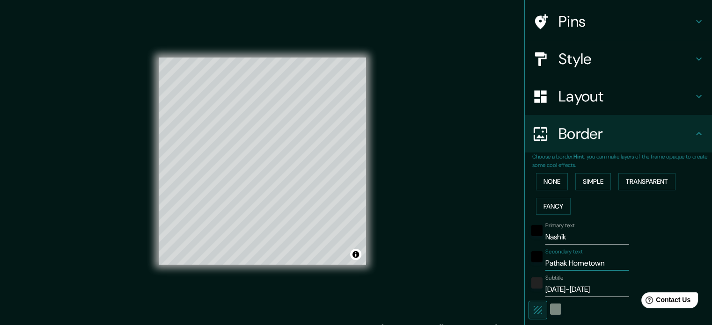
click at [553, 264] on input "Pathak Hometown" at bounding box center [587, 263] width 84 height 15
type input "W"
type input "35"
type input "Wh"
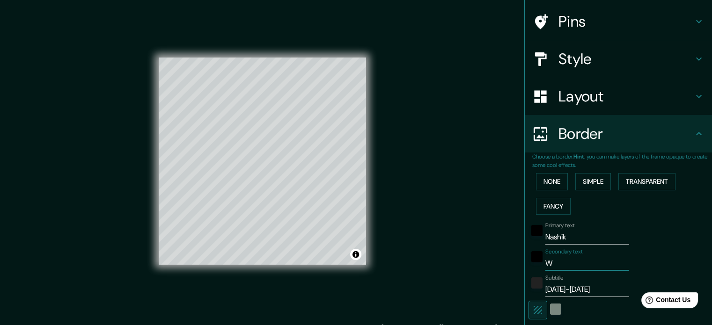
type input "35"
type input "Whe"
type input "35"
type input "Wher"
type input "35"
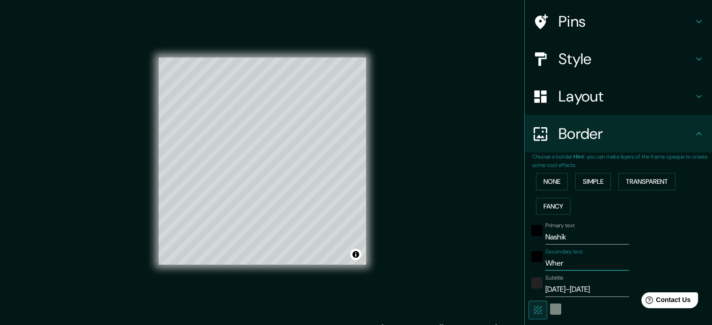
type input "Where"
type input "35"
type input "Where"
type input "35"
type input "Where P"
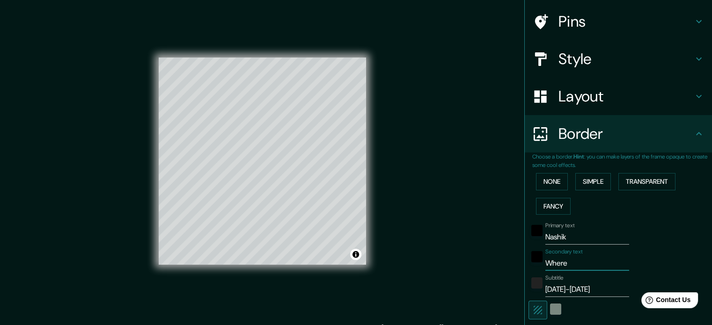
type input "35"
type input "Where Pr"
type input "35"
type input "Where Pra"
type input "35"
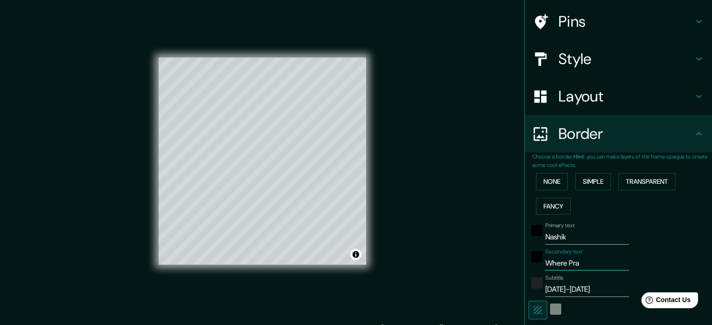
type input "Where Praj"
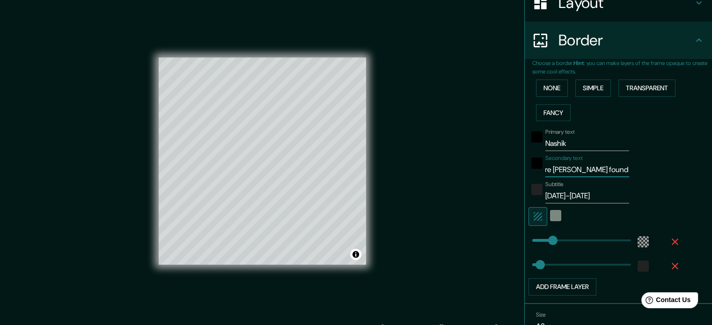
scroll to position [206, 0]
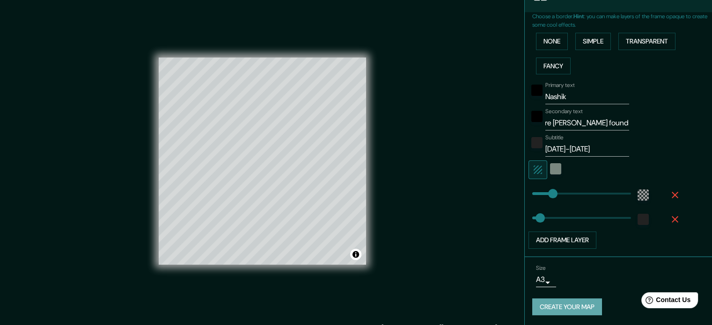
click at [573, 307] on button "Create your map" at bounding box center [567, 307] width 70 height 17
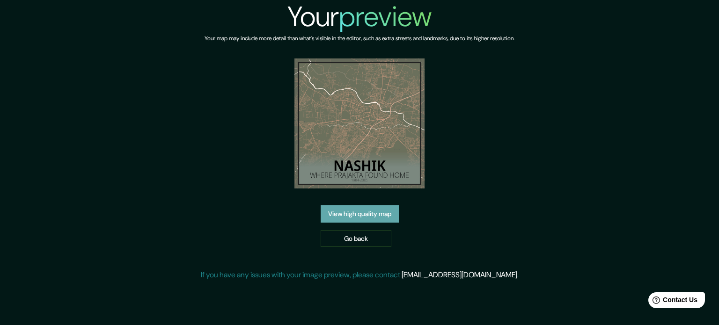
click at [374, 216] on link "View high quality map" at bounding box center [360, 214] width 78 height 17
click at [353, 238] on link "Go back" at bounding box center [356, 238] width 71 height 17
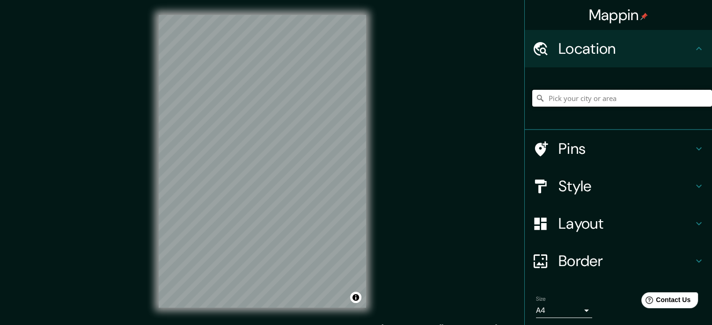
click at [582, 101] on input "Pick your city or area" at bounding box center [622, 98] width 180 height 17
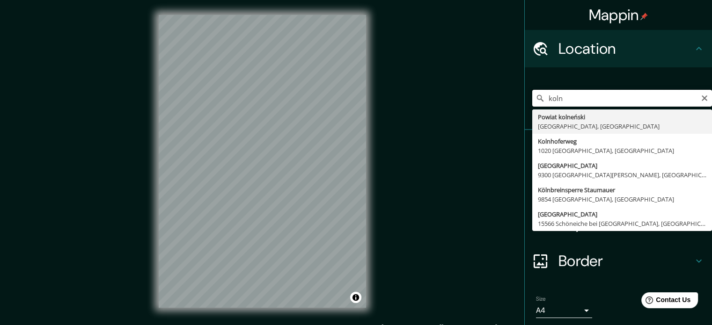
click at [549, 100] on input "koln" at bounding box center [622, 98] width 180 height 17
click at [549, 99] on input "koln" at bounding box center [622, 98] width 180 height 17
type input "Cologne, North Rhine-Westphalia, Germany"
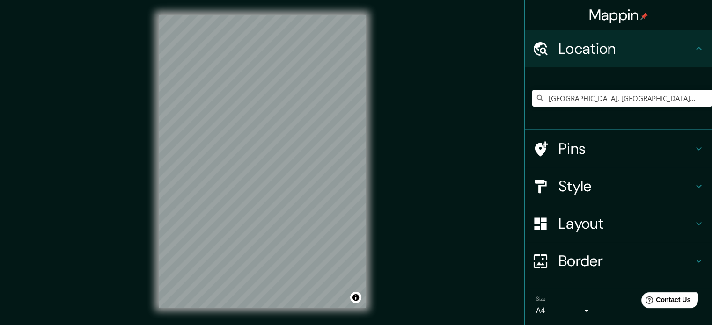
click at [588, 186] on h4 "Style" at bounding box center [626, 186] width 135 height 19
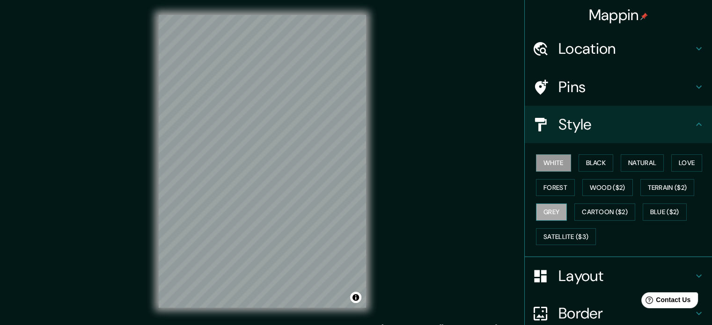
click at [543, 206] on button "Grey" at bounding box center [551, 212] width 31 height 17
click at [590, 279] on h4 "Layout" at bounding box center [626, 276] width 135 height 19
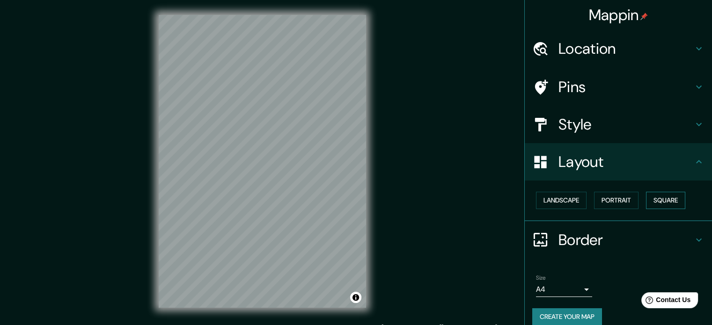
click at [663, 200] on button "Square" at bounding box center [665, 200] width 39 height 17
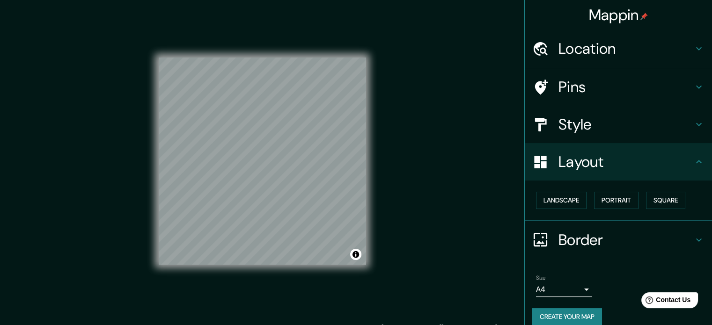
click at [618, 235] on h4 "Border" at bounding box center [626, 240] width 135 height 19
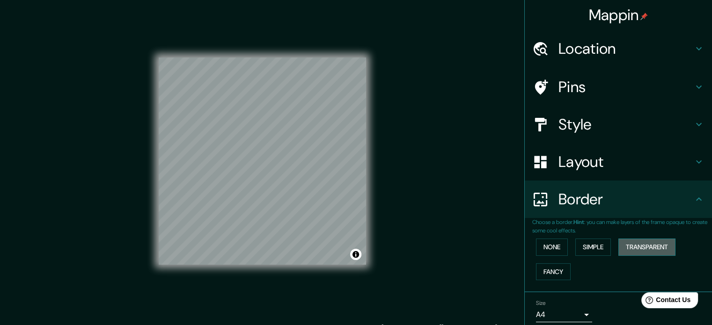
click at [650, 244] on button "Transparent" at bounding box center [647, 247] width 57 height 17
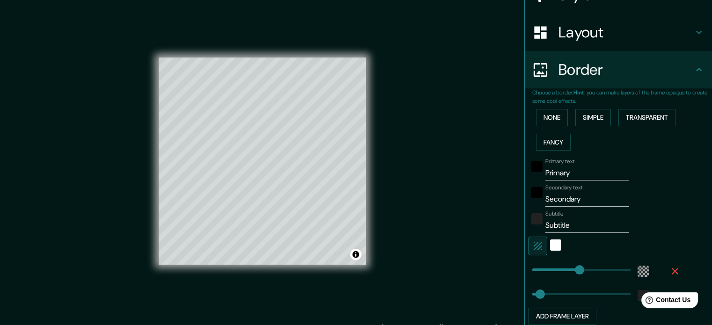
scroll to position [140, 0]
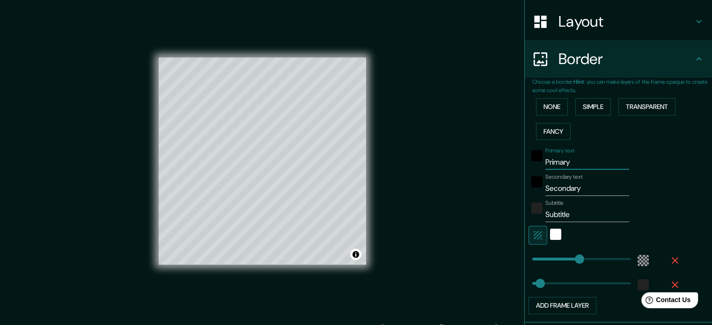
click at [551, 164] on input "Primary" at bounding box center [587, 162] width 84 height 15
type input "K"
type input "213"
type input "35"
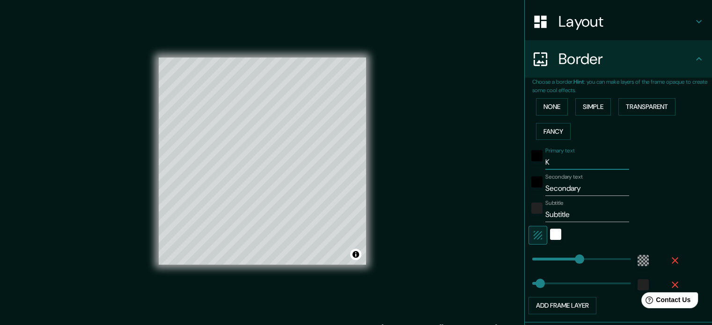
type input "KO"
type input "213"
type input "35"
type input "K"
type input "213"
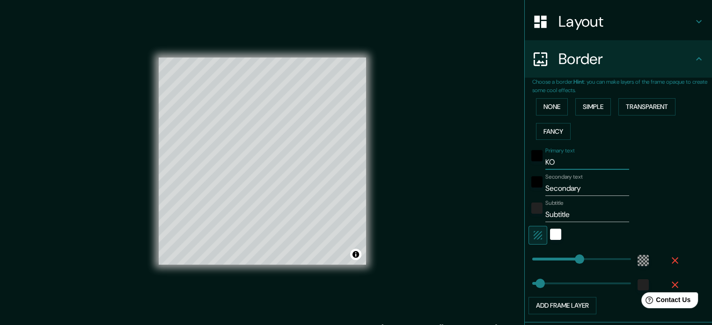
type input "35"
type input "Ko"
type input "213"
type input "35"
type input "Kol"
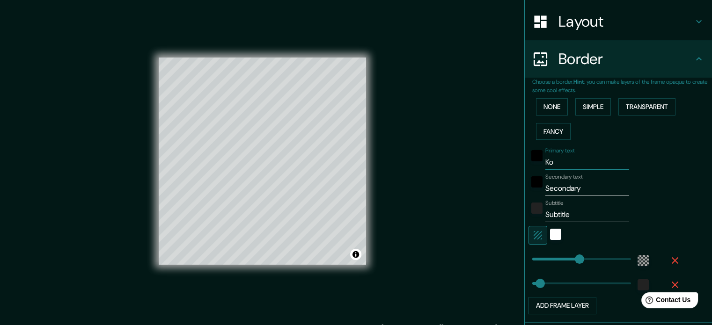
type input "213"
type input "35"
type input "Koln"
type input "213"
type input "35"
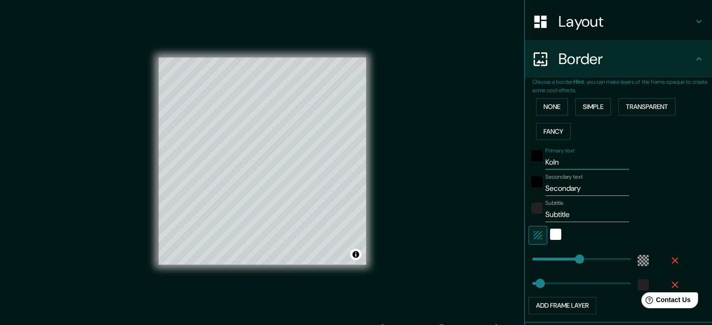
click at [545, 162] on input "Koln" at bounding box center [587, 162] width 84 height 15
paste input "ö"
type input "Köln"
type input "213"
type input "35"
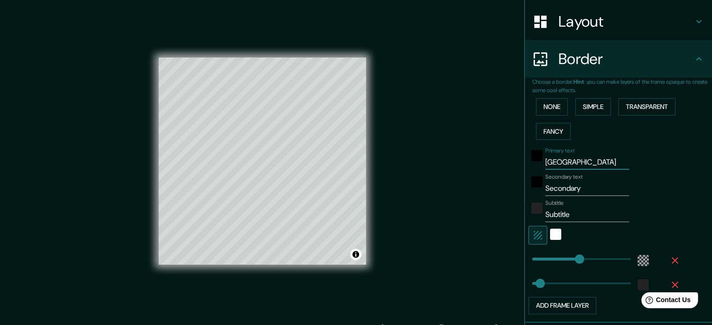
type input "Köln"
click at [560, 186] on input "Secondary" at bounding box center [587, 188] width 84 height 15
click at [556, 188] on input "Secondary" at bounding box center [587, 188] width 84 height 15
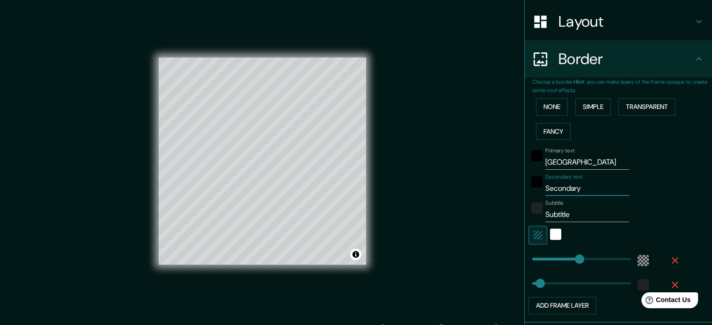
click at [556, 188] on input "Secondary" at bounding box center [587, 188] width 84 height 15
paste input "weil das kleine DC Deutschland li"
type input "weil das kleine DC Deutschland li"
type input "213"
type input "35"
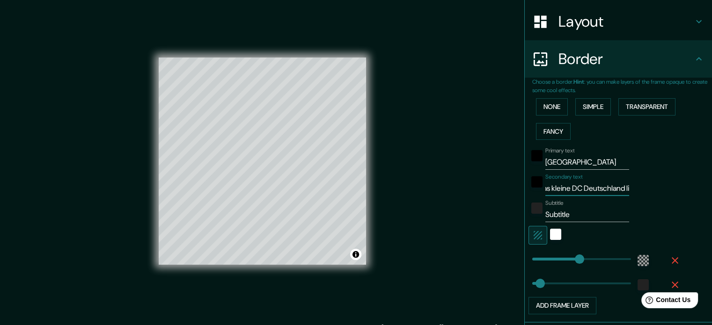
scroll to position [0, 0]
drag, startPoint x: 553, startPoint y: 188, endPoint x: 523, endPoint y: 188, distance: 30.4
click at [529, 188] on div "Secondary text weil das kleine DC Deutschland li" at bounding box center [606, 185] width 154 height 22
click at [566, 187] on input "weil das kleine DC Deutschland li" at bounding box center [587, 188] width 84 height 15
drag, startPoint x: 555, startPoint y: 188, endPoint x: 586, endPoint y: 189, distance: 31.4
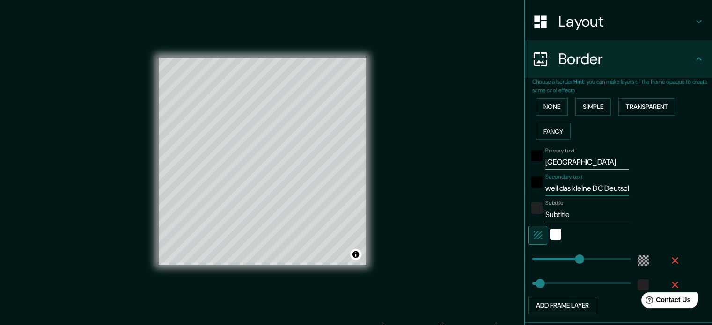
click at [586, 189] on input "weil das kleine DC Deutschland li" at bounding box center [587, 188] width 84 height 15
type input "weil k DC Deutschland li"
type input "213"
type input "35"
type input "weil ki DC Deutschland li"
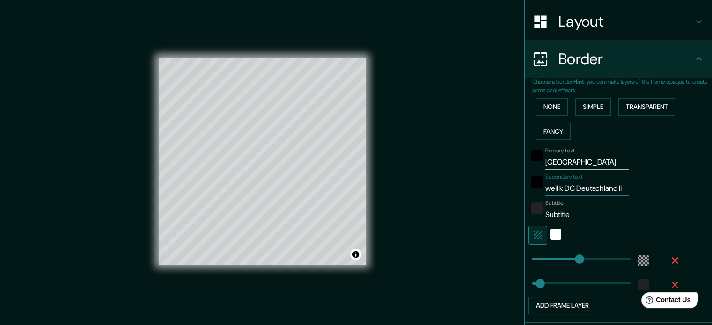
type input "213"
type input "35"
type input "weil kin DC Deutschland li"
type input "213"
type input "35"
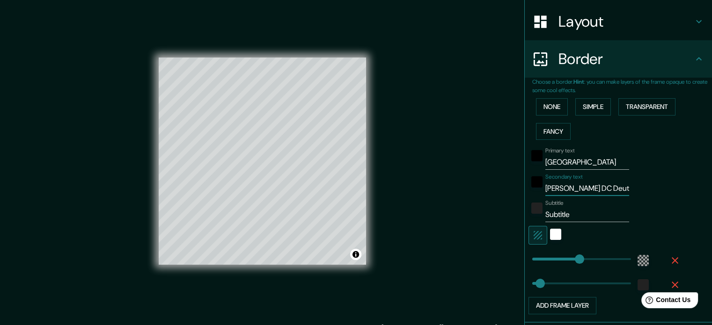
type input "weil kind DC Deutschland li"
type input "213"
type input "35"
type input "weil kinde DC Deutschland li"
type input "213"
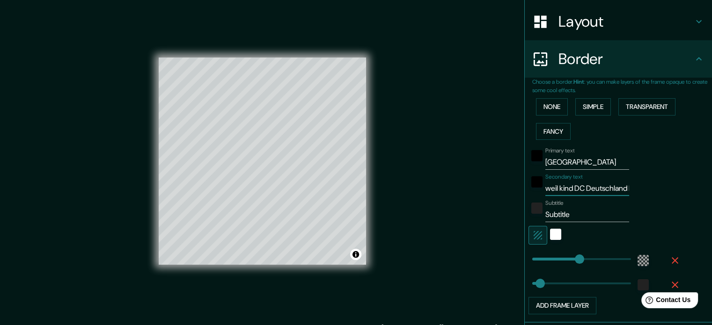
type input "35"
type input "weil kinder DC Deutschland li"
type input "213"
type input "35"
click at [562, 188] on input "weil kinder DC Deutschland li" at bounding box center [587, 188] width 84 height 15
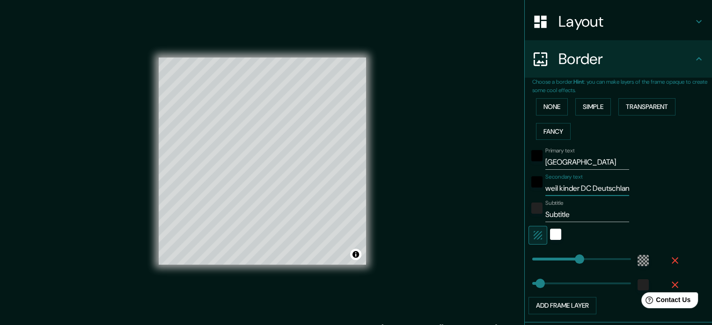
click at [562, 188] on input "weil kinder DC Deutschland li" at bounding box center [587, 188] width 84 height 15
click at [562, 187] on input "weil kinder DC Deutschland li" at bounding box center [587, 188] width 84 height 15
paste input "o Baby DC Liebe erhielt"
type input "wo Baby DC Liebe erhielt"
type input "213"
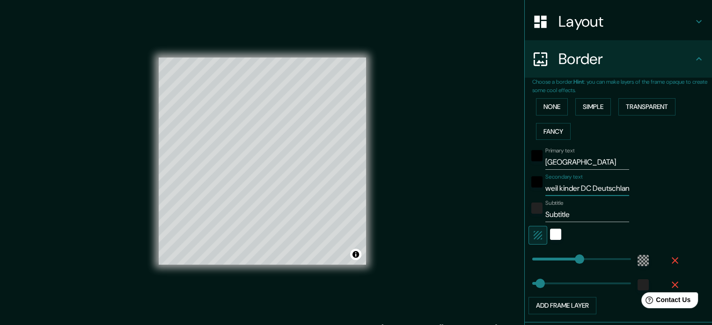
type input "35"
type input "wo Baby DC Liebe erhielt"
click at [557, 211] on input "Subtitle" at bounding box center [587, 214] width 84 height 15
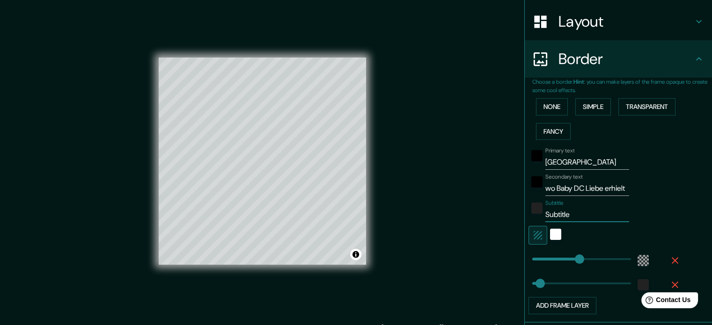
click at [557, 211] on input "Subtitle" at bounding box center [587, 214] width 84 height 15
type input "1"
type input "213"
type input "35"
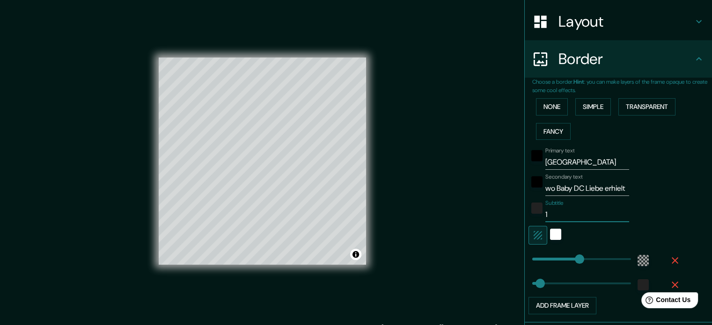
type input "19"
type input "213"
type input "35"
type input "198"
type input "213"
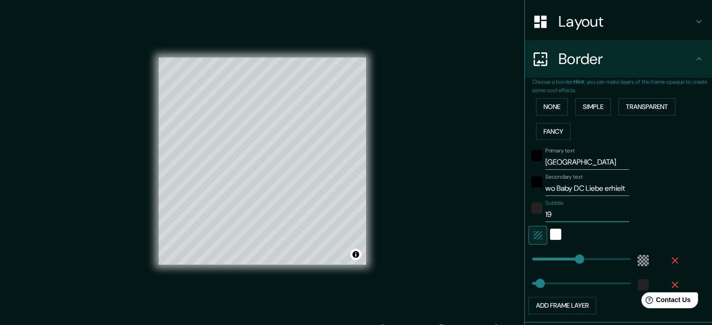
type input "35"
type input "1980"
type input "213"
type input "35"
type input "1980-"
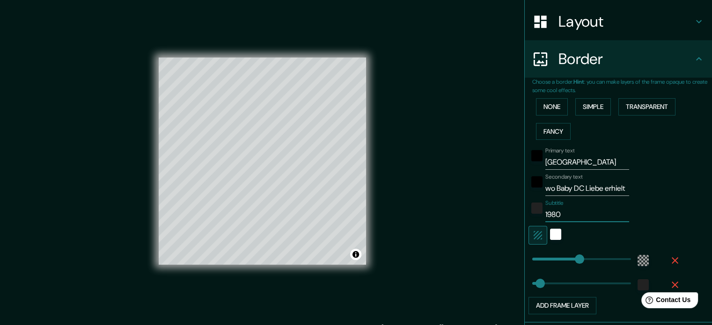
type input "213"
type input "35"
type input "1980-1"
type input "213"
type input "35"
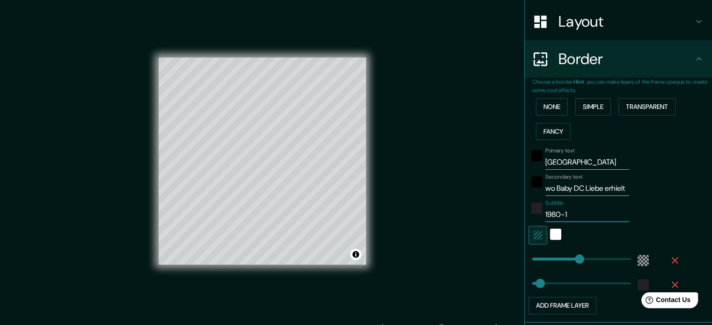
type input "1980-19"
type input "213"
type input "35"
type input "1980-198"
type input "213"
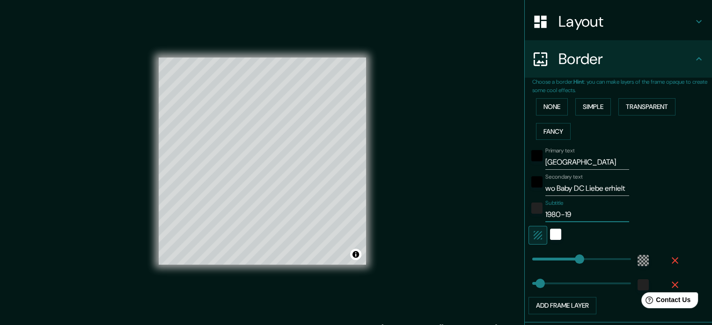
type input "35"
type input "1980-1982"
type input "213"
type input "35"
type input "213"
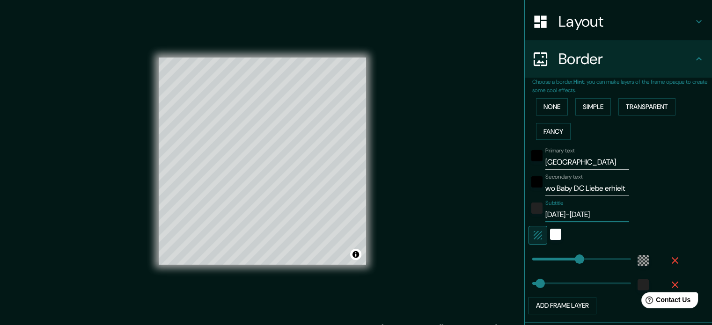
type input "1980-1982"
type input "100"
type input "35"
type input "74"
type input "64"
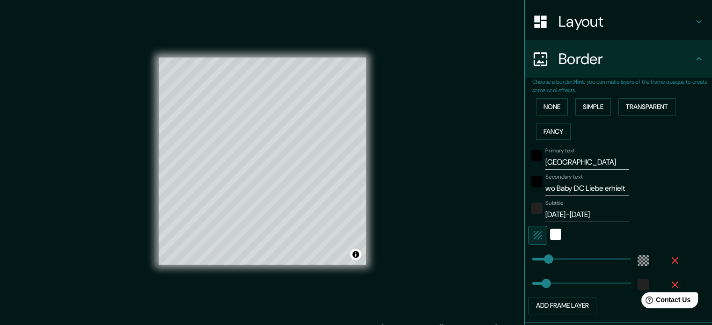
type input "56"
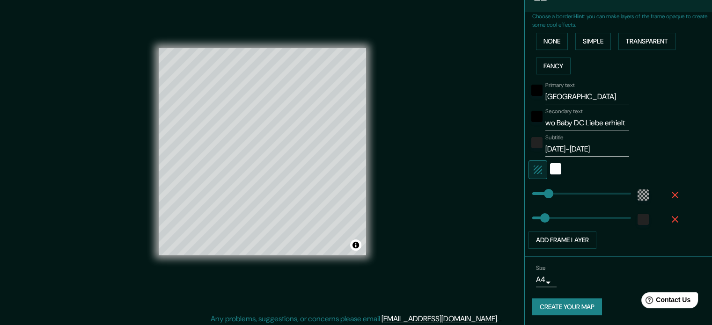
scroll to position [12, 0]
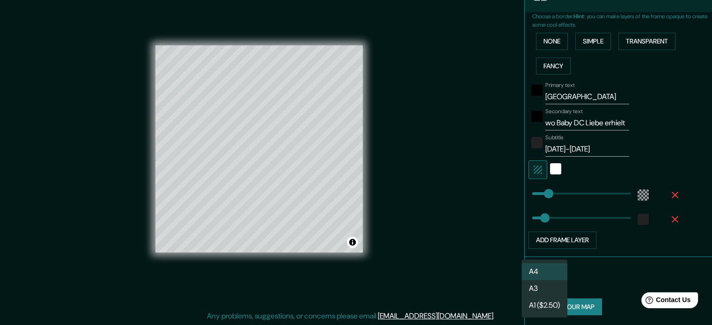
click at [541, 279] on body "Mappin Location Cologne, North Rhine-Westphalia, Germany Pins Style Layout Bord…" at bounding box center [356, 150] width 712 height 325
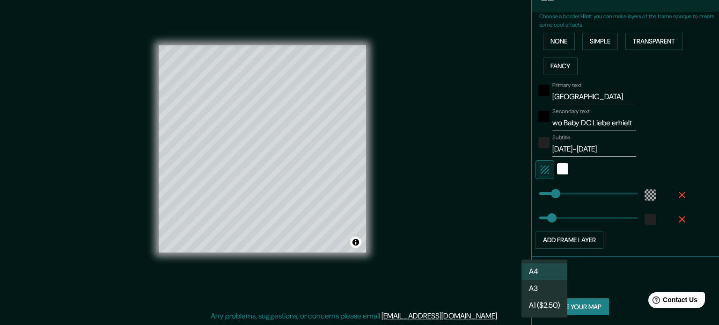
click at [538, 287] on li "A3" at bounding box center [545, 288] width 46 height 17
type input "a4"
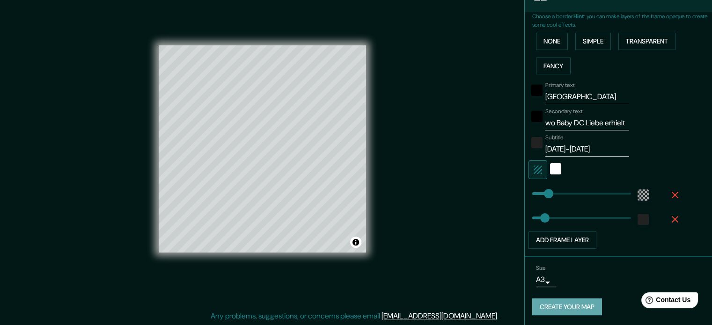
click at [566, 301] on button "Create your map" at bounding box center [567, 307] width 70 height 17
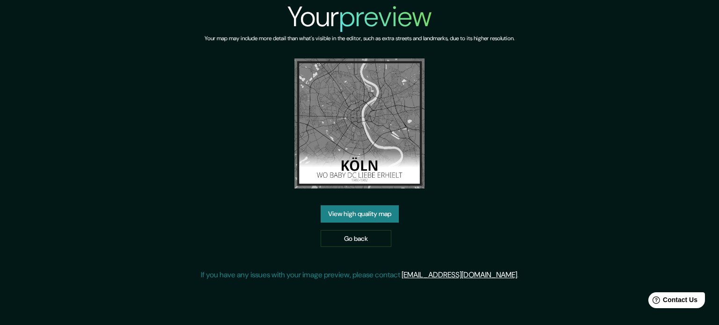
click at [352, 214] on link "View high quality map" at bounding box center [360, 214] width 78 height 17
click at [356, 237] on link "Go back" at bounding box center [356, 238] width 71 height 17
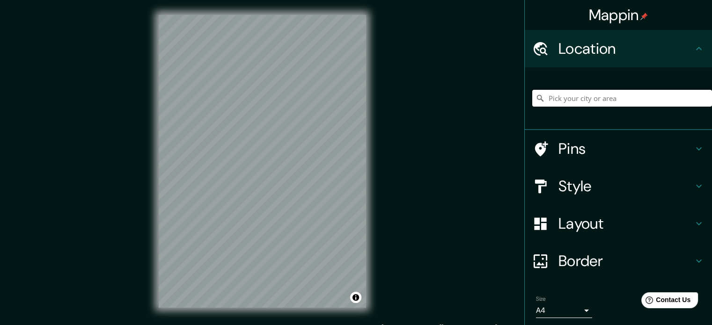
click at [560, 98] on input "Pick your city or area" at bounding box center [622, 98] width 180 height 17
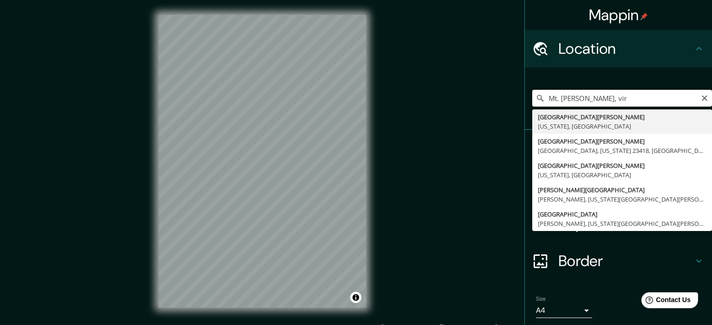
type input "[GEOGRAPHIC_DATA][PERSON_NAME], [US_STATE], [GEOGRAPHIC_DATA]"
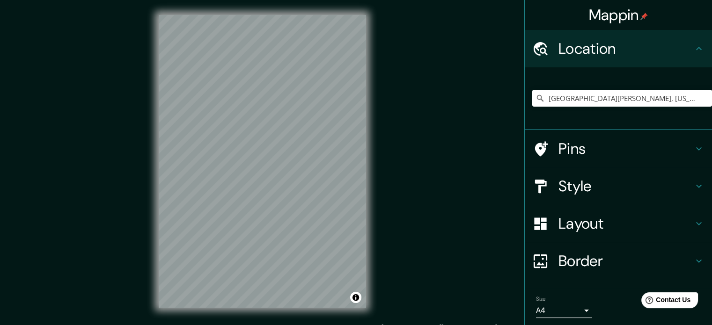
click at [660, 179] on h4 "Style" at bounding box center [626, 186] width 135 height 19
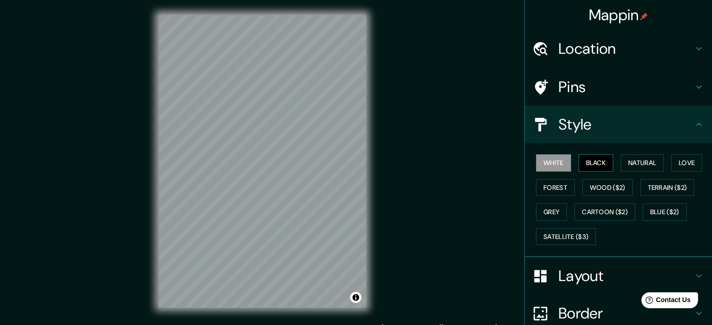
click at [588, 162] on button "Black" at bounding box center [596, 163] width 35 height 17
click at [542, 207] on button "Grey" at bounding box center [551, 212] width 31 height 17
click at [616, 259] on div "Layout" at bounding box center [618, 276] width 187 height 37
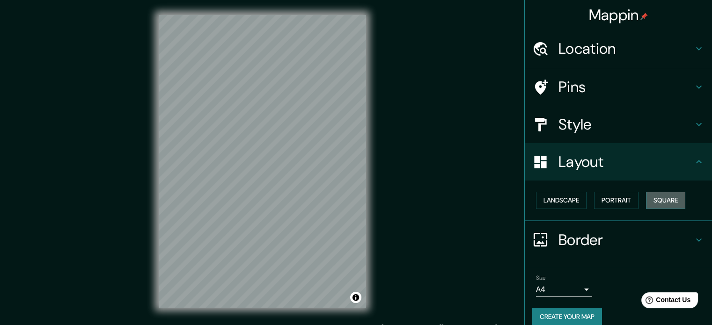
click at [667, 202] on button "Square" at bounding box center [665, 200] width 39 height 17
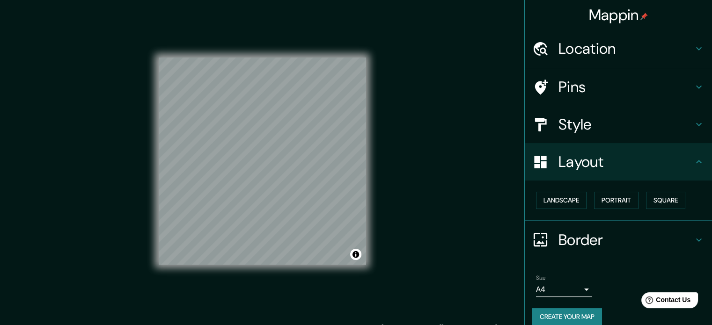
click at [614, 234] on h4 "Border" at bounding box center [626, 240] width 135 height 19
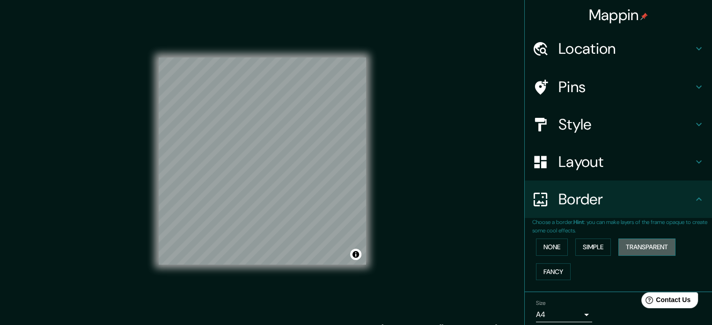
click at [646, 244] on button "Transparent" at bounding box center [647, 247] width 57 height 17
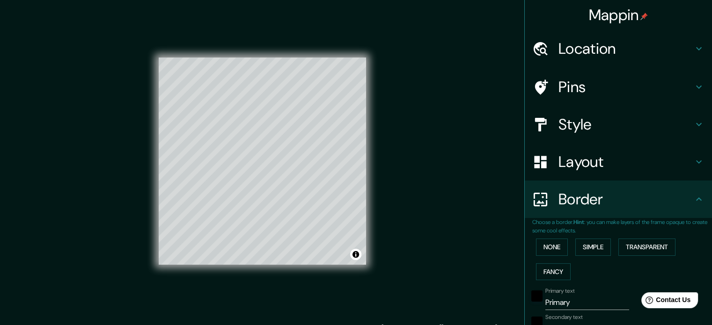
click at [564, 304] on input "Primary" at bounding box center [587, 302] width 84 height 15
type input "M"
type input "213"
type input "35"
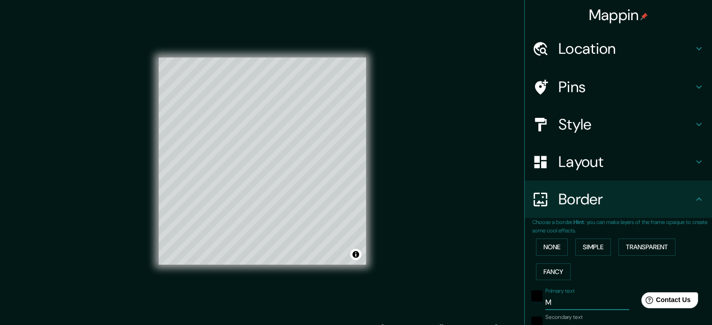
type input "Mt"
type input "213"
type input "35"
type input "Mt."
type input "213"
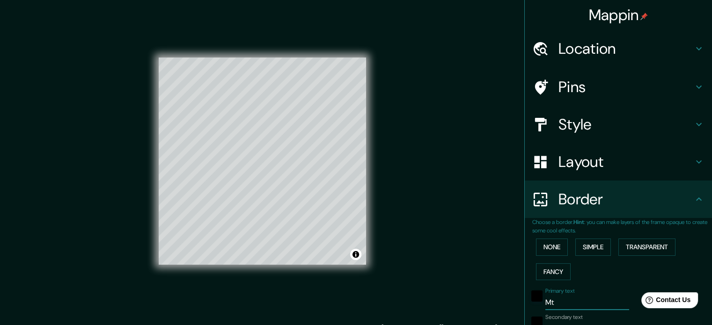
type input "35"
type input "Mt."
type input "213"
type input "35"
type input "Mt. V"
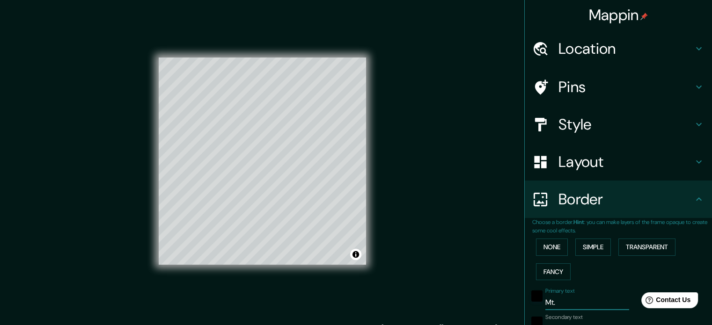
type input "213"
type input "35"
type input "Mt. Ve"
type input "213"
type input "35"
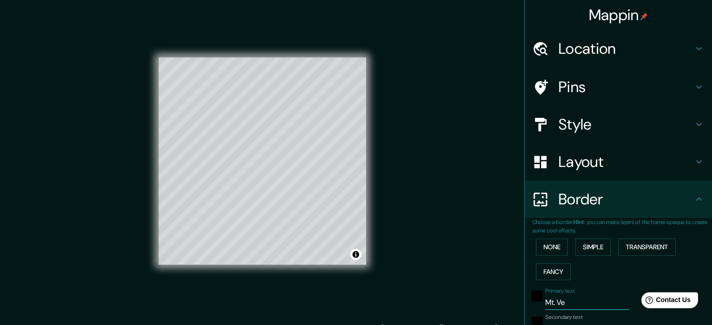
type input "Mt. Ver"
type input "213"
type input "35"
type input "Mt. [PERSON_NAME]"
type input "213"
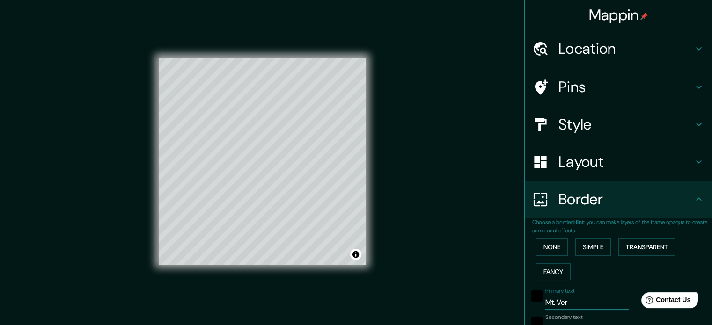
type input "35"
type input "Mt. [PERSON_NAME]"
type input "213"
type input "35"
type input "Mt. [GEOGRAPHIC_DATA]"
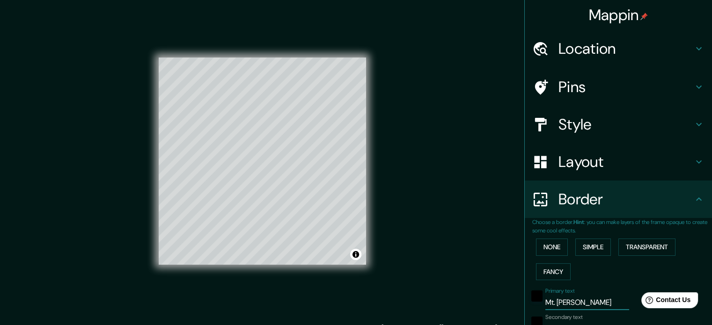
type input "213"
type input "35"
type input "Mt. [GEOGRAPHIC_DATA],"
type input "213"
type input "35"
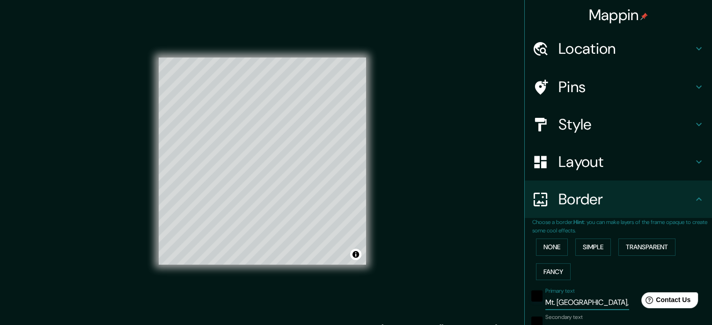
type input "Mt. [GEOGRAPHIC_DATA],"
type input "213"
type input "35"
type input "Mt. [PERSON_NAME]"
type input "213"
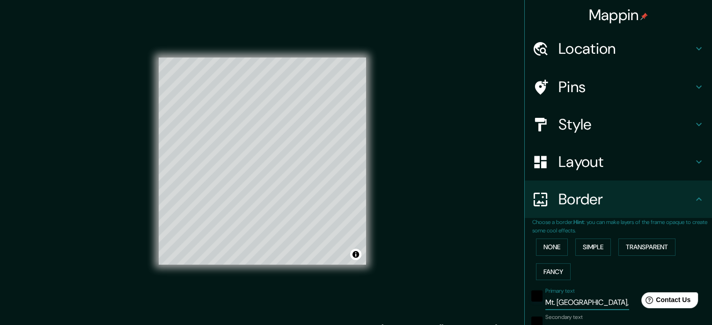
type input "35"
type input "Mt. [GEOGRAPHIC_DATA],"
type input "213"
type input "35"
type input "Mt. [GEOGRAPHIC_DATA],"
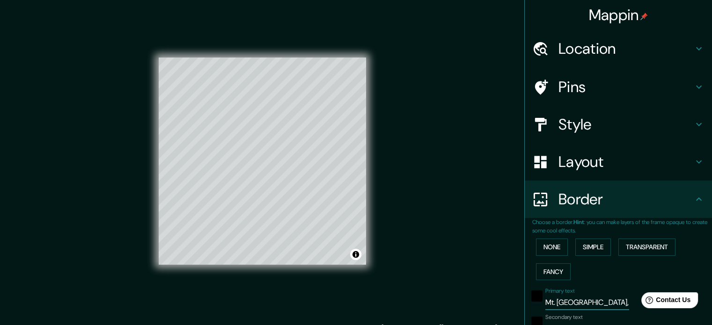
type input "213"
type input "35"
type input "Mt. [GEOGRAPHIC_DATA]"
type input "213"
type input "35"
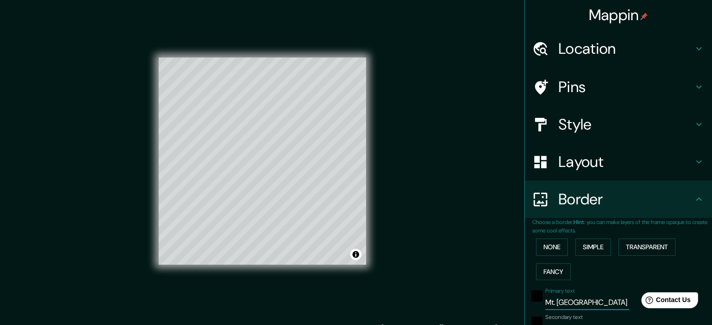
click at [549, 301] on input "Mt. [GEOGRAPHIC_DATA]" at bounding box center [587, 302] width 84 height 15
type input "[GEOGRAPHIC_DATA][PERSON_NAME]"
type input "213"
type input "35"
click at [583, 293] on div "Primary text [GEOGRAPHIC_DATA][PERSON_NAME]" at bounding box center [587, 299] width 84 height 22
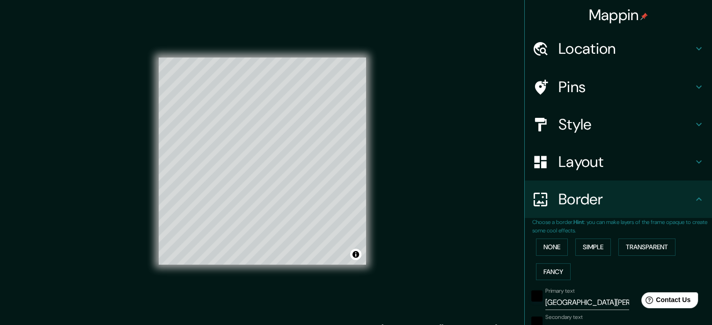
click at [580, 298] on input "[GEOGRAPHIC_DATA][PERSON_NAME]" at bounding box center [587, 302] width 84 height 15
type input "[GEOGRAPHIC_DATA][PERSON_NAME],"
type input "213"
type input "35"
type input "[GEOGRAPHIC_DATA][PERSON_NAME],"
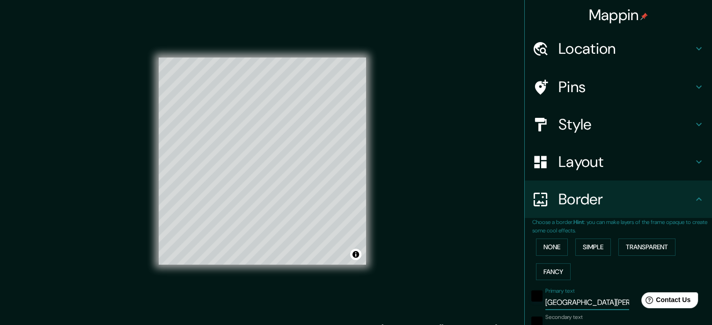
type input "213"
type input "35"
type input "[GEOGRAPHIC_DATA][PERSON_NAME], V"
type input "213"
type input "35"
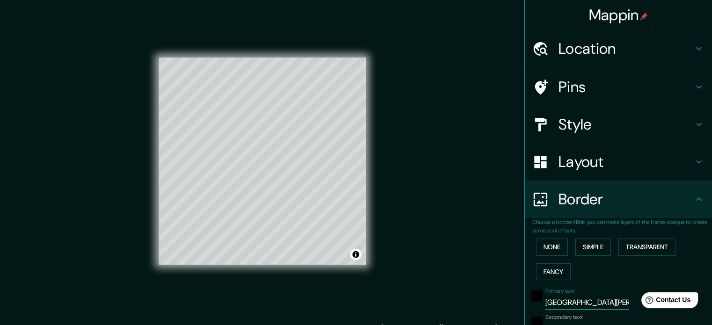
type input "[GEOGRAPHIC_DATA][PERSON_NAME], [GEOGRAPHIC_DATA]"
type input "213"
type input "35"
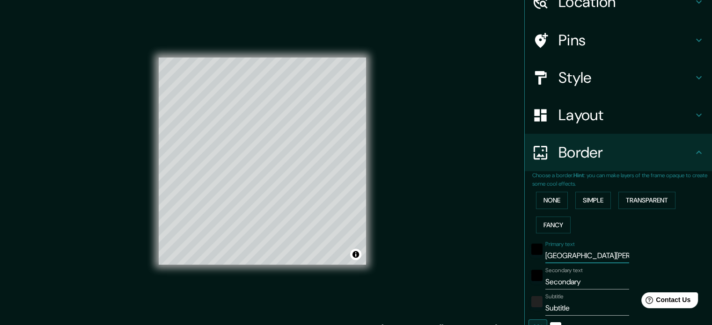
type input "[GEOGRAPHIC_DATA][PERSON_NAME], [GEOGRAPHIC_DATA]"
click at [555, 284] on input "Secondary" at bounding box center [587, 282] width 84 height 15
type input "D"
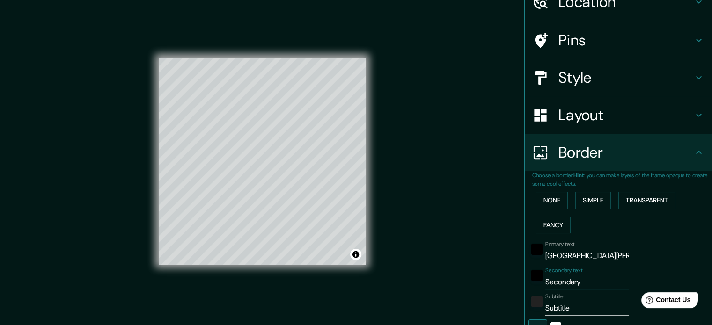
type input "213"
type input "35"
type input "DC"
type input "213"
type input "35"
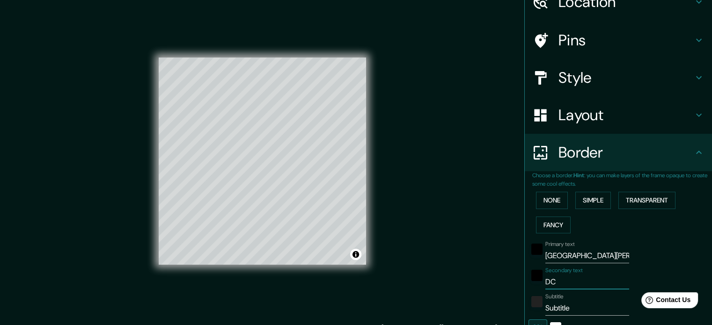
type input "DC"
type input "213"
type input "35"
type input "DC b"
type input "213"
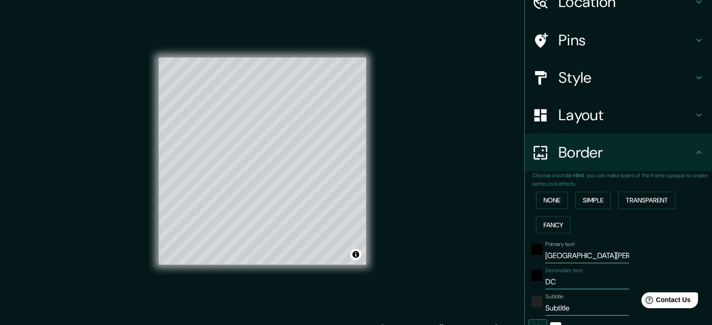
type input "35"
type input "DC be"
type input "213"
type input "35"
type input "DC bec"
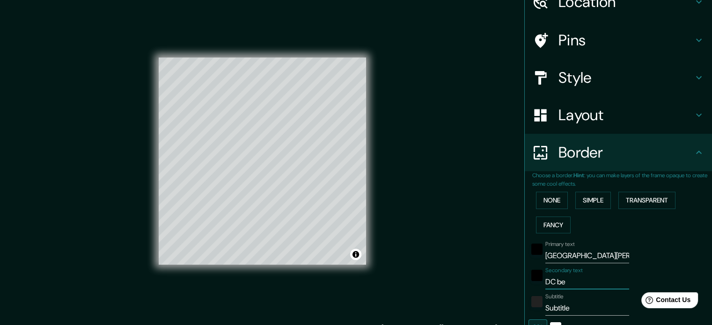
type input "213"
type input "35"
type input "DC beca"
type input "213"
type input "35"
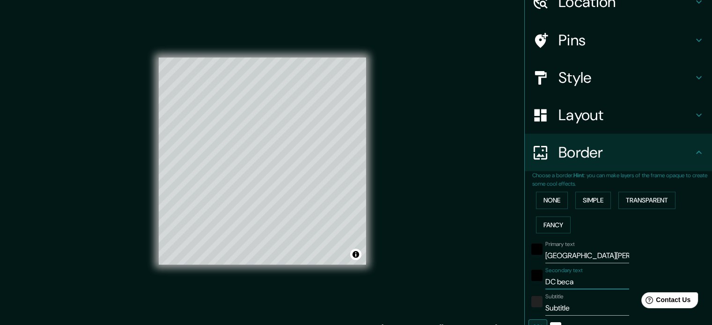
type input "DC becam"
type input "213"
type input "35"
type input "DC became"
type input "213"
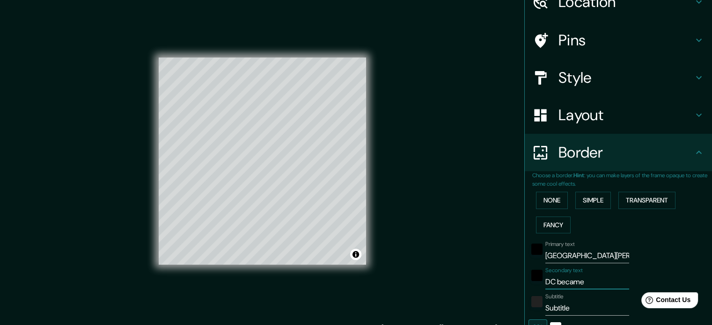
type input "35"
type input "DC became"
type input "213"
type input "35"
type input "DC became U"
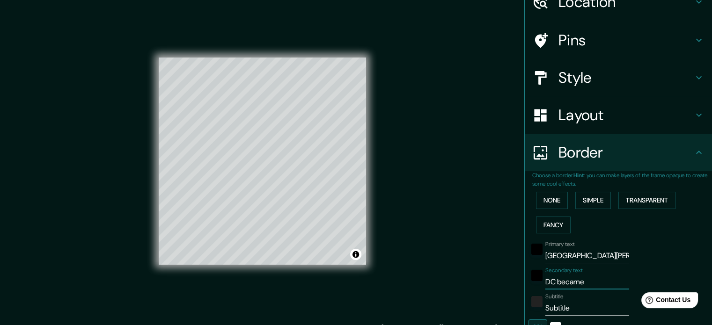
type input "213"
type input "35"
type input "DC became US"
type input "213"
type input "35"
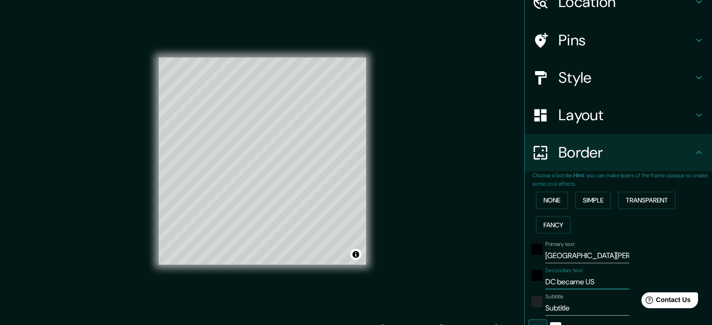
type input "DC became [GEOGRAPHIC_DATA]"
type input "213"
type input "35"
type input "DC became US"
type input "213"
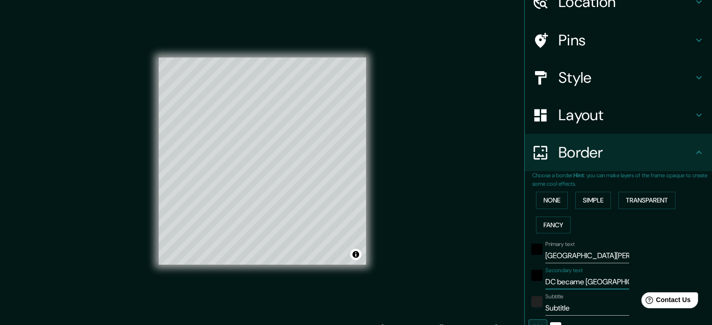
type input "35"
type input "DC became U"
type input "213"
type input "35"
type input "DC became"
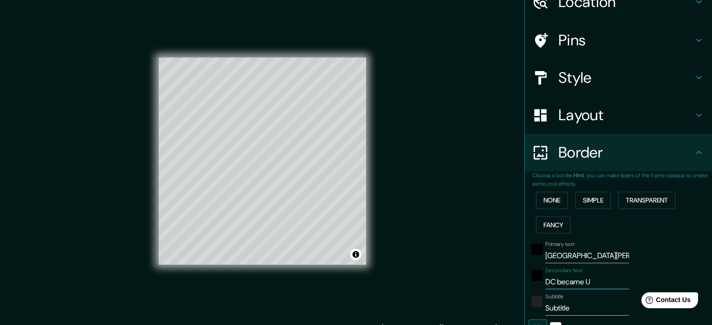
type input "213"
type input "35"
type input "DC became"
type input "213"
type input "35"
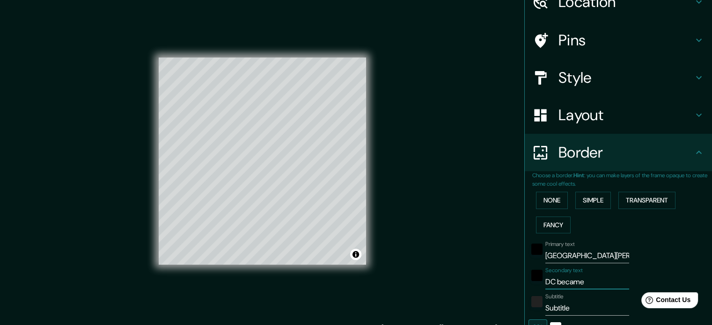
type input "DC becam"
type input "213"
type input "35"
type input "DC beca"
type input "213"
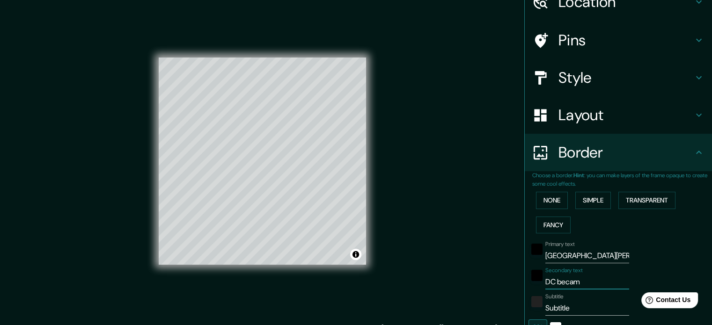
type input "35"
type input "DC bec"
type input "213"
type input "35"
type input "DC be"
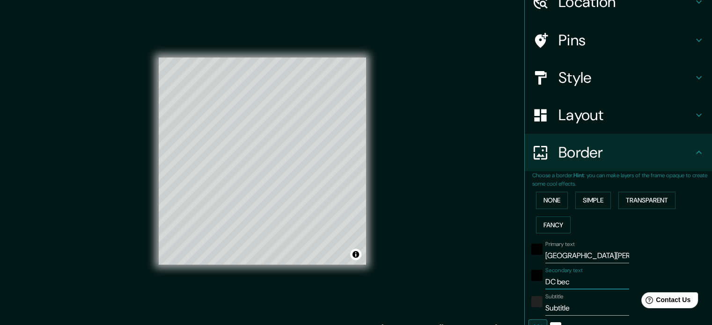
type input "213"
type input "35"
type input "DC b"
type input "213"
type input "35"
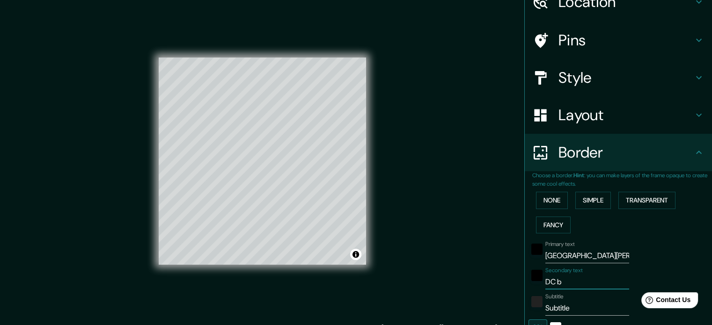
type input "DC"
type input "213"
type input "35"
type input "DC"
type input "213"
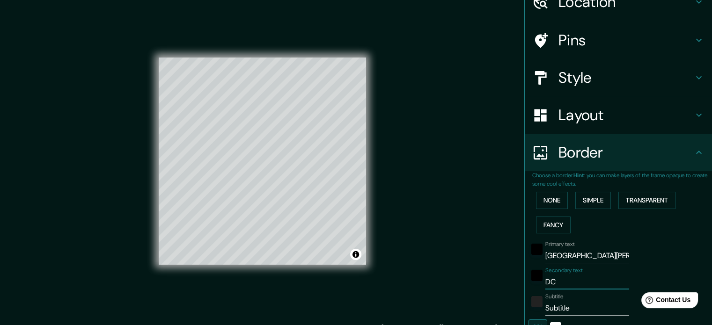
type input "35"
type input "D"
type input "213"
type input "35"
type input "213"
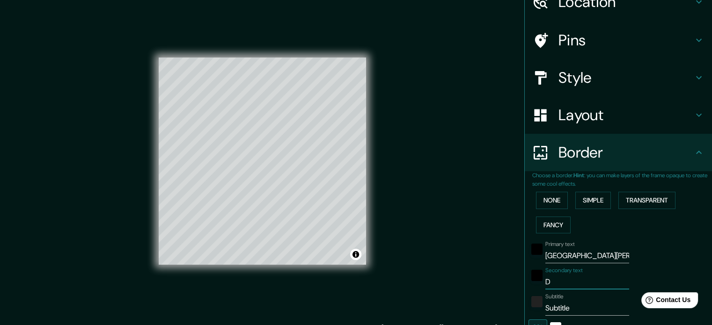
type input "35"
type input "W"
type input "213"
type input "35"
type input "213"
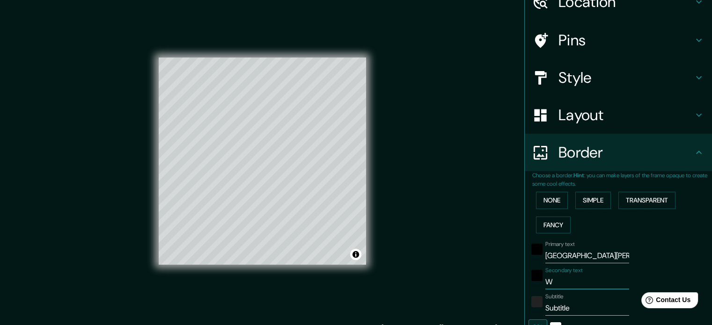
type input "35"
type input "D"
type input "213"
type input "35"
type input "DC"
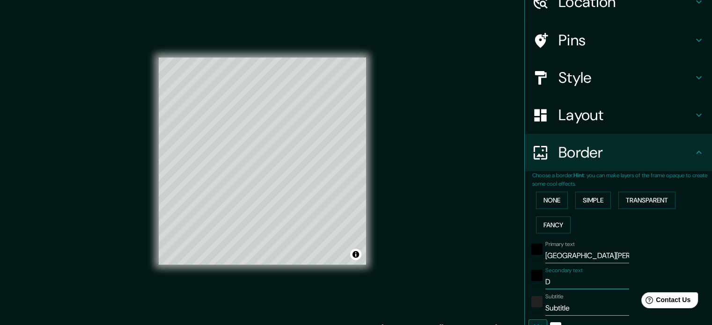
type input "213"
type input "35"
type input "DC'"
type input "213"
type input "35"
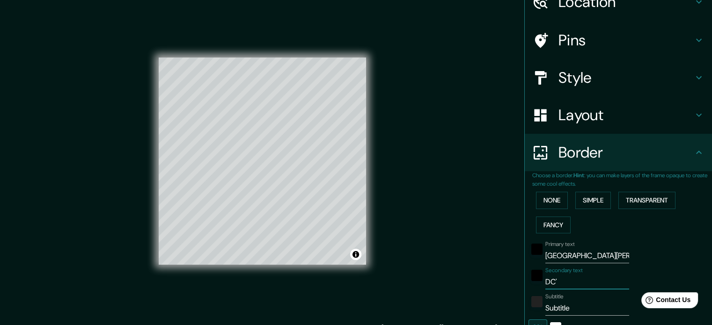
type input "DC's"
type input "213"
type input "35"
type input "DC's"
type input "213"
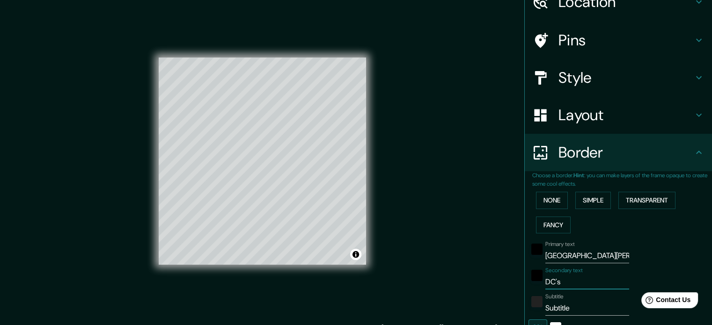
type input "35"
type input "DC's F"
type input "213"
type input "35"
type input "DC's Fa"
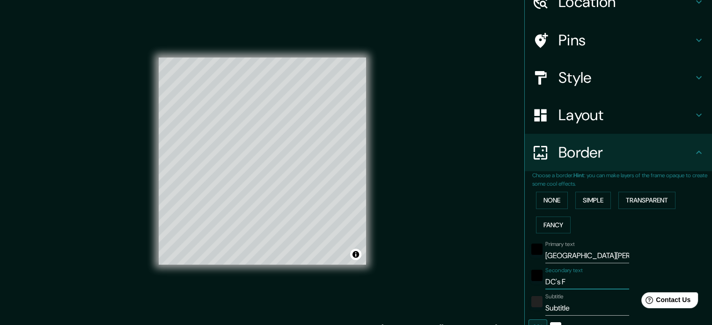
type input "213"
type input "35"
type input "DC's Fam"
type input "213"
type input "35"
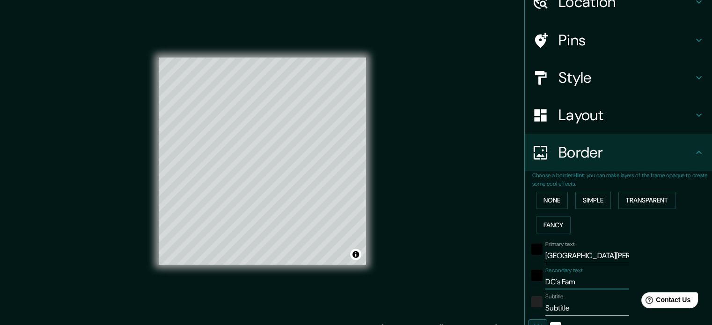
type input "DC's Fami"
type input "213"
type input "35"
type input "DC's Famil"
type input "213"
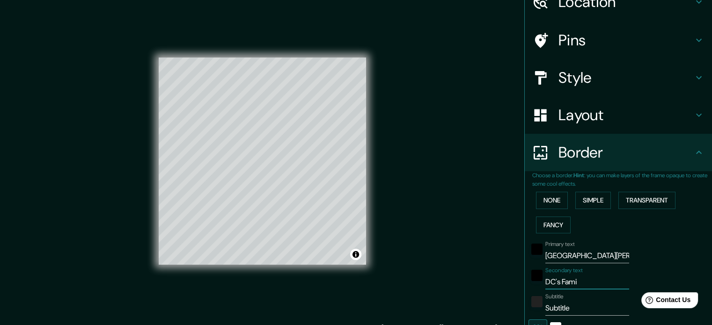
type input "35"
type input "DC's Family"
type input "213"
type input "35"
type input "DC's Family"
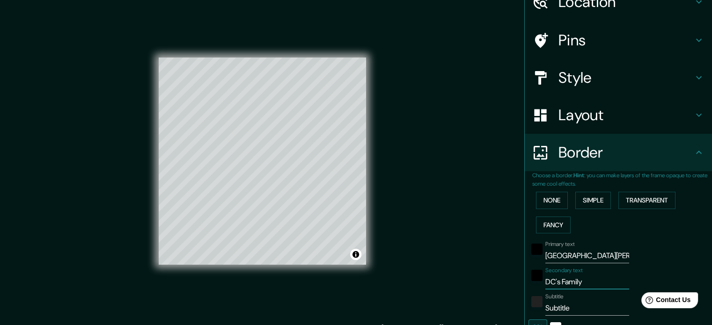
type input "213"
type input "35"
type input "DC's Family b"
type input "213"
type input "35"
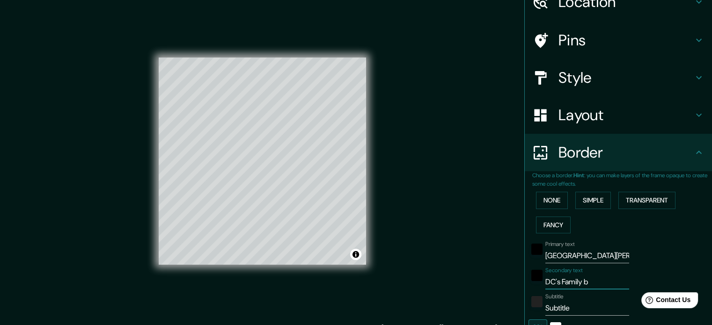
type input "DC's Family be"
type input "213"
type input "35"
type input "DC's Family bec"
type input "213"
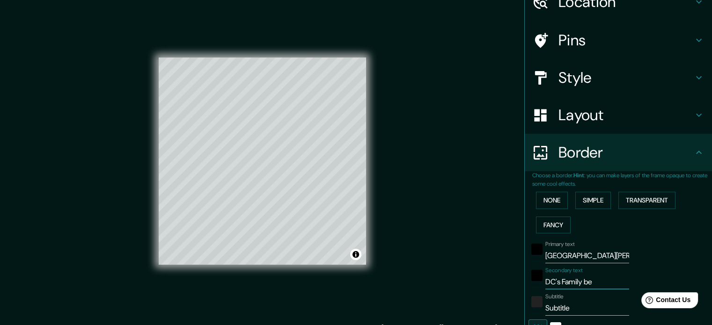
type input "35"
type input "DC's Family beco"
type input "213"
type input "35"
type input "DC's Family becom"
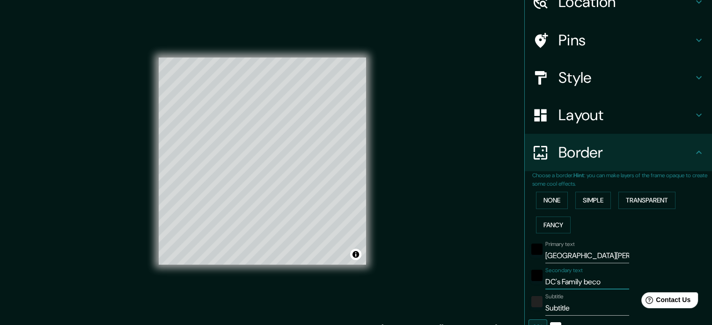
type input "213"
type input "35"
click at [560, 310] on input "Subtitle" at bounding box center [587, 308] width 84 height 15
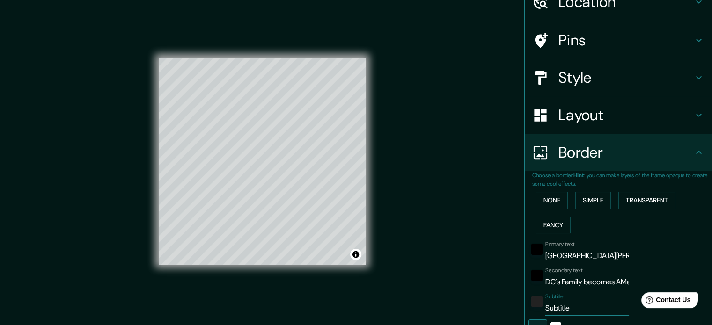
click at [560, 310] on input "Subtitle" at bounding box center [587, 308] width 84 height 15
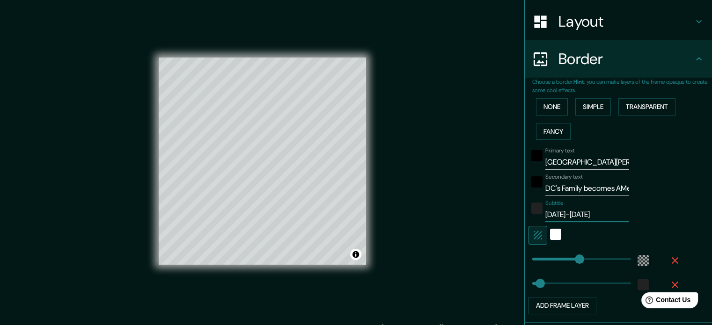
scroll to position [187, 0]
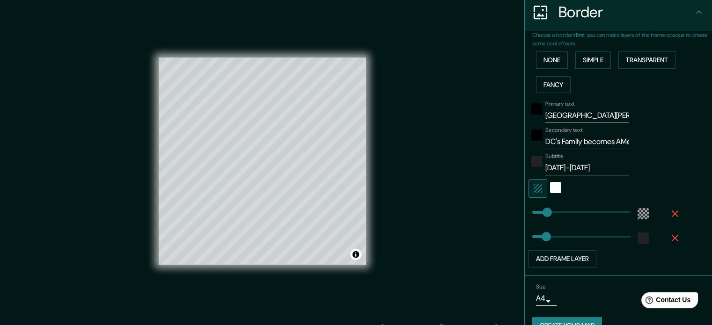
click at [542, 299] on body "Mappin Location Mount Vernon, Virginia, United States Pins Style Layout Border …" at bounding box center [356, 162] width 712 height 325
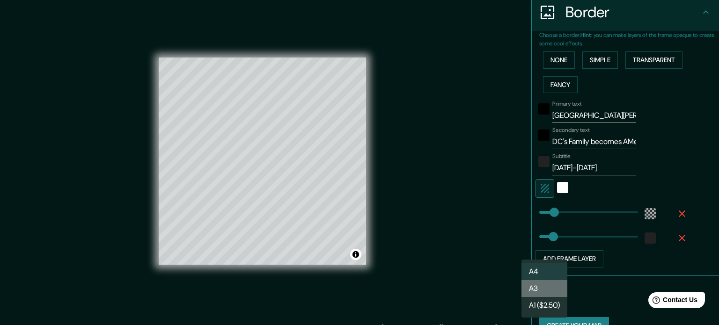
click at [543, 287] on li "A3" at bounding box center [545, 288] width 46 height 17
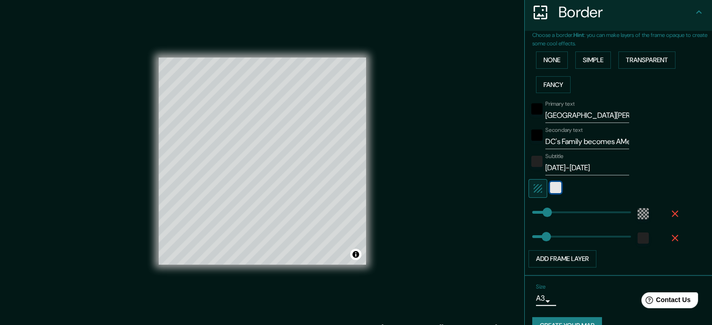
click at [552, 190] on div "white" at bounding box center [555, 187] width 11 height 11
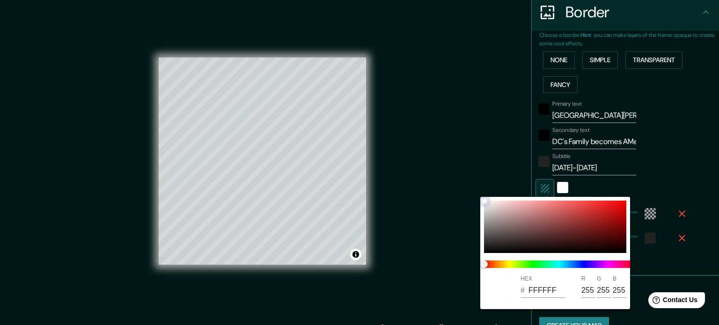
click at [488, 209] on div at bounding box center [555, 227] width 142 height 52
click at [485, 214] on div at bounding box center [555, 227] width 142 height 52
click at [661, 260] on div at bounding box center [359, 162] width 719 height 325
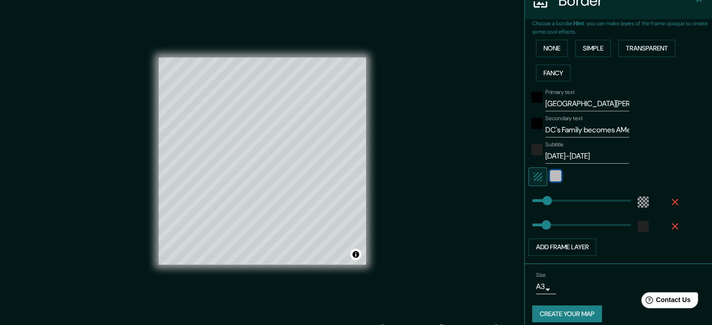
scroll to position [206, 0]
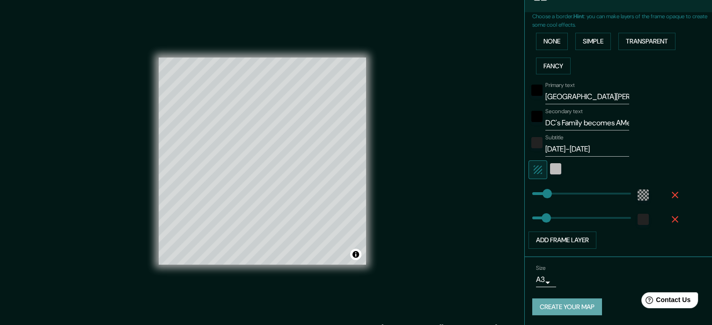
click at [565, 306] on button "Create your map" at bounding box center [567, 307] width 70 height 17
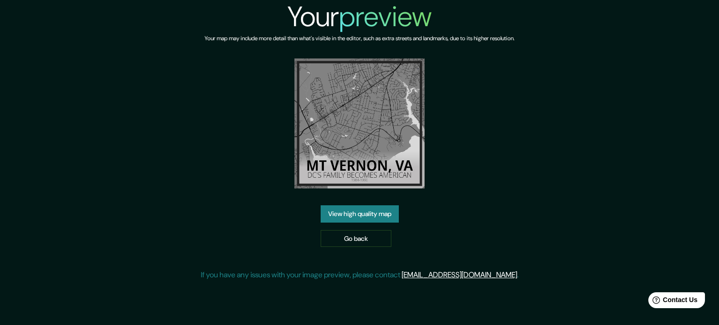
click at [358, 215] on link "View high quality map" at bounding box center [360, 214] width 78 height 17
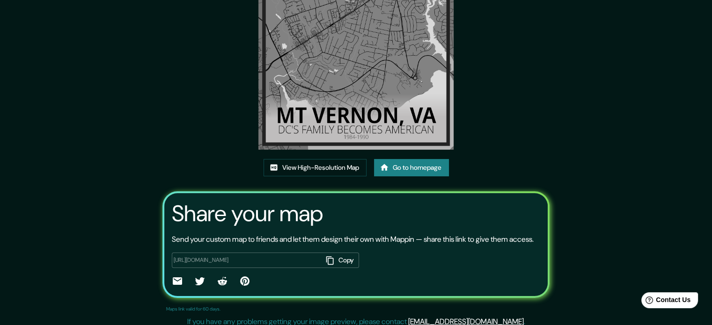
scroll to position [103, 0]
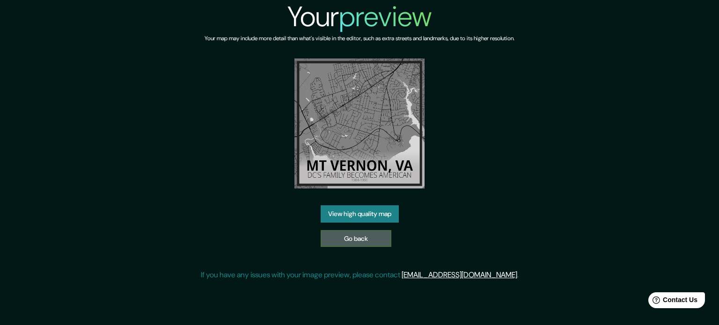
click at [354, 239] on link "Go back" at bounding box center [356, 238] width 71 height 17
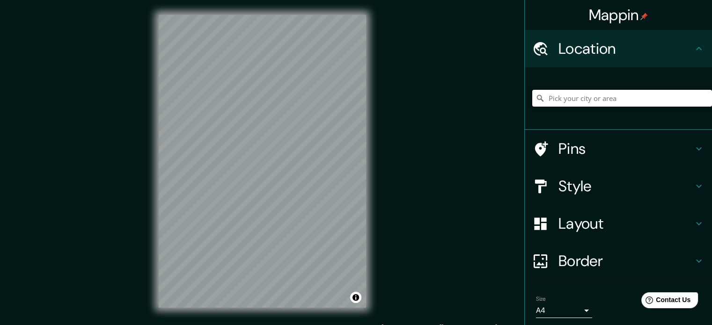
click at [586, 97] on input "Pick your city or area" at bounding box center [622, 98] width 180 height 17
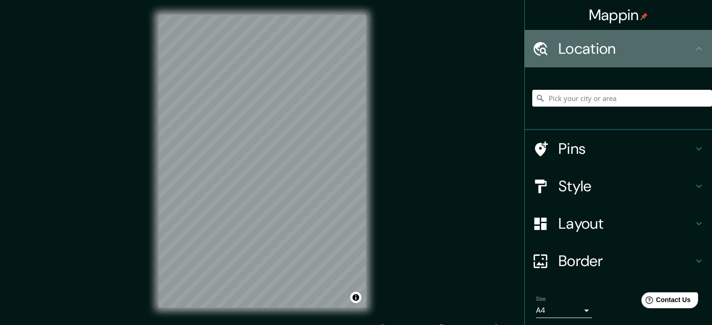
click at [610, 56] on h4 "Location" at bounding box center [626, 48] width 135 height 19
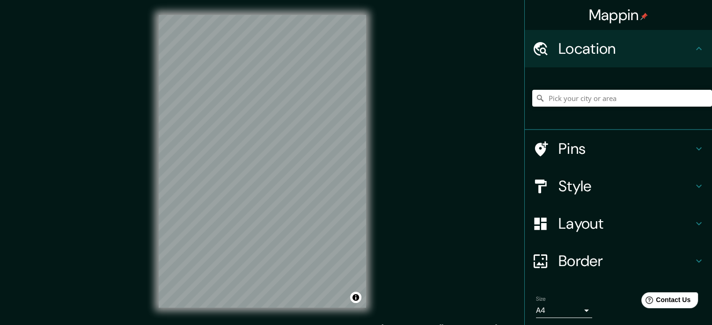
click at [635, 47] on h4 "Location" at bounding box center [626, 48] width 135 height 19
click at [588, 96] on input "Pick your city or area" at bounding box center [622, 98] width 180 height 17
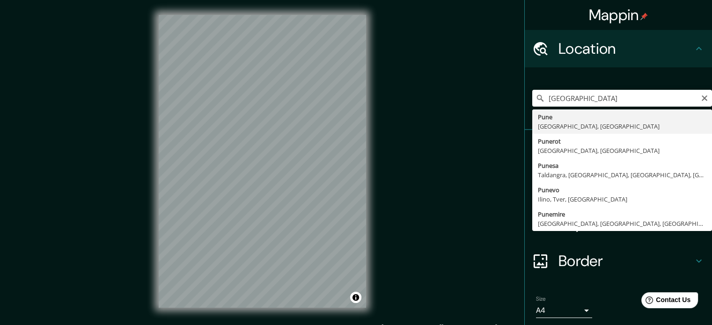
type input "[GEOGRAPHIC_DATA], [GEOGRAPHIC_DATA], [GEOGRAPHIC_DATA]"
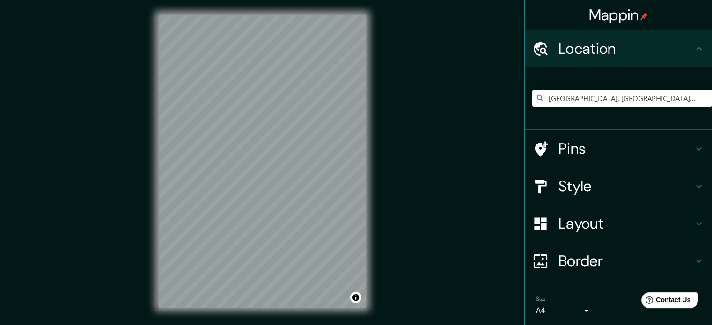
click at [579, 221] on h4 "Layout" at bounding box center [626, 223] width 135 height 19
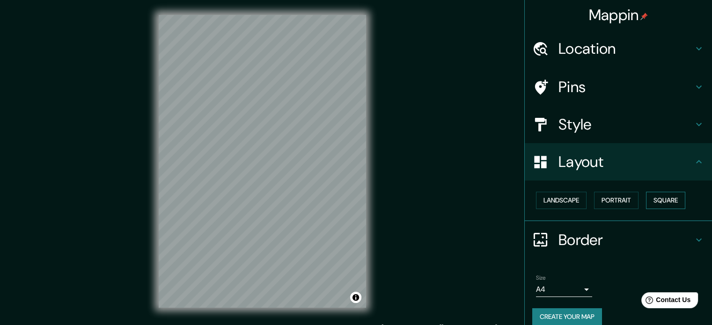
click at [661, 201] on button "Square" at bounding box center [665, 200] width 39 height 17
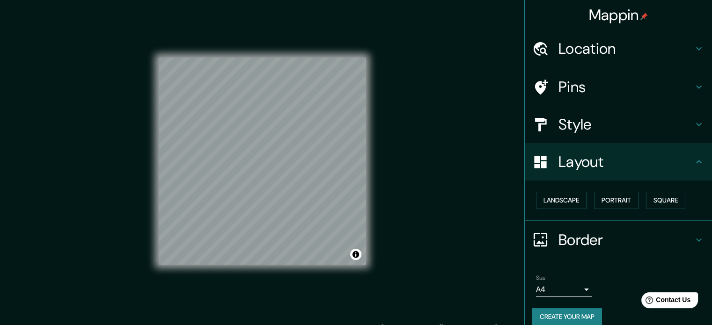
click at [583, 84] on h4 "Pins" at bounding box center [626, 87] width 135 height 19
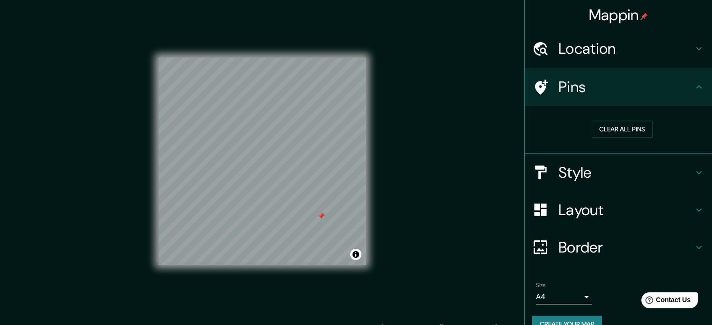
click at [641, 169] on h4 "Style" at bounding box center [626, 172] width 135 height 19
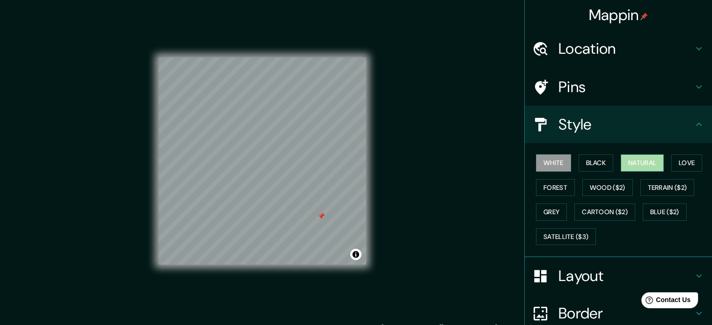
click at [634, 167] on button "Natural" at bounding box center [642, 163] width 43 height 17
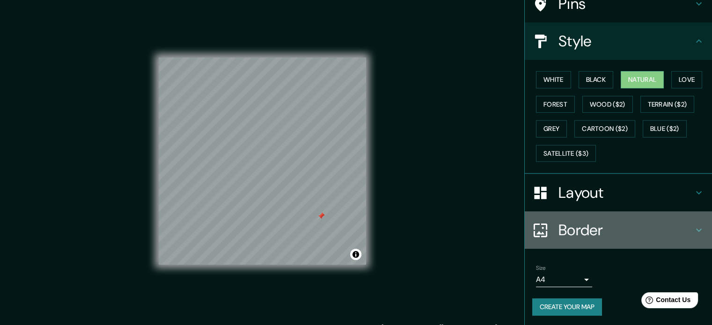
click at [571, 224] on h4 "Border" at bounding box center [626, 230] width 135 height 19
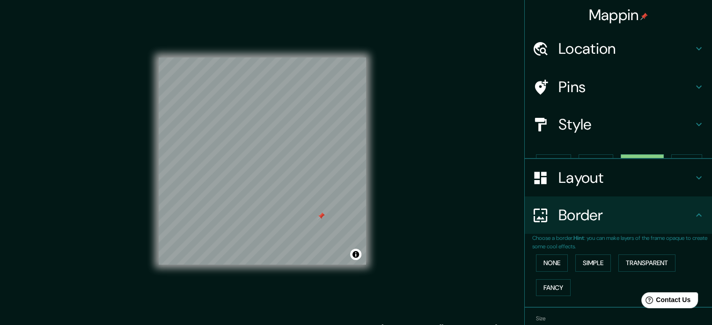
scroll to position [36, 0]
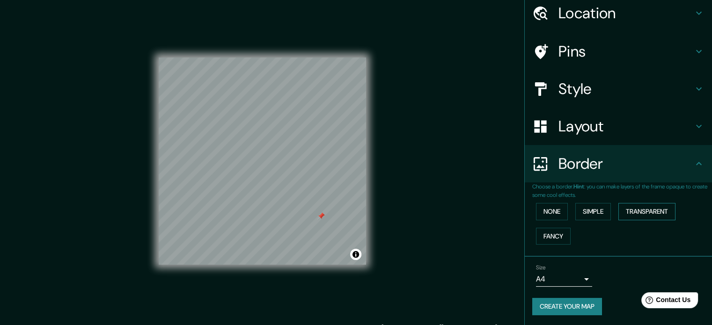
click at [635, 209] on button "Transparent" at bounding box center [647, 211] width 57 height 17
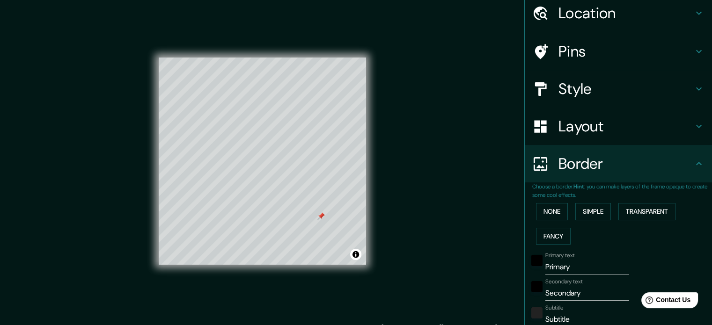
click at [551, 265] on input "Primary" at bounding box center [587, 267] width 84 height 15
type input "P"
type input "213"
type input "35"
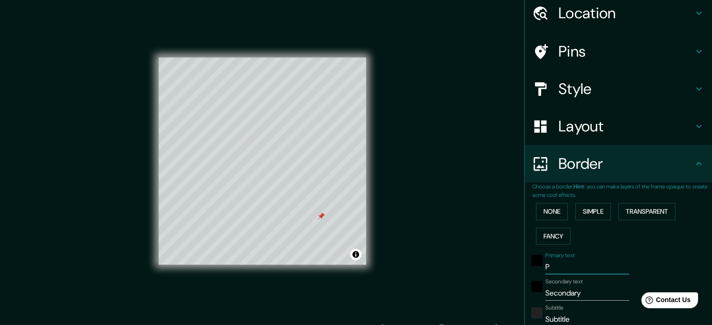
type input "Pu"
type input "213"
type input "35"
type input "Pue"
type input "213"
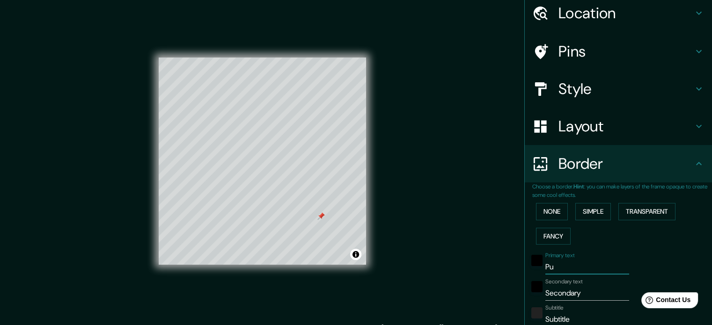
type input "35"
type input "Pu"
type input "213"
type input "35"
type input "Pun"
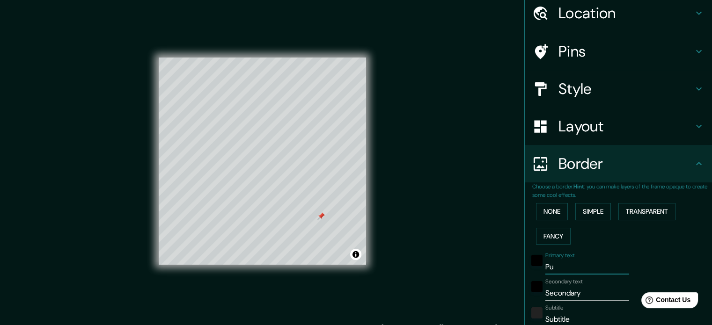
type input "213"
type input "35"
type input "Pune"
type input "213"
type input "35"
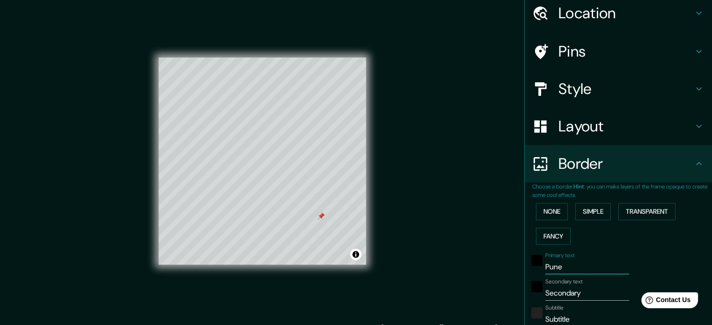
type input "Pune"
click at [558, 292] on input "Secondary" at bounding box center [587, 293] width 84 height 15
type input "H"
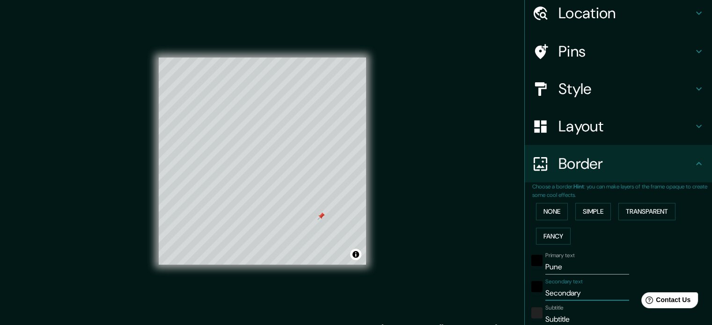
type input "213"
type input "35"
type input "Ho"
type input "213"
type input "35"
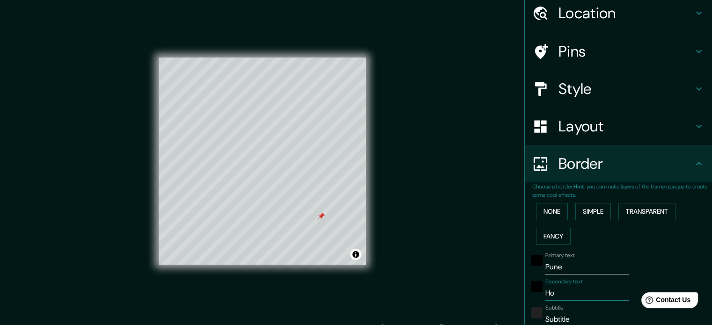
type input "Hom"
type input "213"
type input "35"
type input "Home"
type input "213"
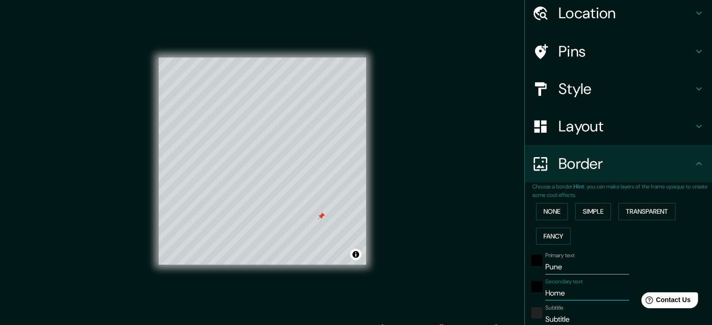
type input "35"
type input "Home"
type input "213"
type input "35"
type input "Home i"
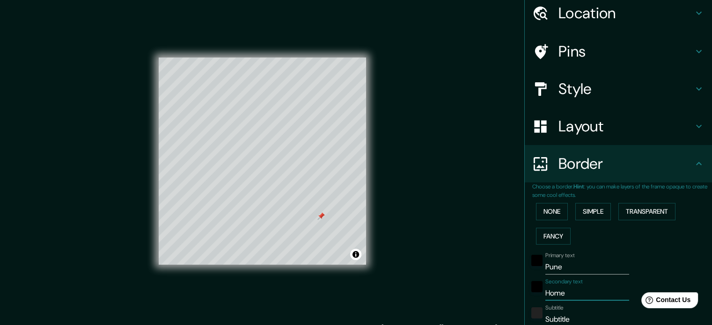
type input "213"
type input "35"
type input "Home is"
type input "213"
type input "35"
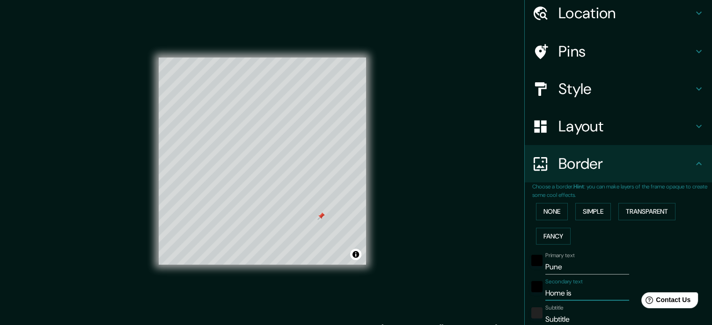
type input "Home is"
type input "213"
type input "35"
type input "Home is w"
type input "213"
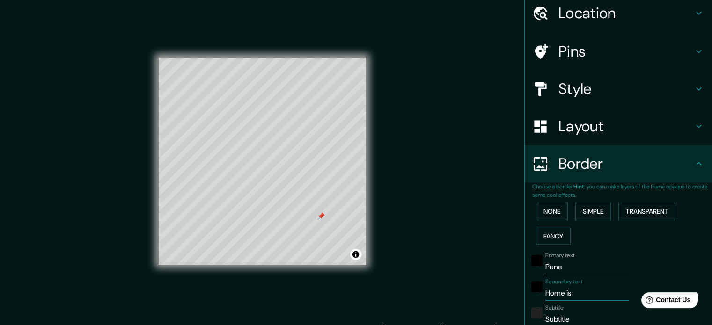
type input "35"
type input "Home is wh"
type input "213"
type input "35"
type input "Home is whe"
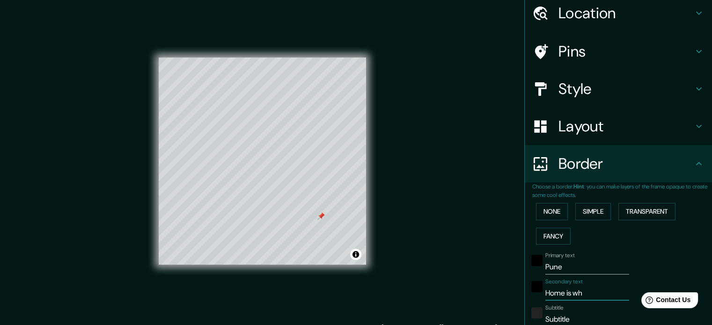
type input "213"
type input "35"
type input "Home is wher"
type input "213"
type input "35"
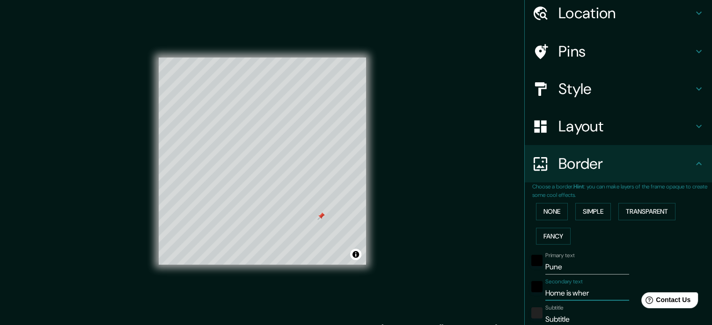
type input "Home is where"
type input "213"
type input "35"
type input "Home is where"
type input "213"
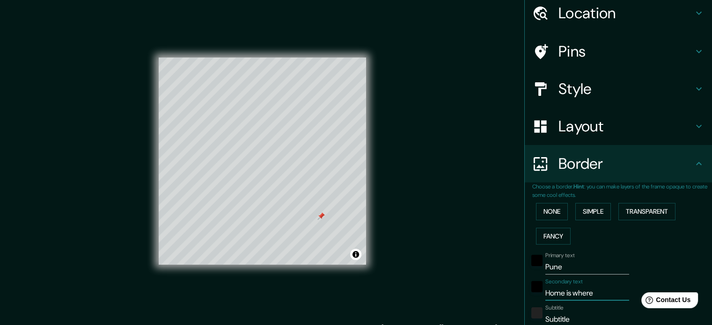
type input "35"
type input "Home is where t"
type input "213"
type input "35"
type input "Home is where th"
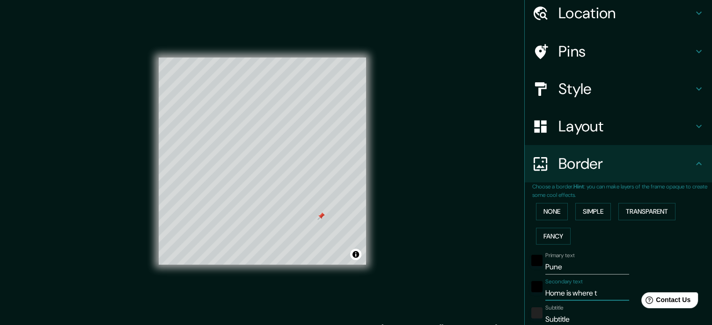
type input "213"
type input "35"
type input "Home is where the"
type input "213"
type input "35"
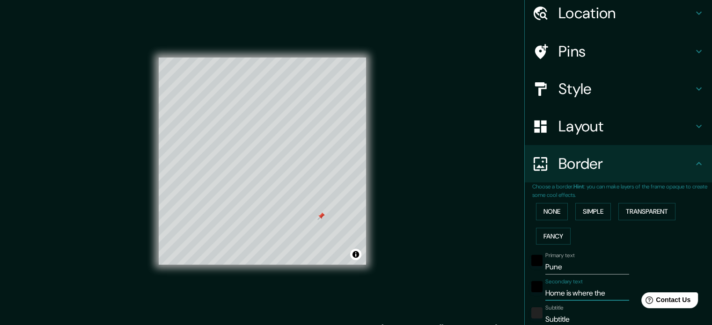
type input "Home is where the"
type input "213"
type input "35"
type input "Home is where the H"
type input "213"
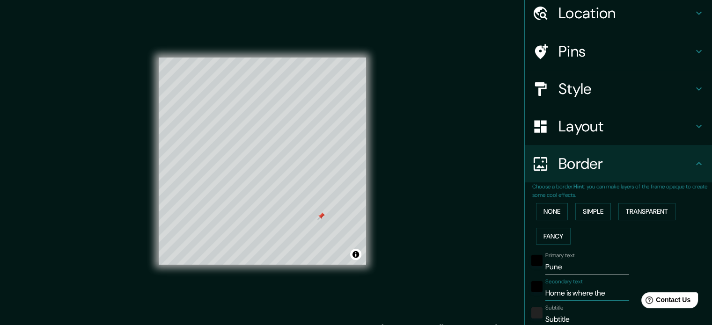
type input "35"
type input "Home is where the"
type input "213"
type input "35"
type input "Home is where the"
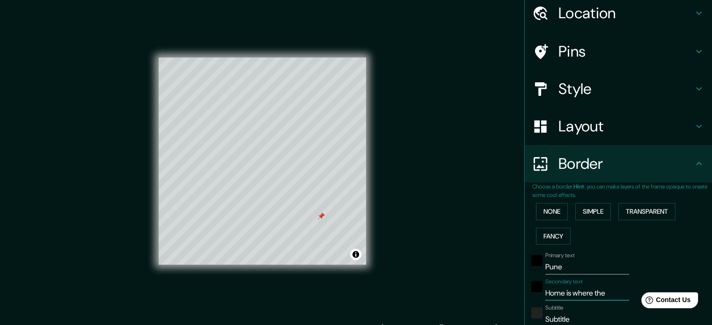
type input "213"
type input "35"
type input "Home is where thew"
type input "213"
type input "35"
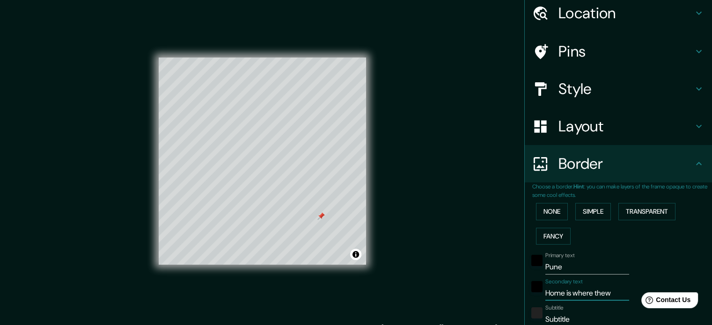
type input "Home is where thewe"
type input "213"
type input "35"
type input "Home is where thew"
type input "213"
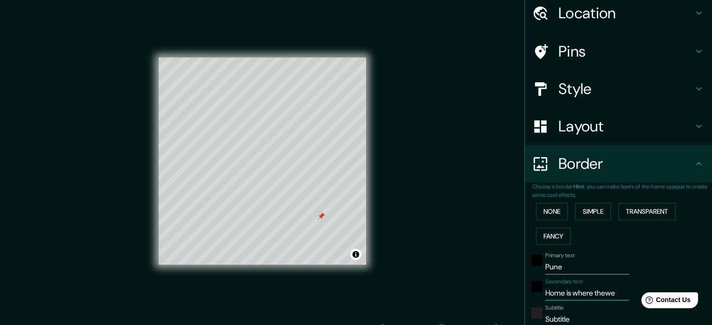
type input "35"
type input "Home is where the"
type input "213"
type input "35"
type input "Home is where th"
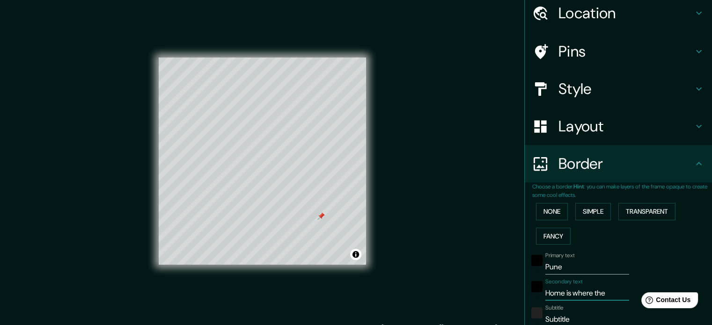
type input "213"
type input "35"
type input "Home is where t"
type input "213"
type input "35"
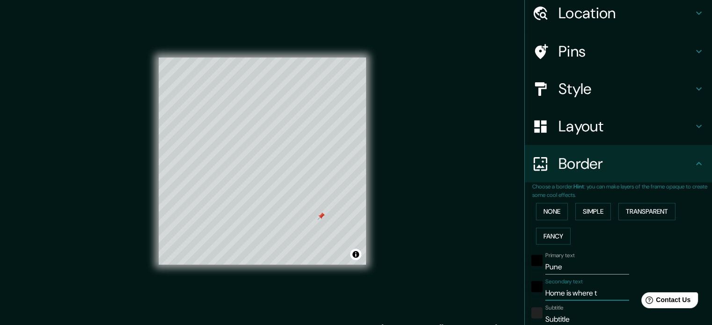
type input "Home is where"
type input "213"
type input "35"
type input "Home is where w"
type input "213"
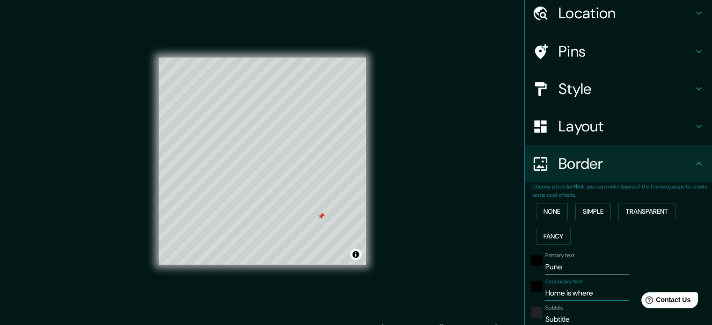
type input "35"
type input "Home is where we"
type input "213"
type input "35"
type input "Home is where we"
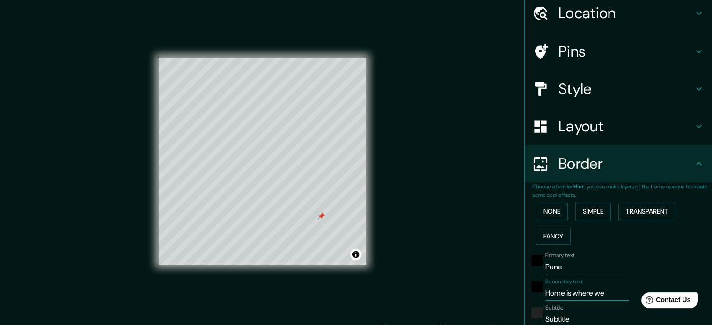
type input "213"
type input "35"
type input "Home is where we M"
type input "213"
type input "35"
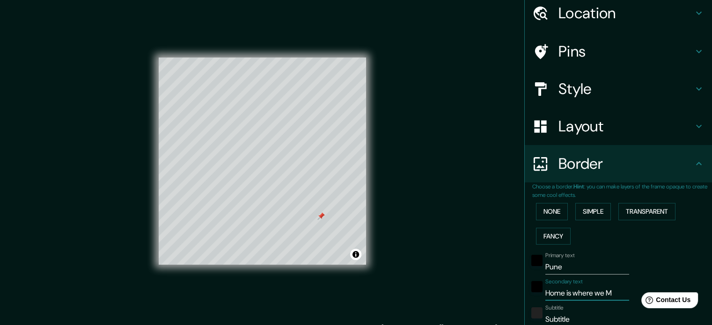
type input "Home is where we Ma"
type input "213"
type input "35"
type input "Home is where we Mak"
type input "213"
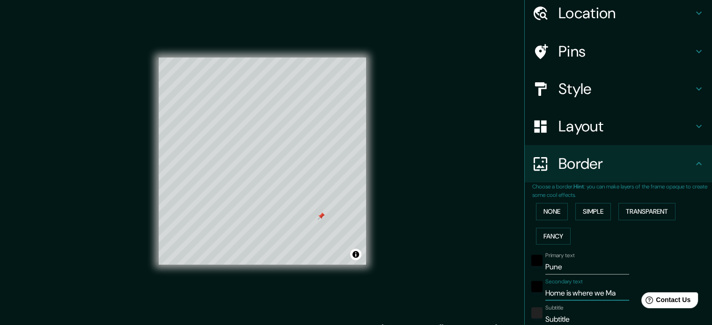
type input "35"
type input "Home is where we Make"
type input "213"
type input "35"
type input "Home is where we Make"
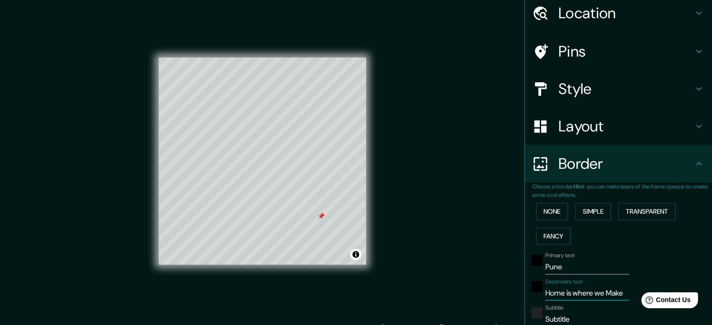
type input "213"
type input "35"
type input "Home is where we Make i"
type input "213"
type input "35"
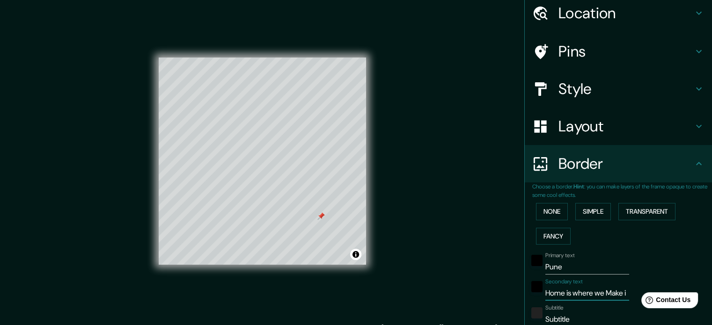
type input "Home is where we Make it"
type input "213"
type input "35"
type input "Home is where we Make it"
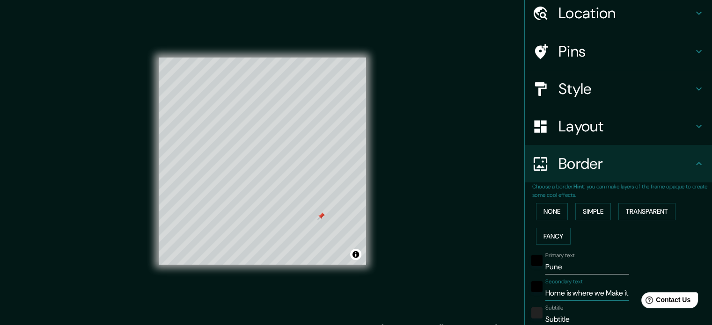
click at [550, 316] on input "Subtitle" at bounding box center [587, 319] width 84 height 15
type input "2"
type input "213"
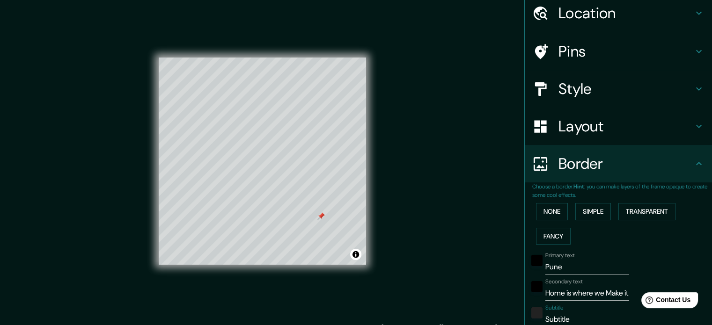
type input "35"
type input "20"
type input "213"
type input "35"
type input "200"
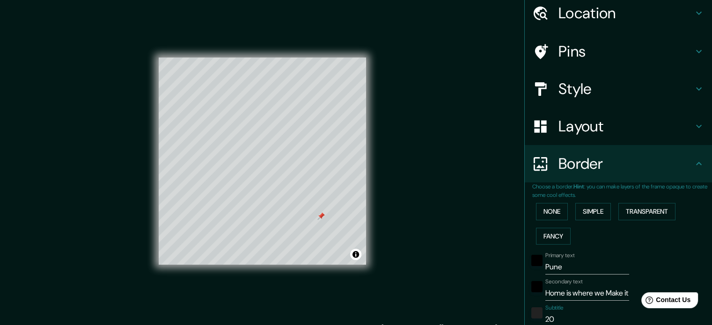
type input "213"
type input "35"
type input "2005"
type input "213"
type input "35"
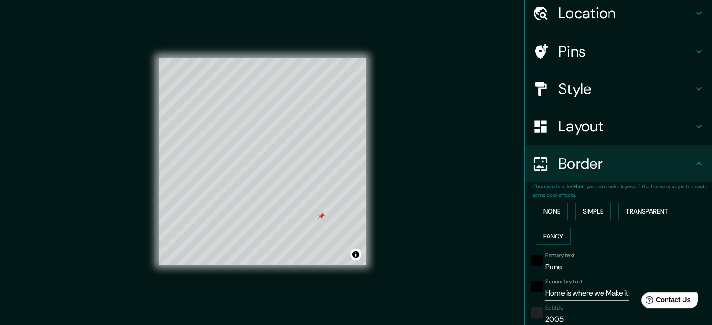
type input "2005"
type input "213"
type input "35"
type input "2005 -"
type input "213"
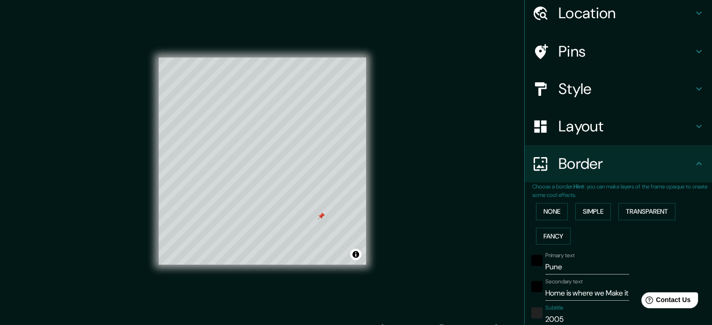
type input "35"
type input "2005 -"
type input "213"
type input "35"
type input "2005 - P"
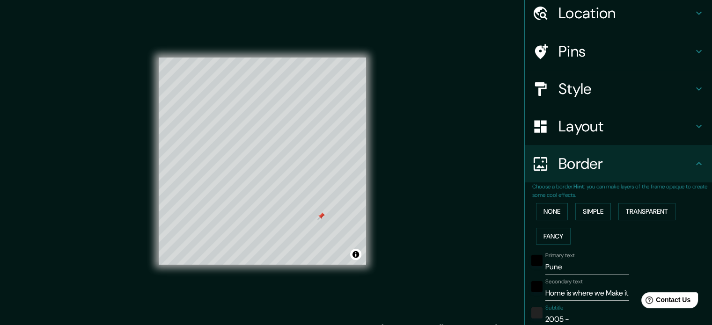
type input "213"
type input "35"
type input "2005 - Pr"
type input "213"
type input "35"
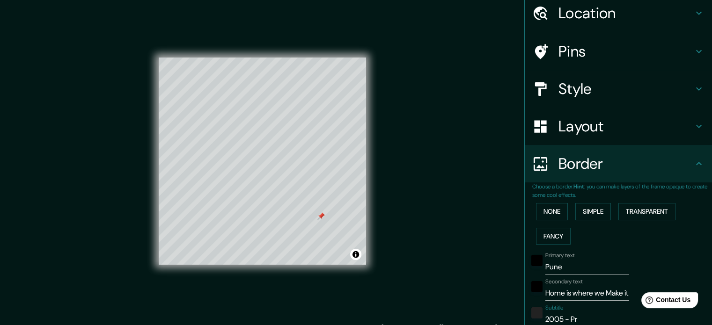
type input "2005 - Pre"
type input "213"
type input "35"
type input "2005 - Pres"
type input "213"
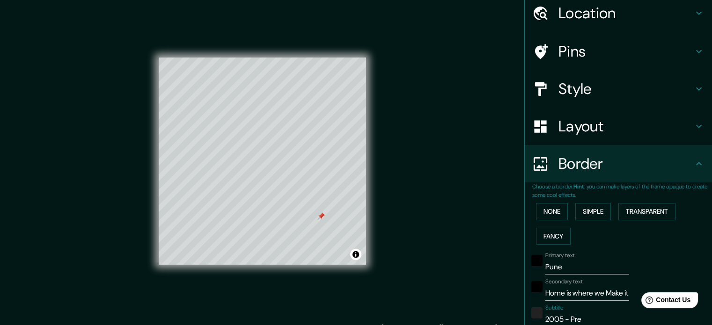
type input "35"
type input "2005 - Pre"
type input "213"
type input "35"
type input "2005 - Pres"
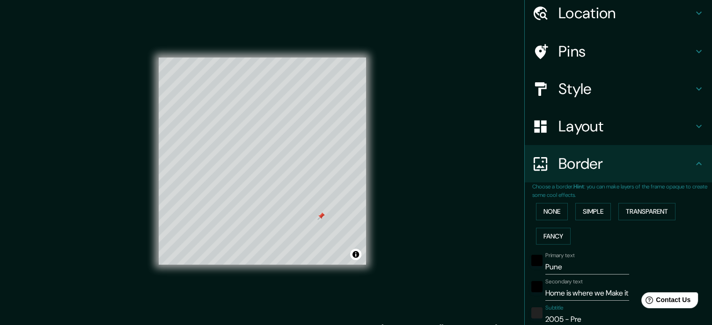
type input "213"
type input "35"
type input "2005 - Prese"
type input "213"
type input "35"
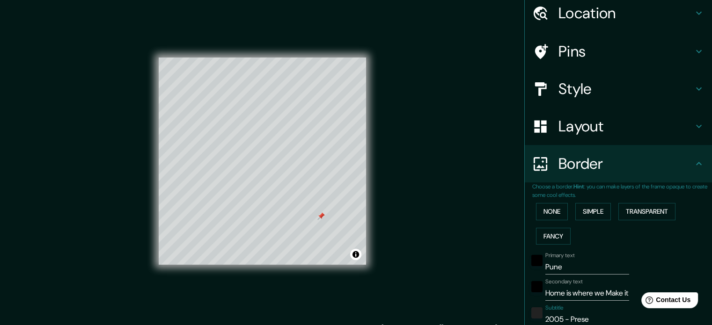
type input "2005 - Presen"
type input "213"
type input "35"
type input "2005 - Present"
type input "213"
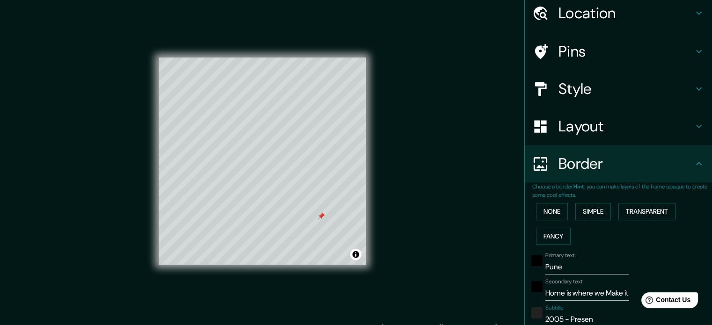
type input "35"
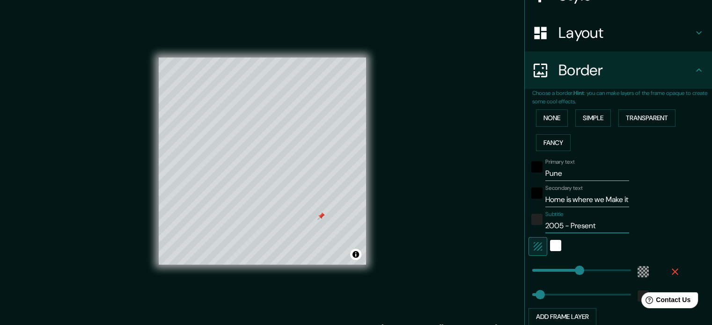
scroll to position [176, 0]
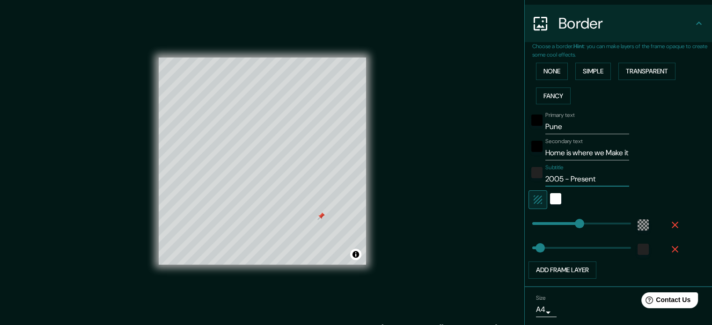
type input "2005 - Present"
type input "95"
type input "51"
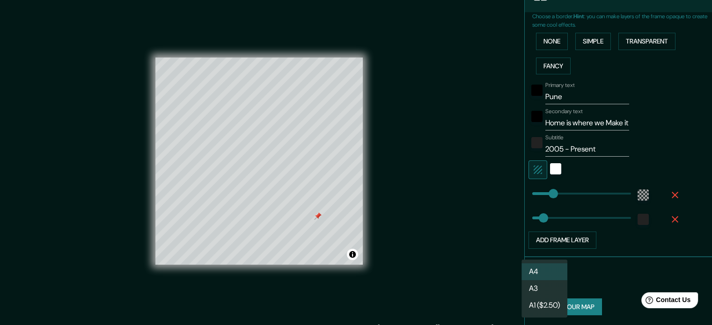
click at [536, 279] on body "Mappin Location [GEOGRAPHIC_DATA], [GEOGRAPHIC_DATA], [GEOGRAPHIC_DATA] Pins St…" at bounding box center [356, 162] width 712 height 325
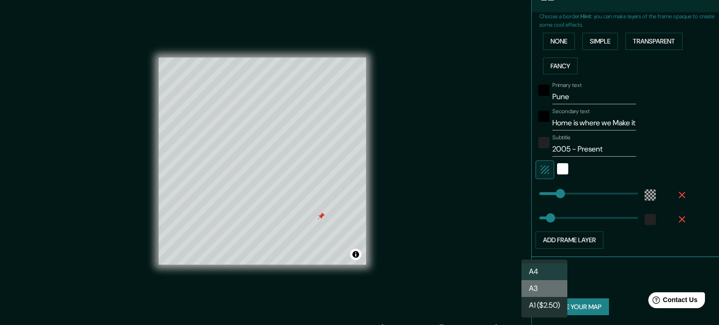
click at [533, 288] on li "A3" at bounding box center [545, 288] width 46 height 17
type input "a4"
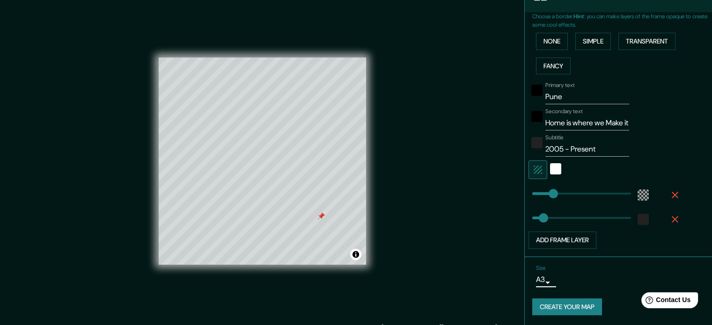
type input "72"
click at [564, 302] on button "Create your map" at bounding box center [567, 307] width 70 height 17
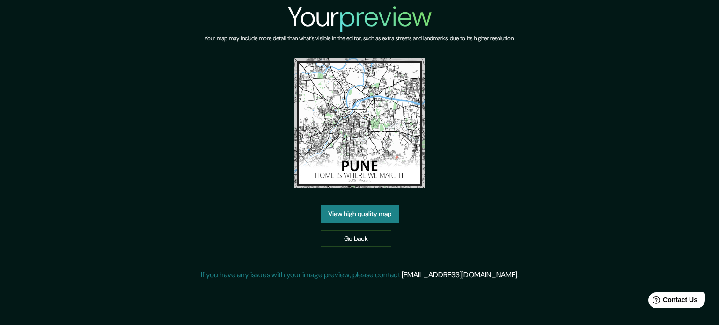
click at [363, 213] on link "View high quality map" at bounding box center [360, 214] width 78 height 17
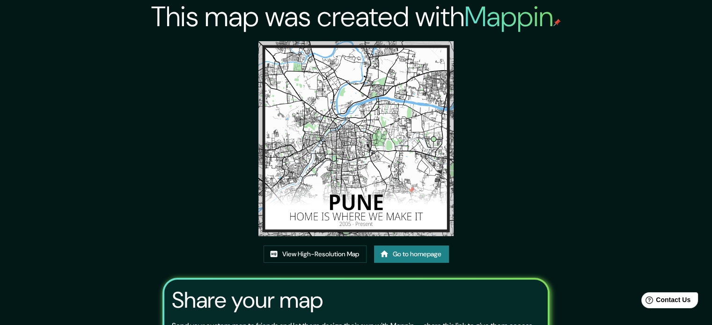
scroll to position [94, 0]
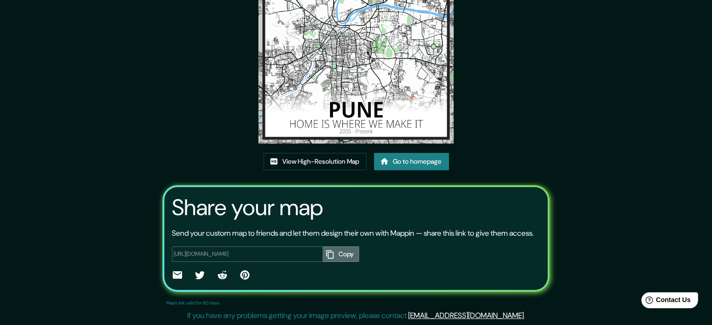
click at [347, 262] on button "Copy" at bounding box center [341, 254] width 37 height 15
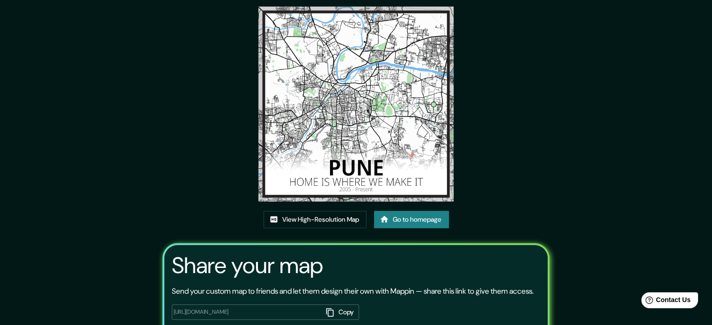
scroll to position [0, 0]
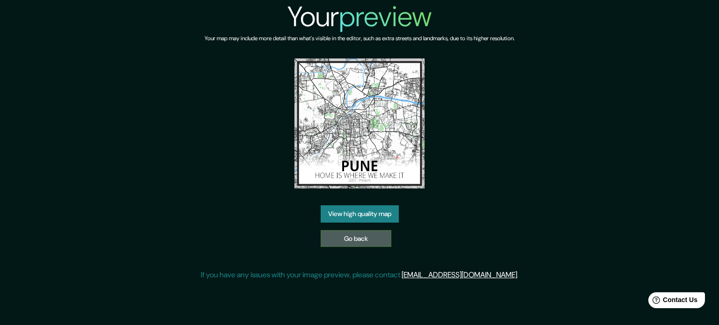
click at [355, 240] on link "Go back" at bounding box center [356, 238] width 71 height 17
